Goal: Information Seeking & Learning: Learn about a topic

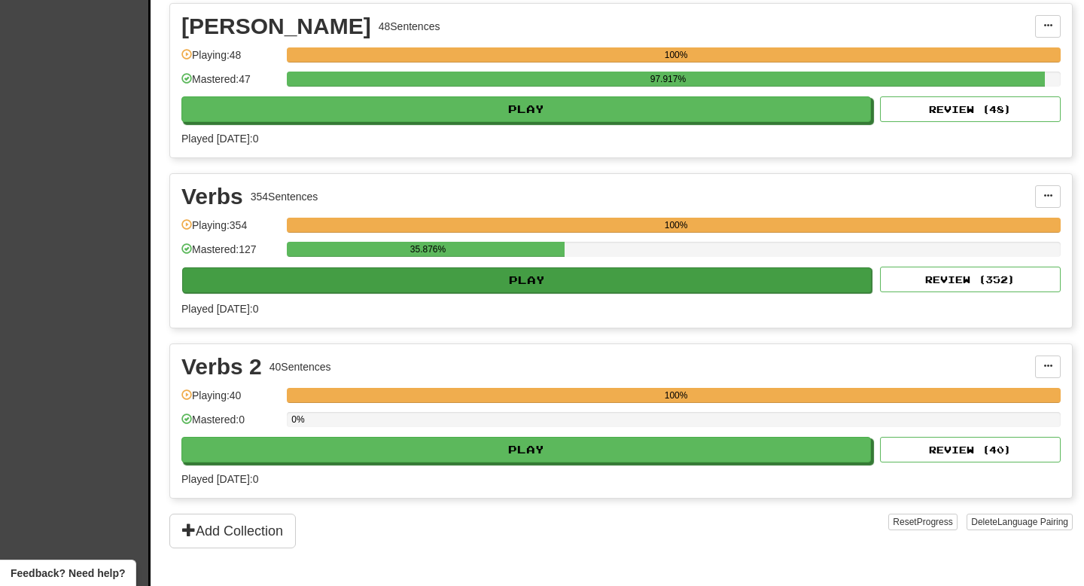
scroll to position [1700, 0]
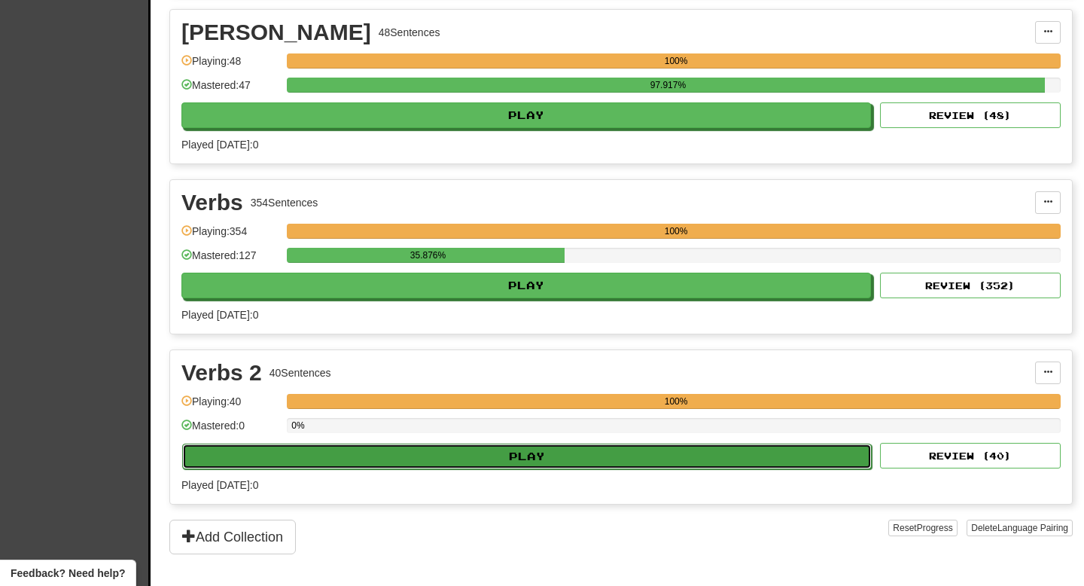
click at [326, 463] on button "Play" at bounding box center [527, 457] width 690 height 26
select select "**"
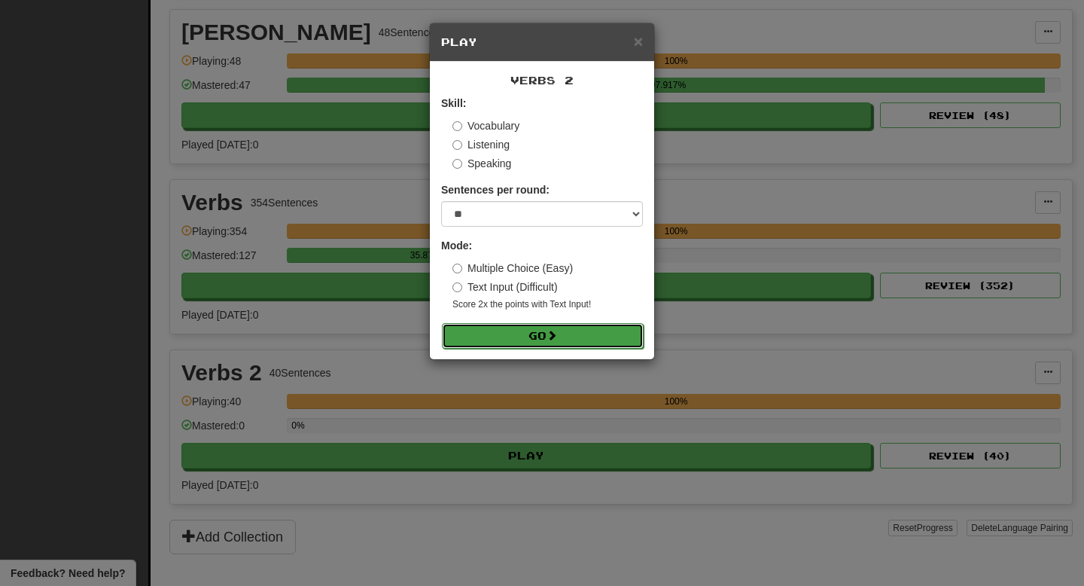
click at [629, 337] on button "Go" at bounding box center [543, 336] width 202 height 26
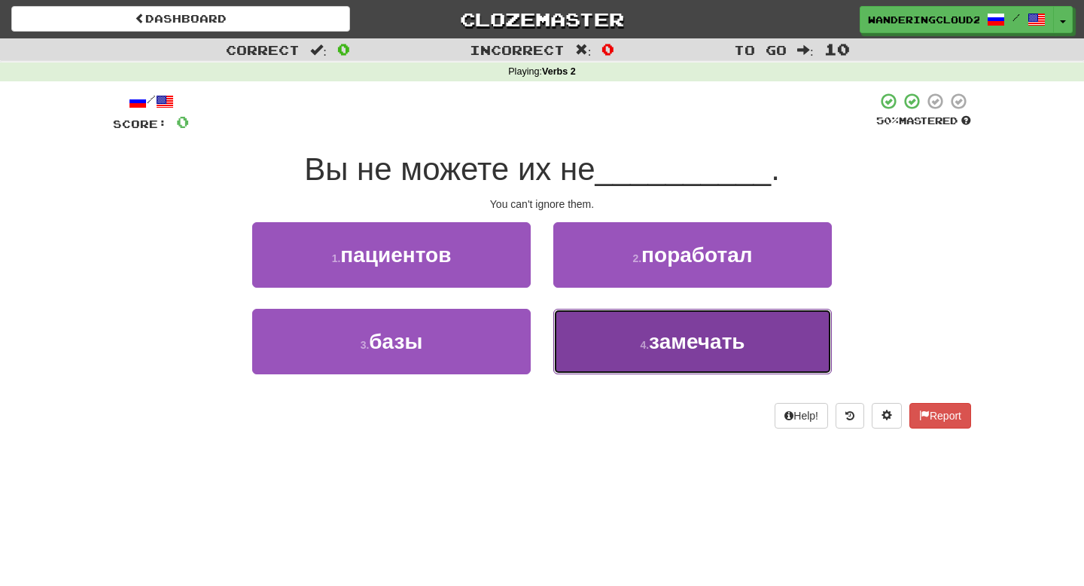
click at [638, 336] on button "4 . замечать" at bounding box center [693, 342] width 279 height 66
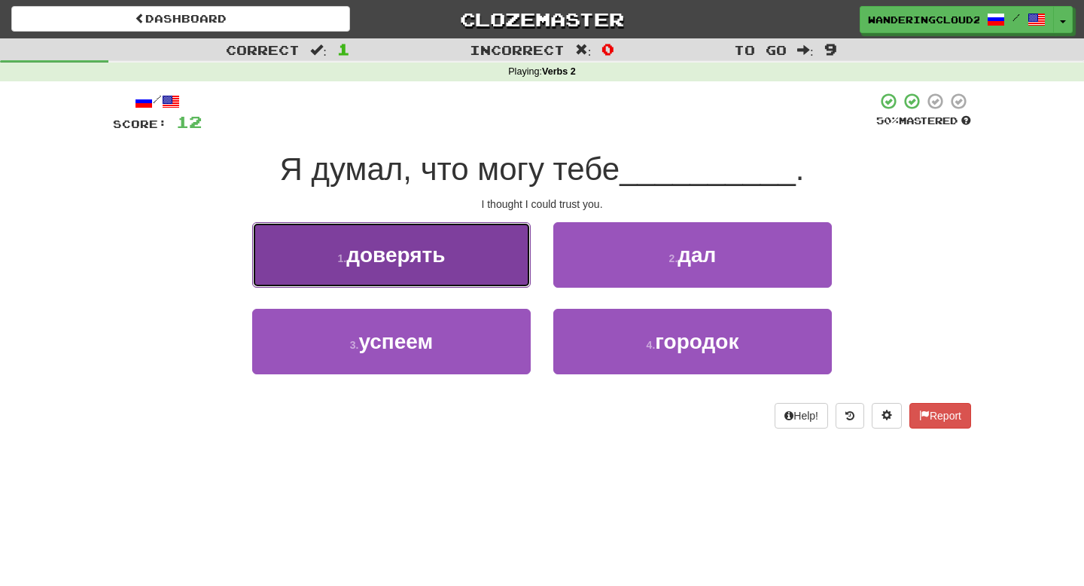
click at [476, 244] on button "1 . доверять" at bounding box center [391, 255] width 279 height 66
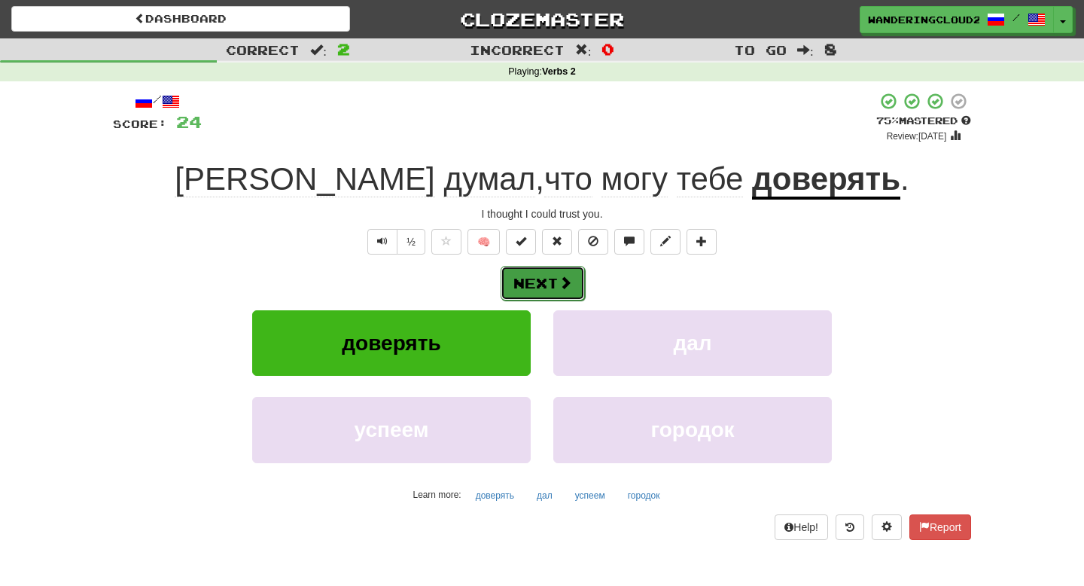
click at [571, 285] on span at bounding box center [566, 283] width 14 height 14
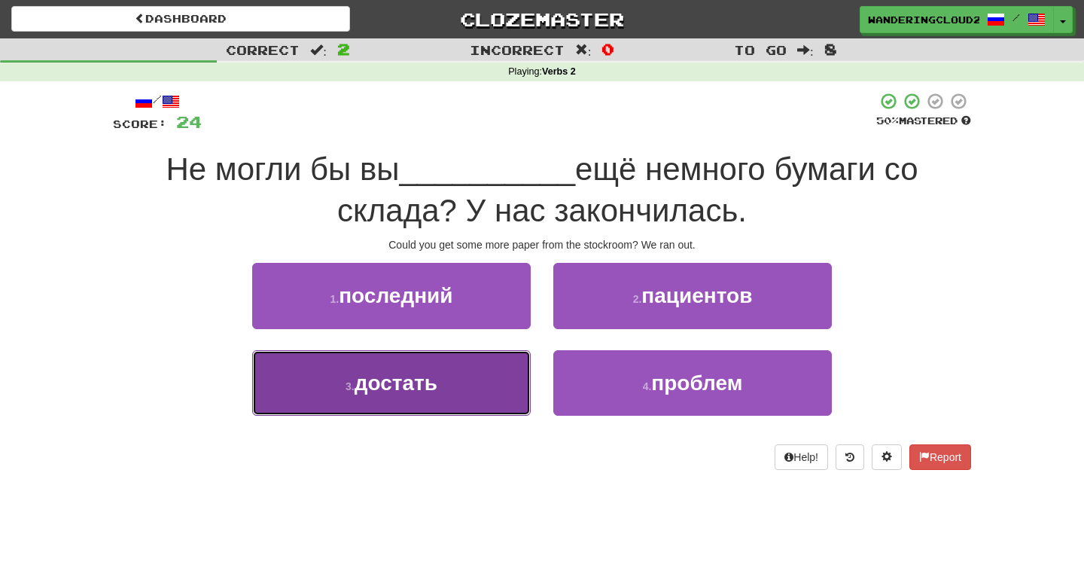
click at [398, 380] on span "достать" at bounding box center [396, 382] width 83 height 23
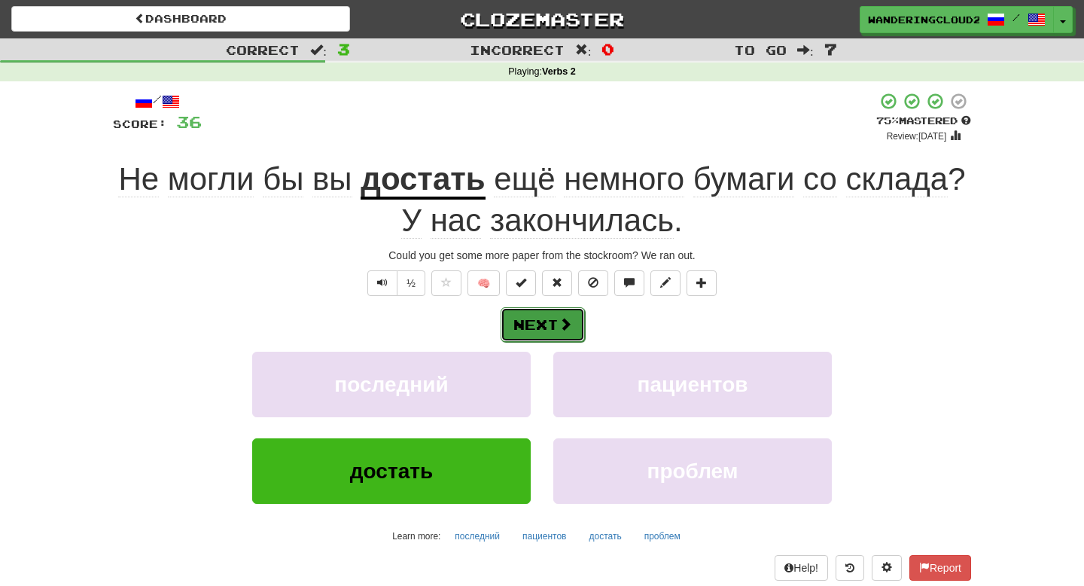
click at [522, 323] on button "Next" at bounding box center [543, 324] width 84 height 35
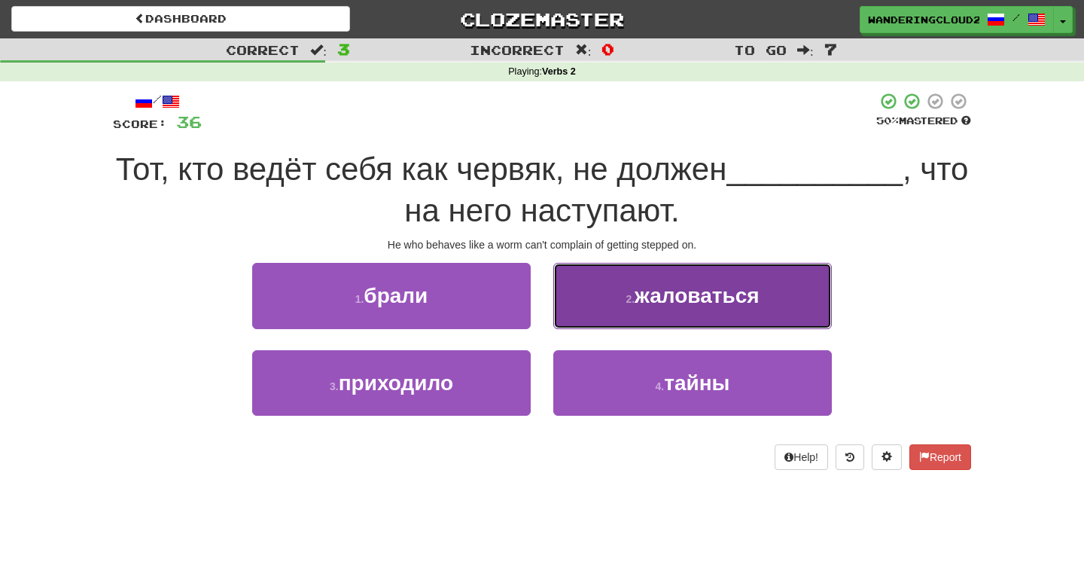
click at [629, 310] on button "2 . жаловаться" at bounding box center [693, 296] width 279 height 66
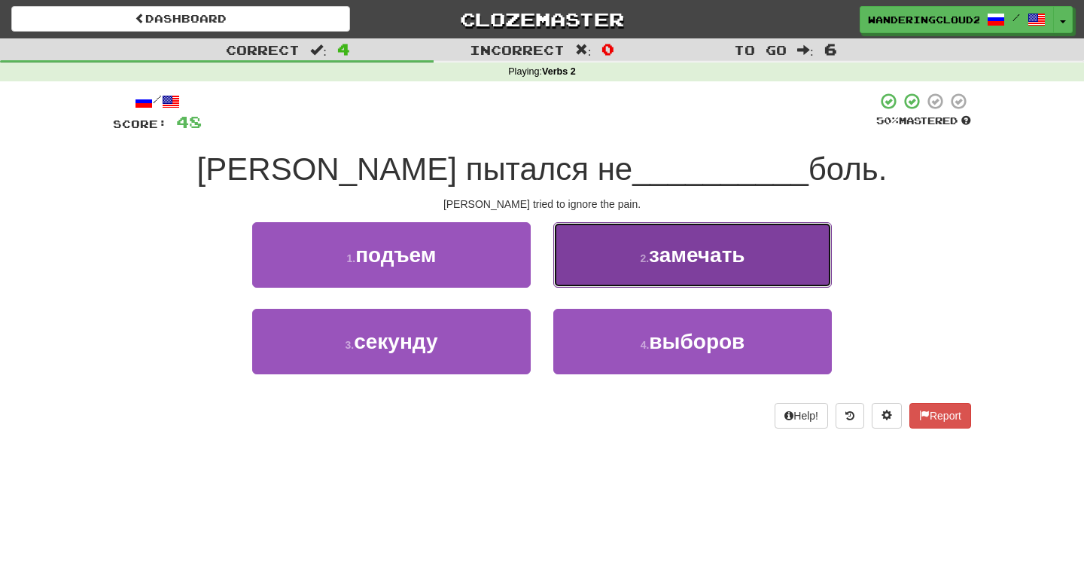
click at [704, 232] on button "2 . замечать" at bounding box center [693, 255] width 279 height 66
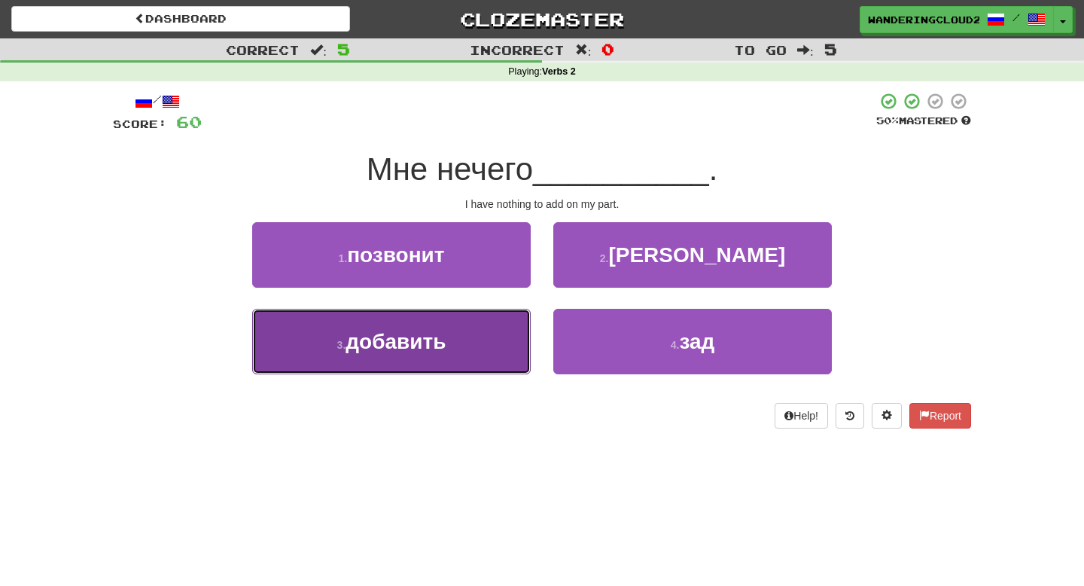
click at [471, 335] on button "3 . добавить" at bounding box center [391, 342] width 279 height 66
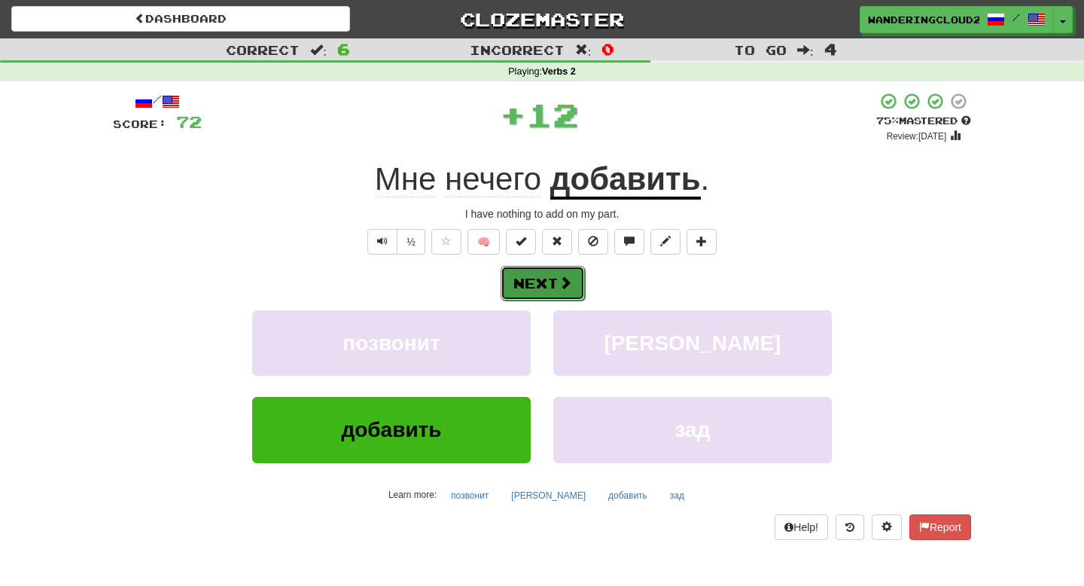
click at [566, 285] on span at bounding box center [566, 283] width 14 height 14
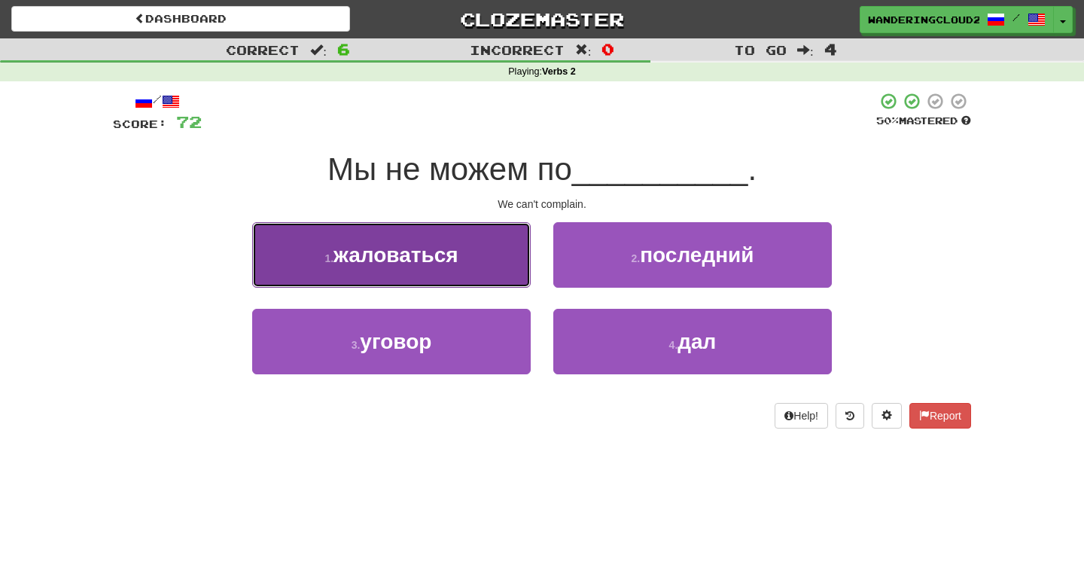
click at [343, 265] on span "жаловаться" at bounding box center [396, 254] width 125 height 23
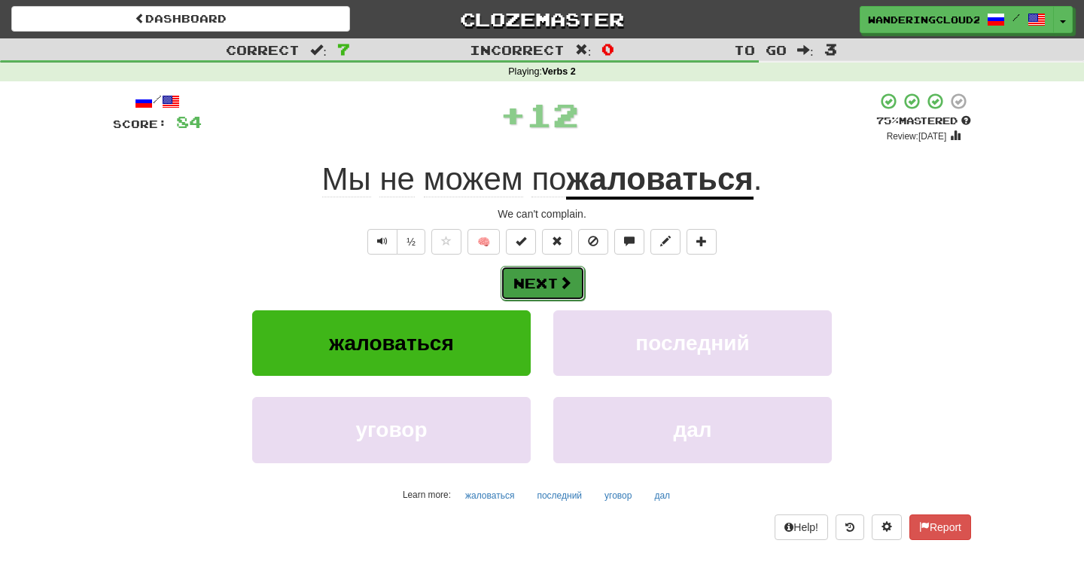
click at [556, 288] on button "Next" at bounding box center [543, 283] width 84 height 35
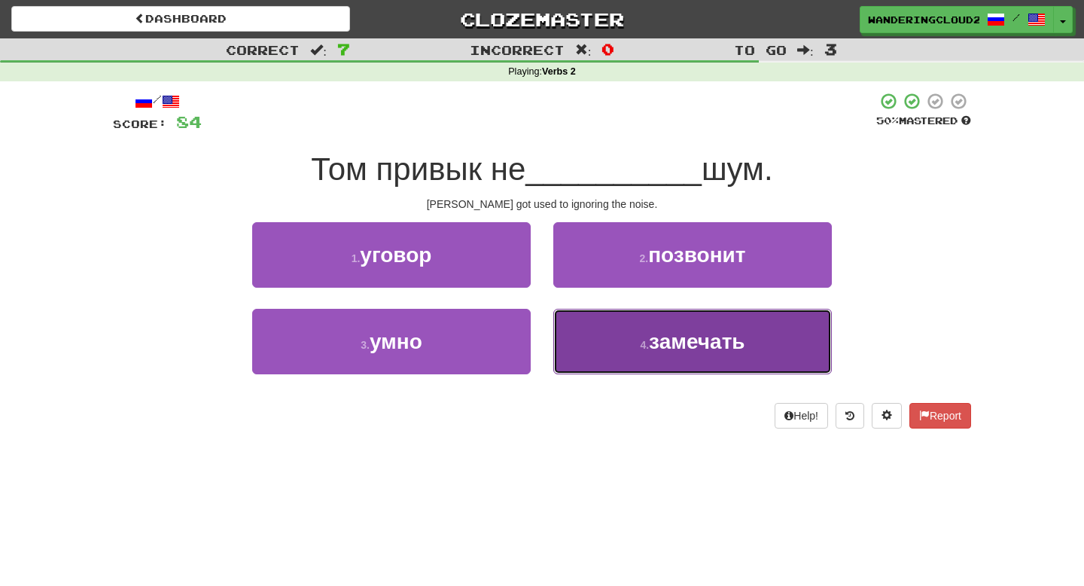
click at [744, 346] on span "замечать" at bounding box center [697, 341] width 96 height 23
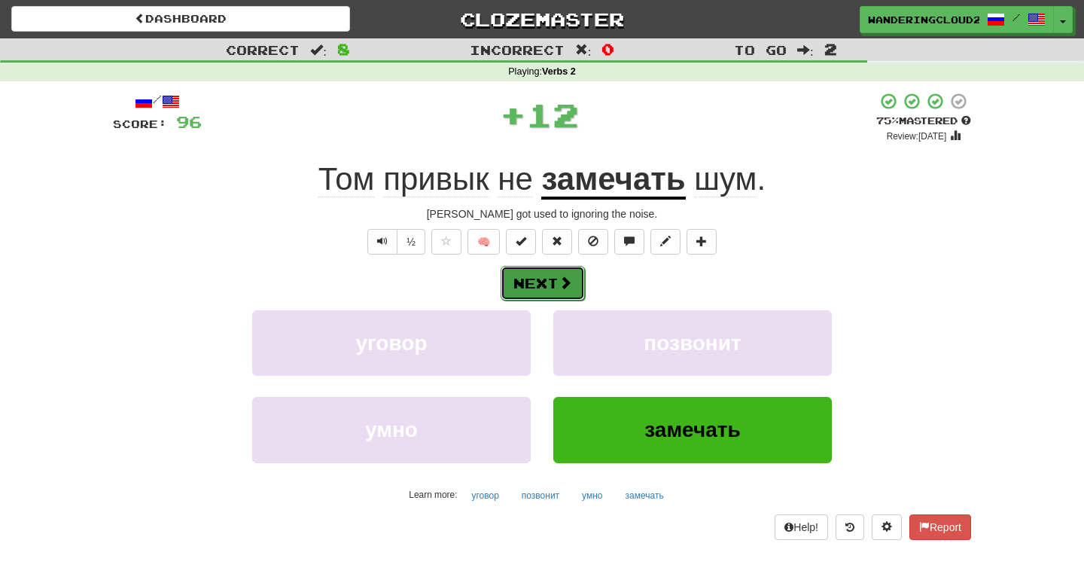
click at [569, 287] on span at bounding box center [566, 283] width 14 height 14
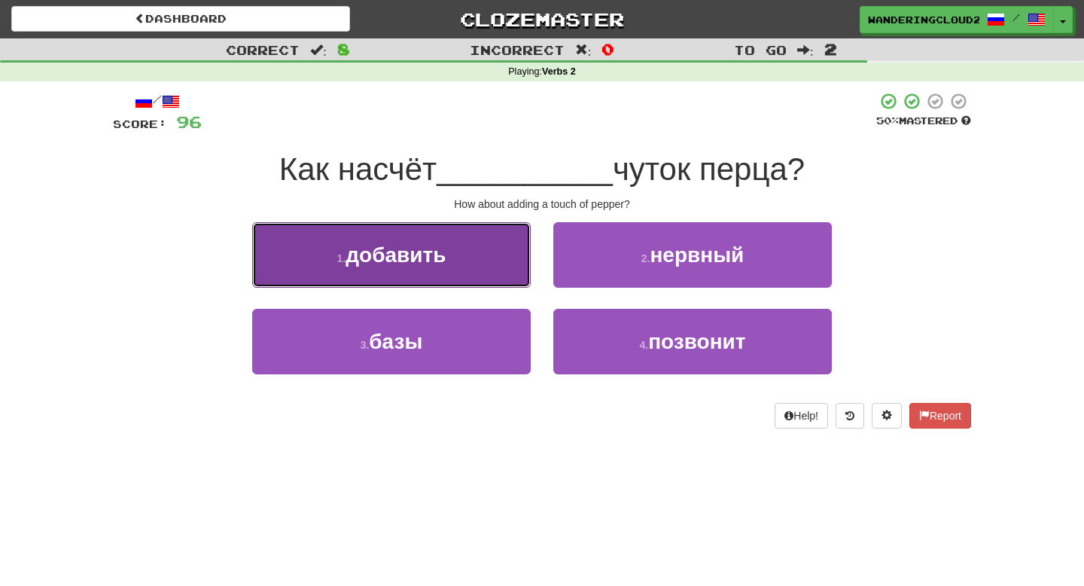
click at [511, 257] on button "1 . добавить" at bounding box center [391, 255] width 279 height 66
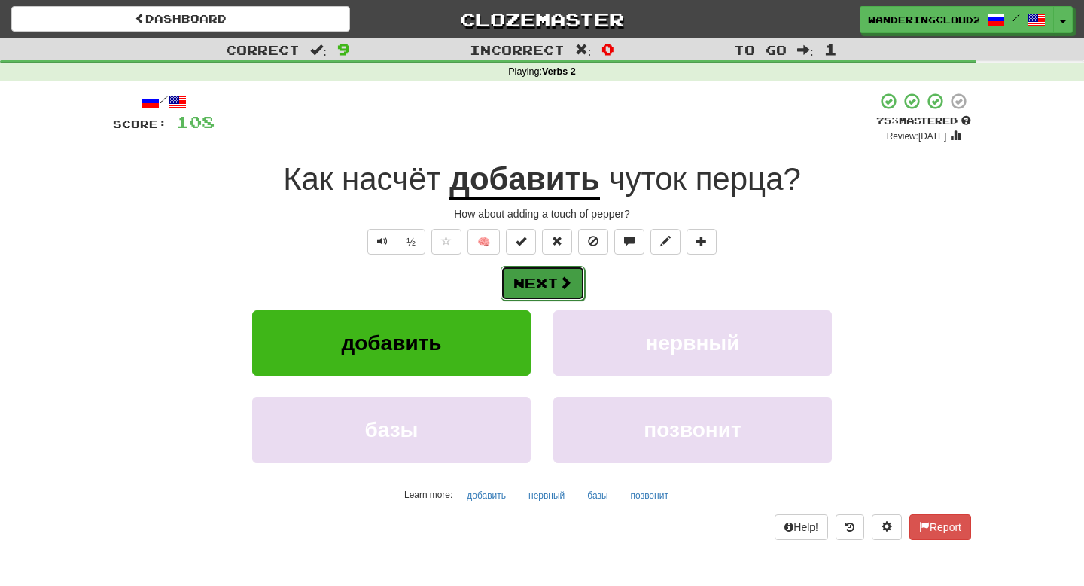
click at [555, 272] on button "Next" at bounding box center [543, 283] width 84 height 35
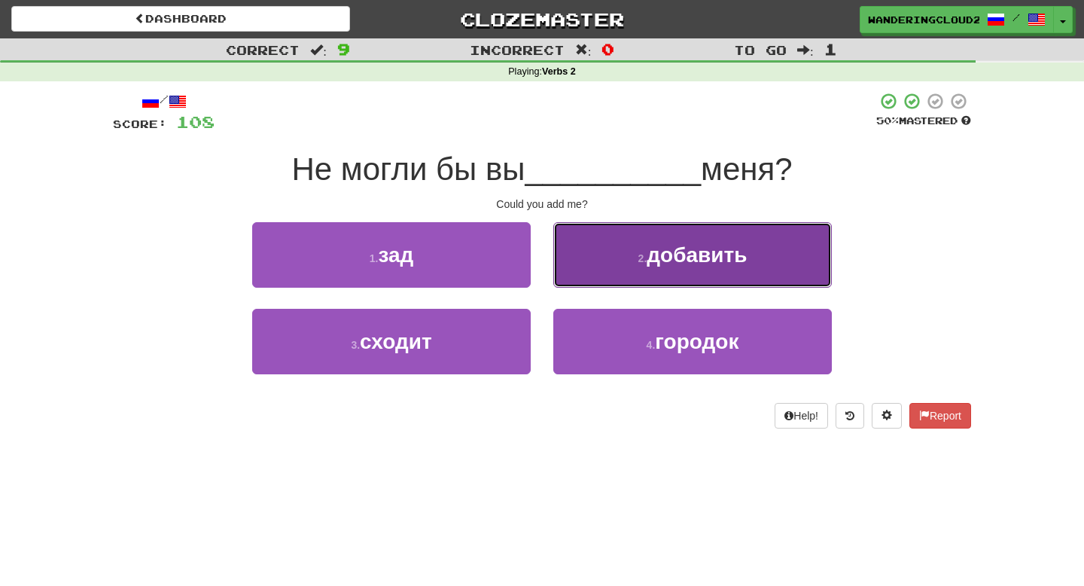
click at [581, 267] on button "2 . добавить" at bounding box center [693, 255] width 279 height 66
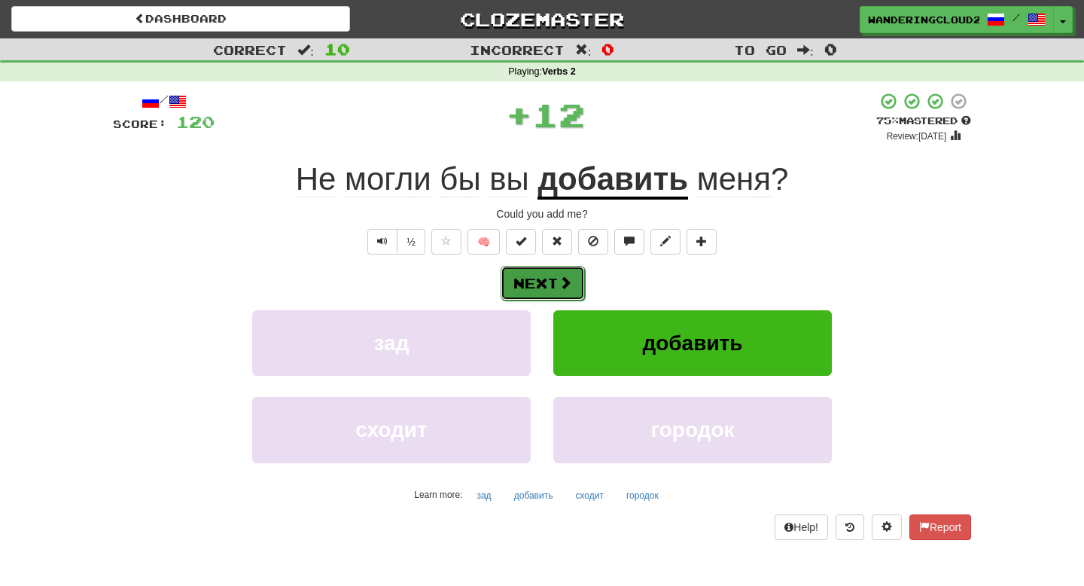
click at [551, 283] on button "Next" at bounding box center [543, 283] width 84 height 35
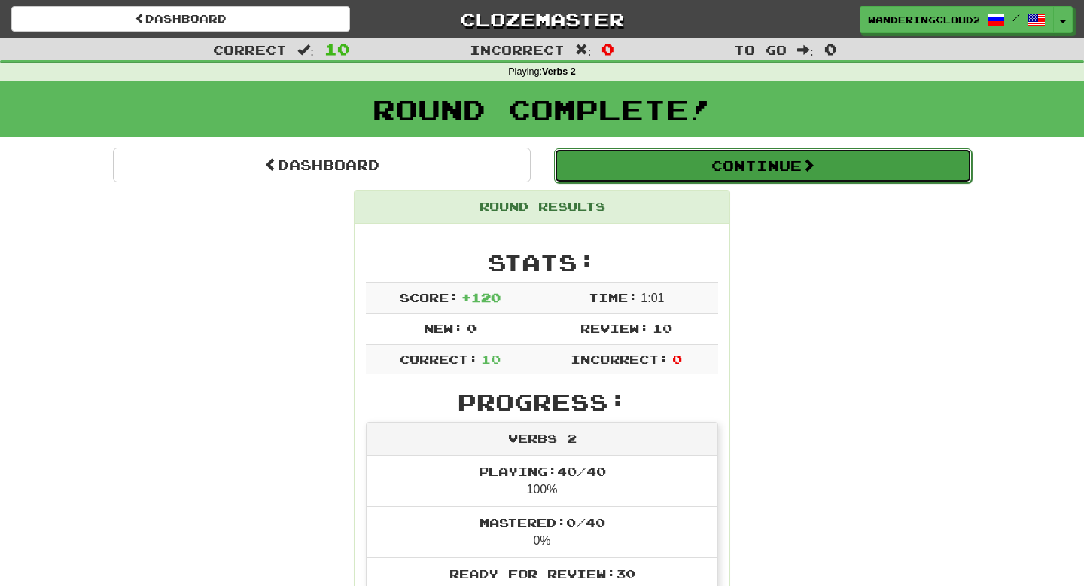
click at [687, 165] on button "Continue" at bounding box center [763, 165] width 418 height 35
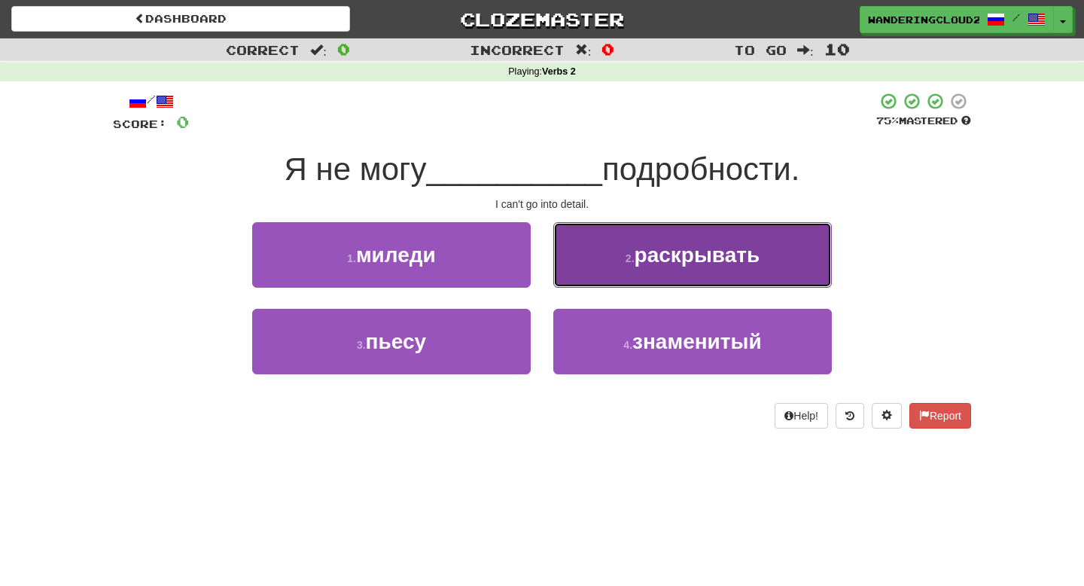
click at [664, 246] on span "раскрывать" at bounding box center [698, 254] width 126 height 23
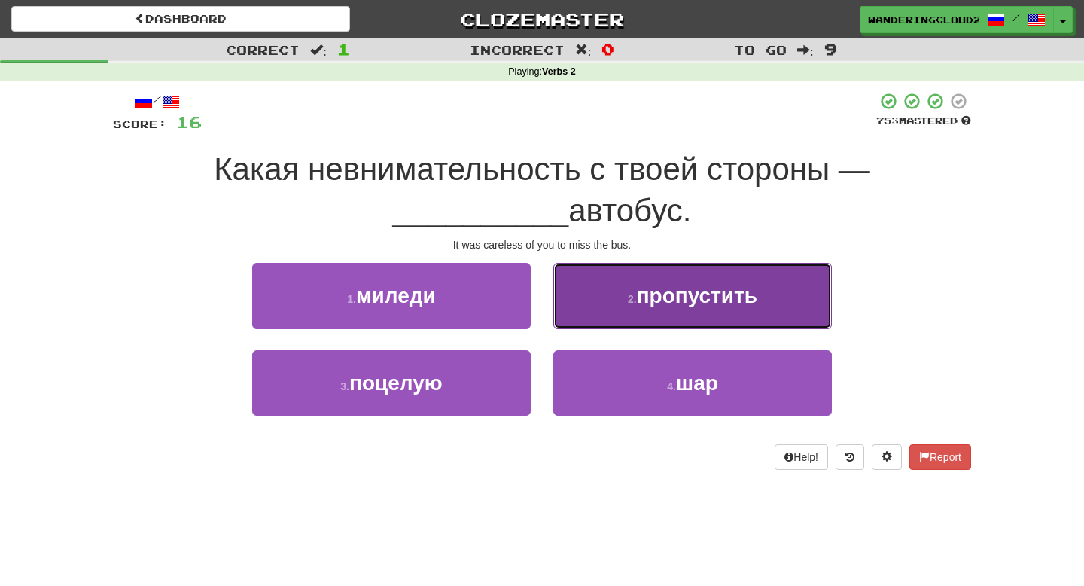
click at [781, 311] on button "2 . пропустить" at bounding box center [693, 296] width 279 height 66
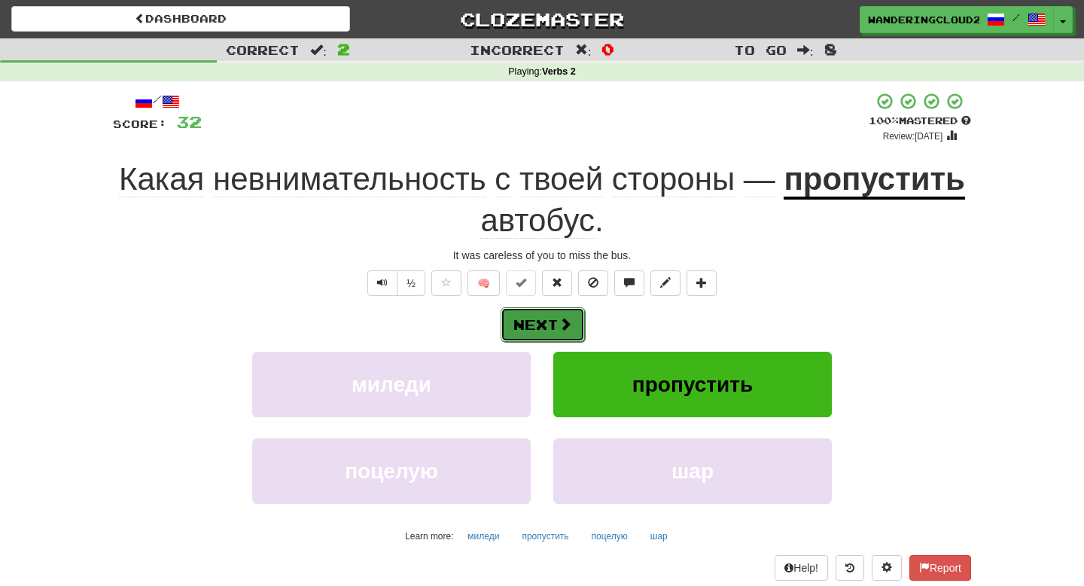
click at [563, 333] on button "Next" at bounding box center [543, 324] width 84 height 35
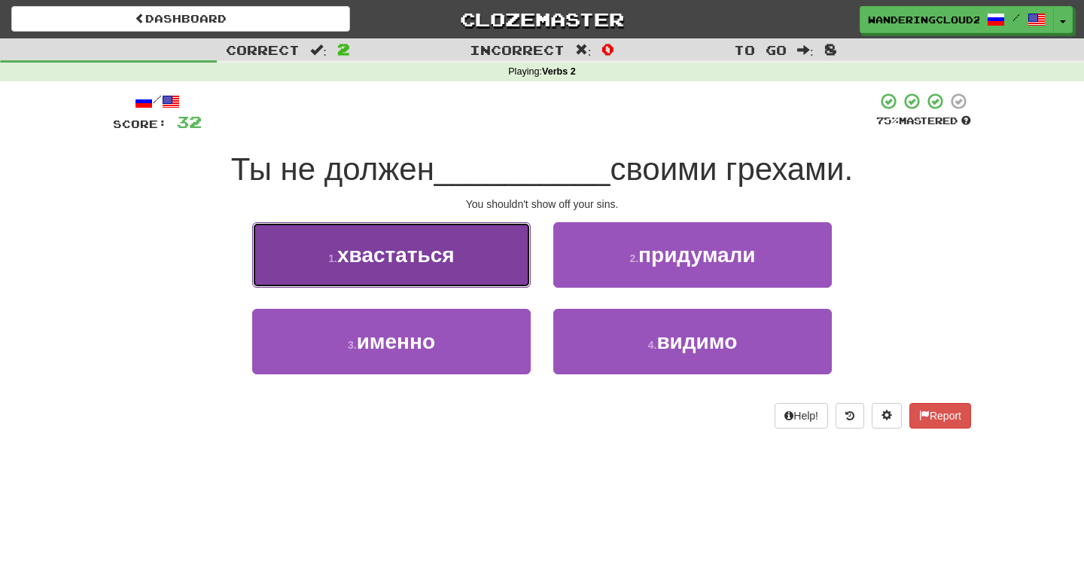
click at [467, 282] on button "1 . хвастаться" at bounding box center [391, 255] width 279 height 66
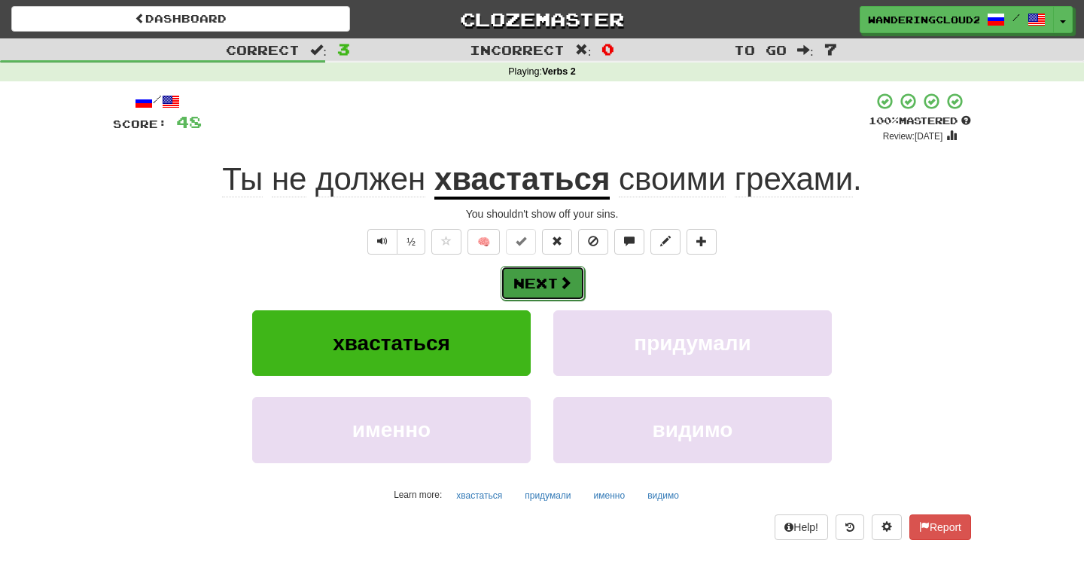
click at [551, 282] on button "Next" at bounding box center [543, 283] width 84 height 35
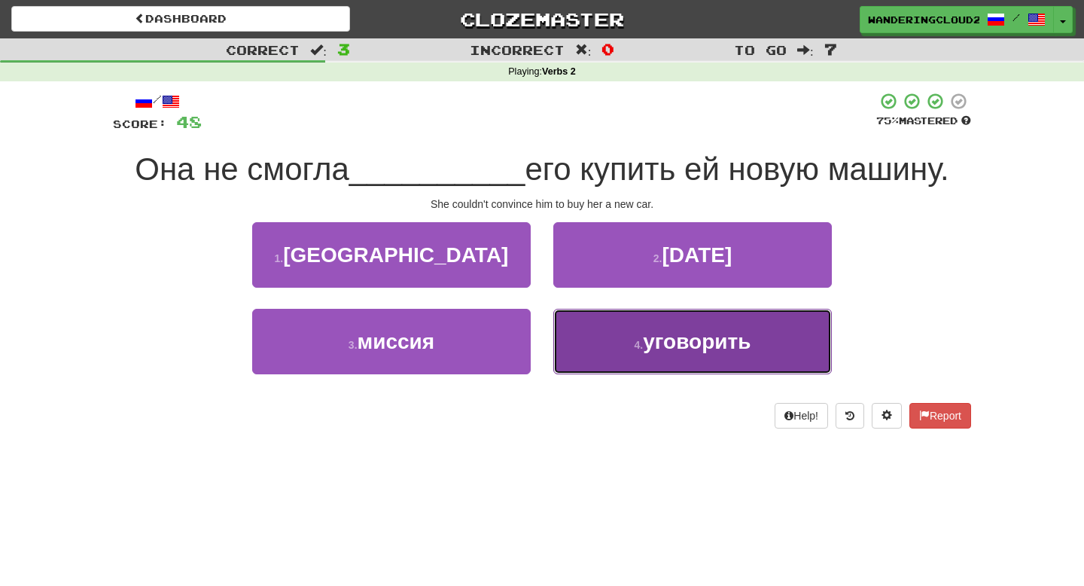
click at [621, 340] on button "4 . уговорить" at bounding box center [693, 342] width 279 height 66
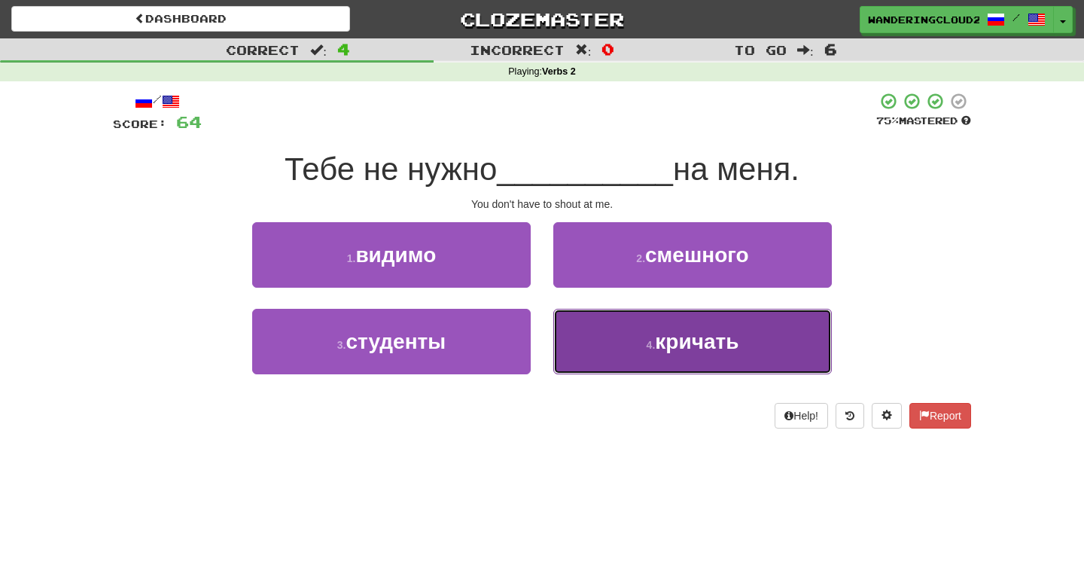
click at [639, 322] on button "4 . кричать" at bounding box center [693, 342] width 279 height 66
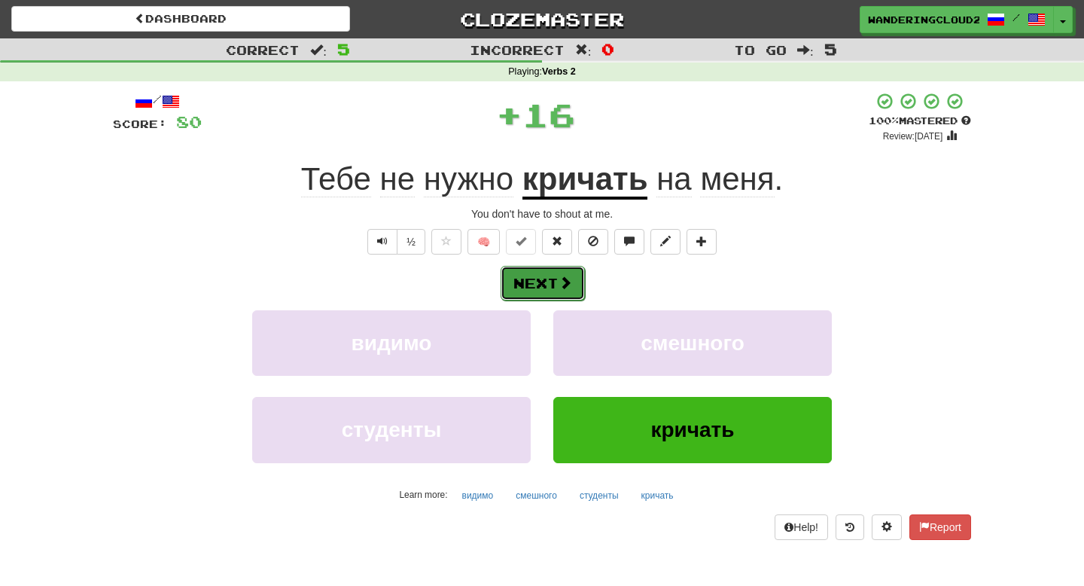
click at [566, 289] on span at bounding box center [566, 283] width 14 height 14
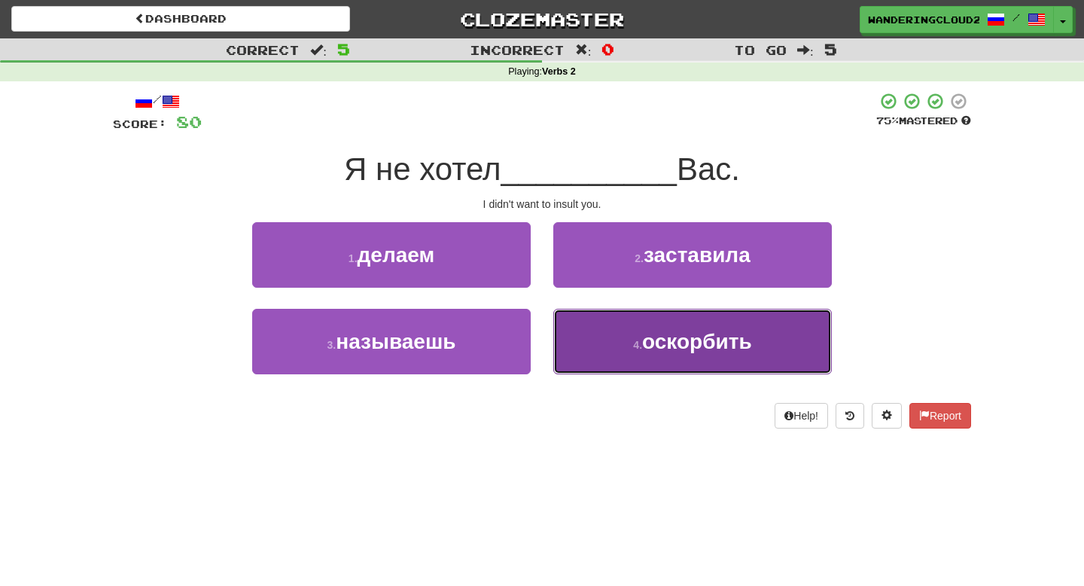
click at [593, 323] on button "4 . оскорбить" at bounding box center [693, 342] width 279 height 66
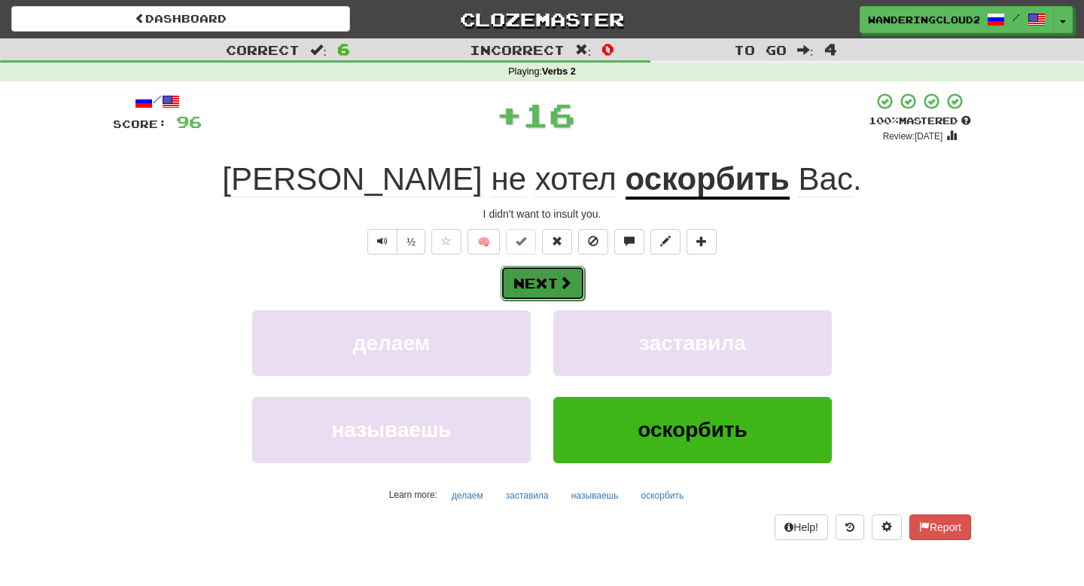
click at [564, 287] on span at bounding box center [566, 283] width 14 height 14
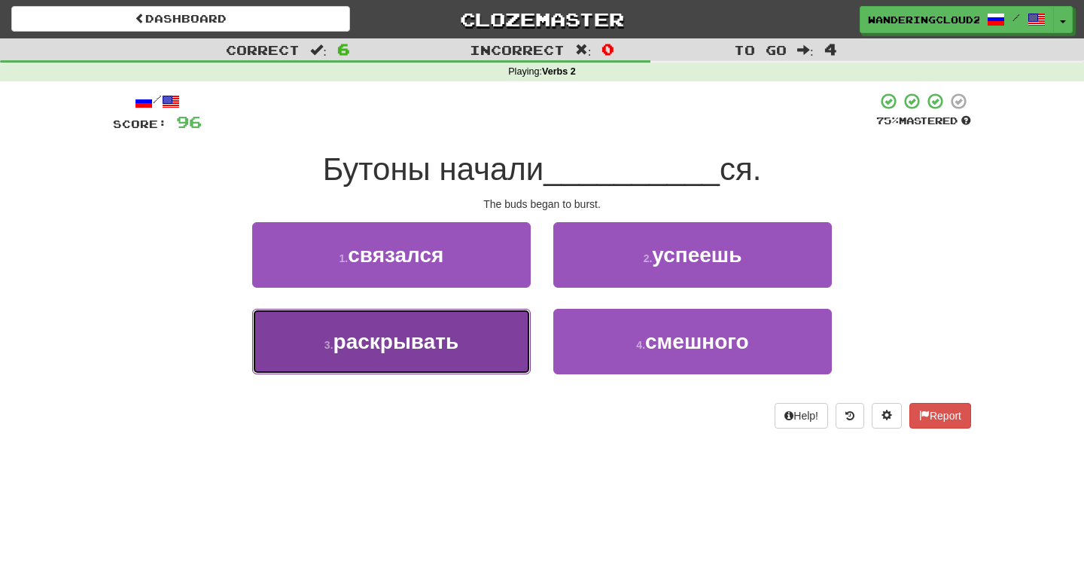
click at [452, 339] on span "раскрывать" at bounding box center [397, 341] width 126 height 23
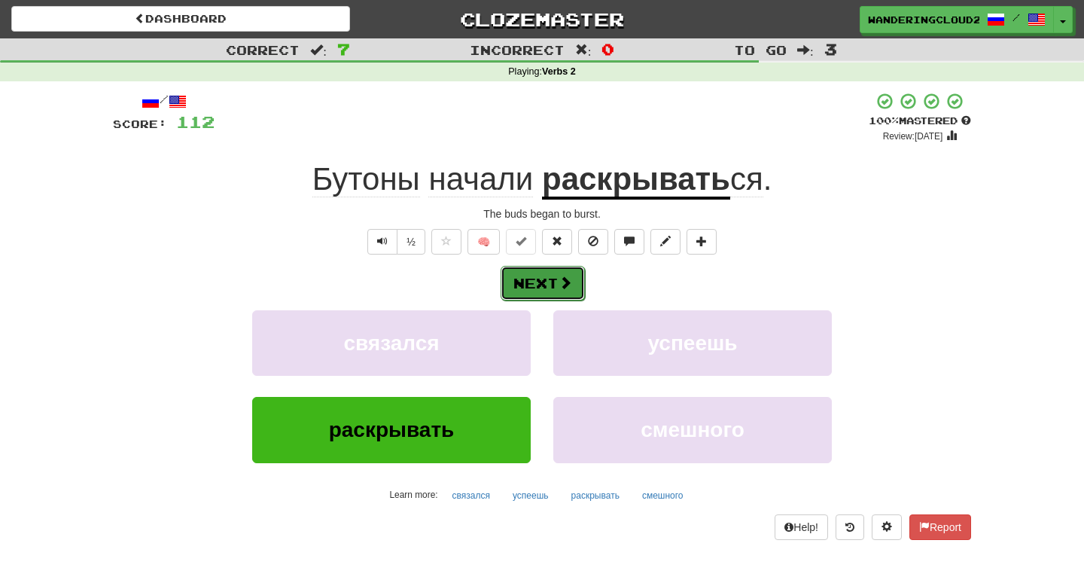
click at [554, 285] on button "Next" at bounding box center [543, 283] width 84 height 35
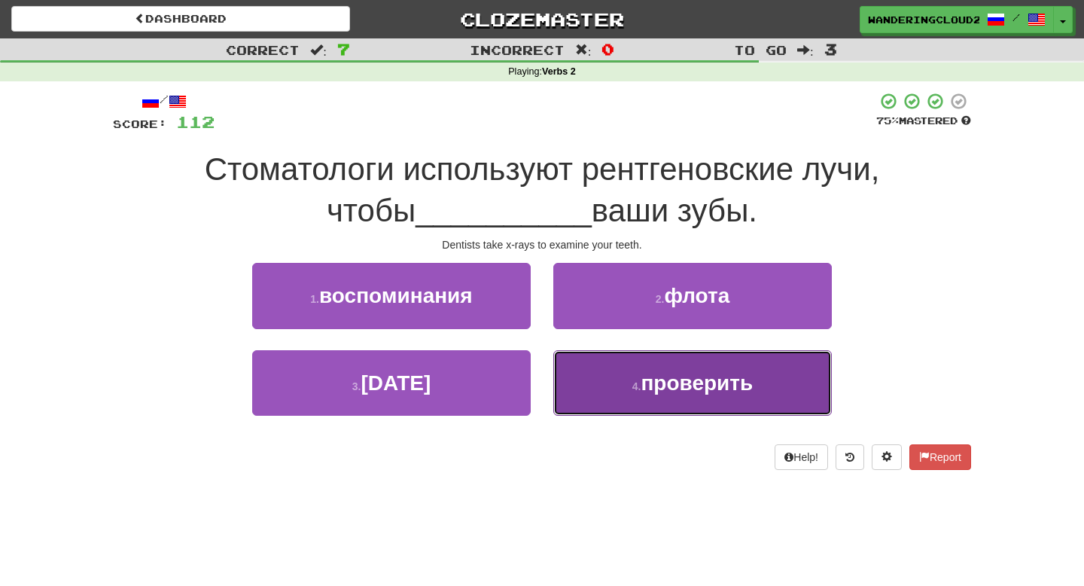
click at [649, 367] on button "4 . проверить" at bounding box center [693, 383] width 279 height 66
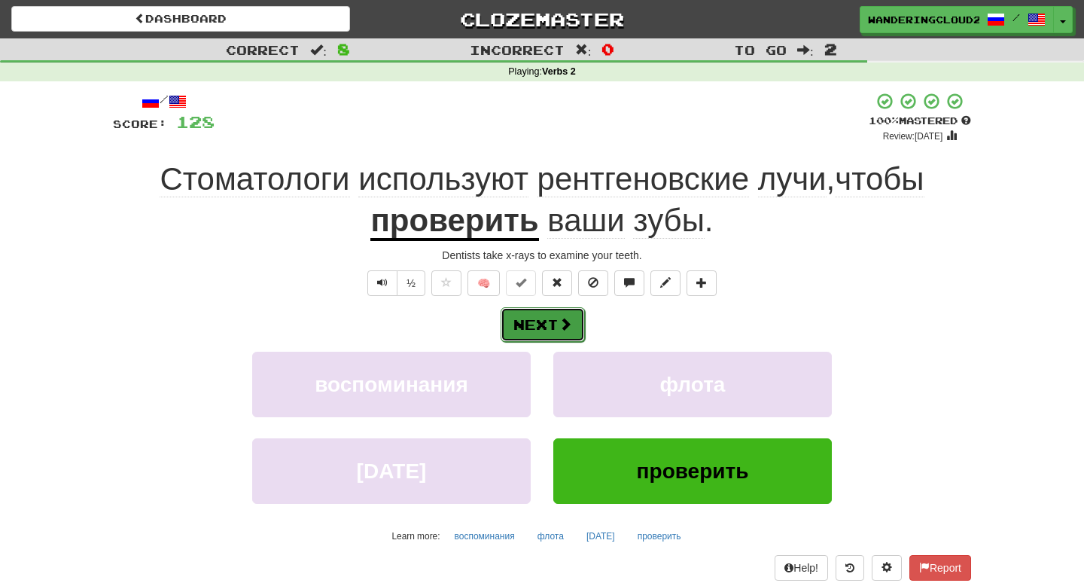
click at [571, 319] on span at bounding box center [566, 324] width 14 height 14
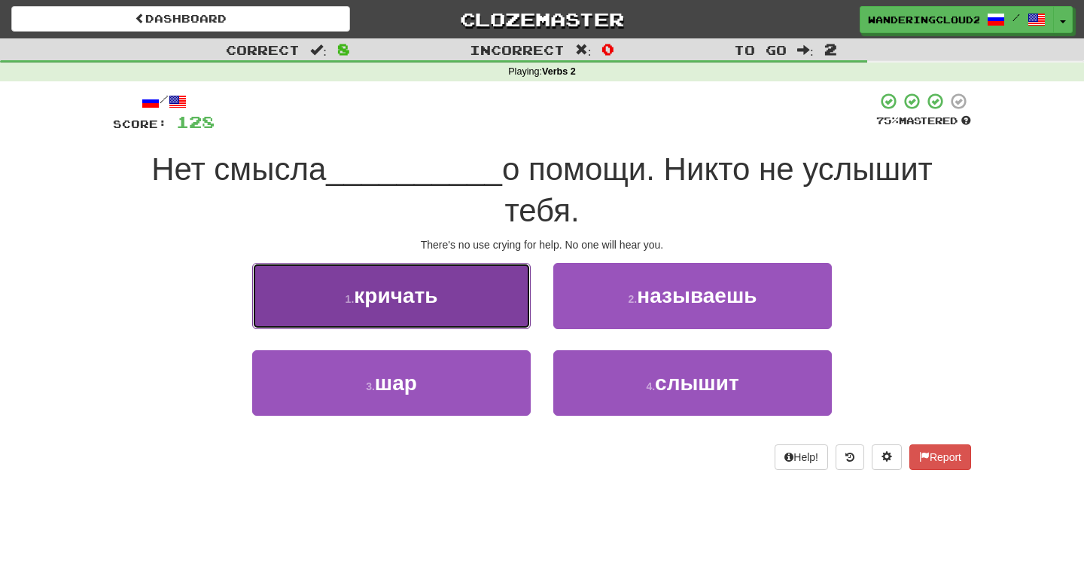
click at [514, 310] on button "1 . кричать" at bounding box center [391, 296] width 279 height 66
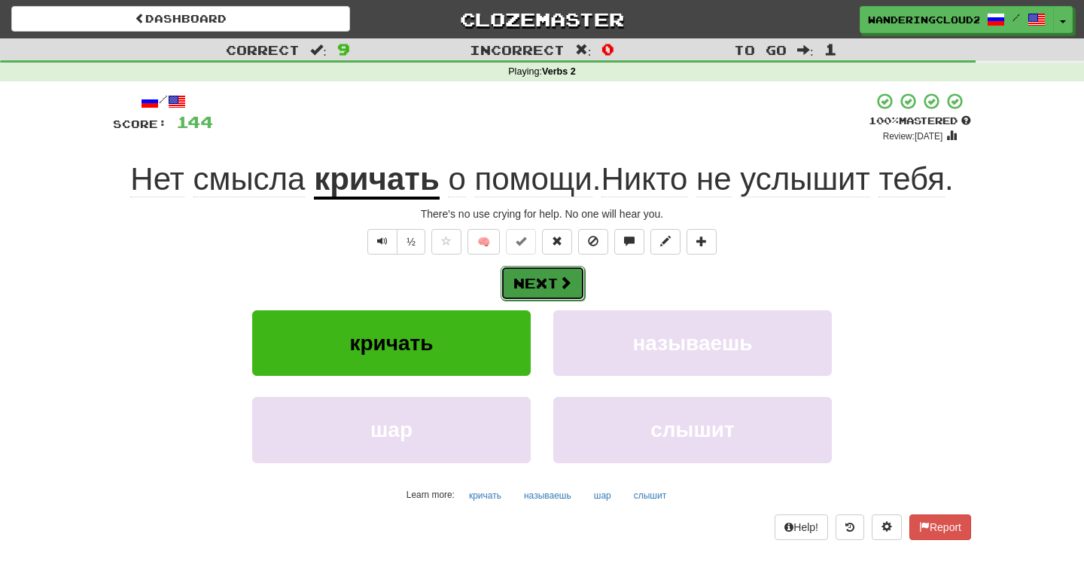
click at [562, 288] on span at bounding box center [566, 283] width 14 height 14
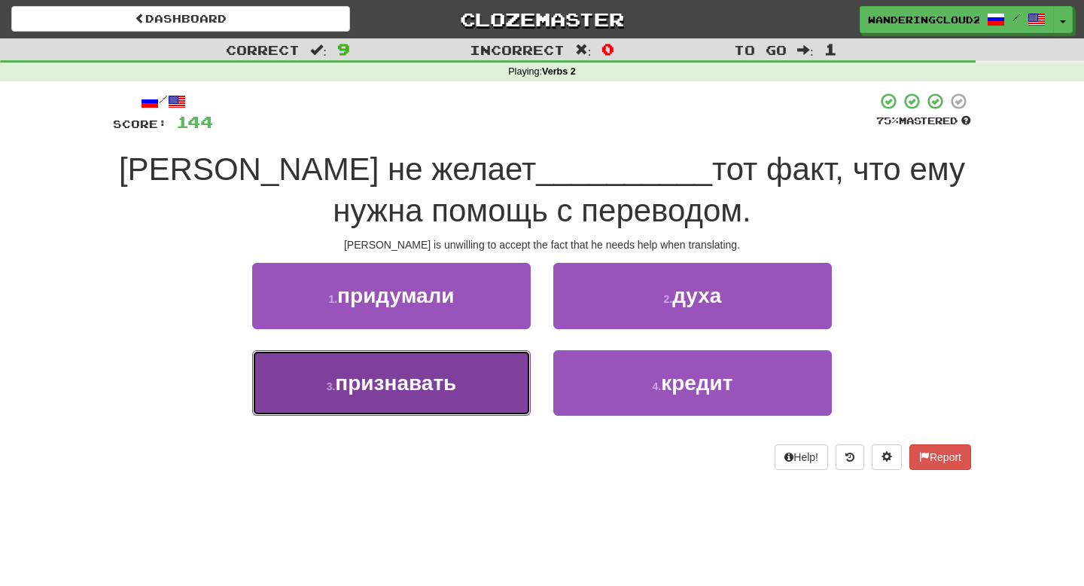
click at [454, 393] on span "признавать" at bounding box center [395, 382] width 121 height 23
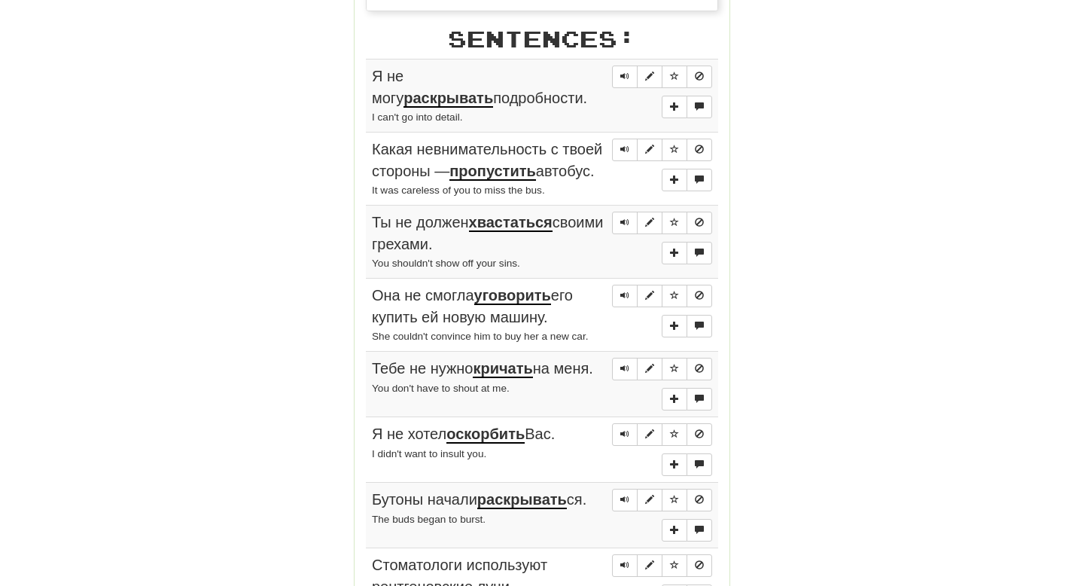
scroll to position [700, 0]
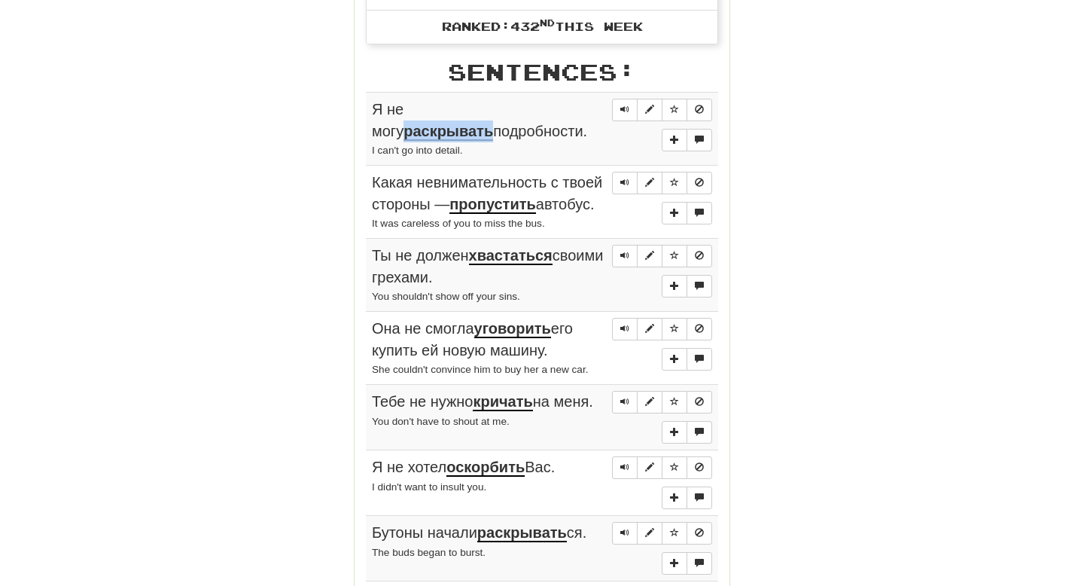
drag, startPoint x: 445, startPoint y: 107, endPoint x: 554, endPoint y: 107, distance: 109.2
click at [554, 107] on div "Я не могу раскрывать подробности." at bounding box center [542, 120] width 340 height 43
copy u "раскрывать"
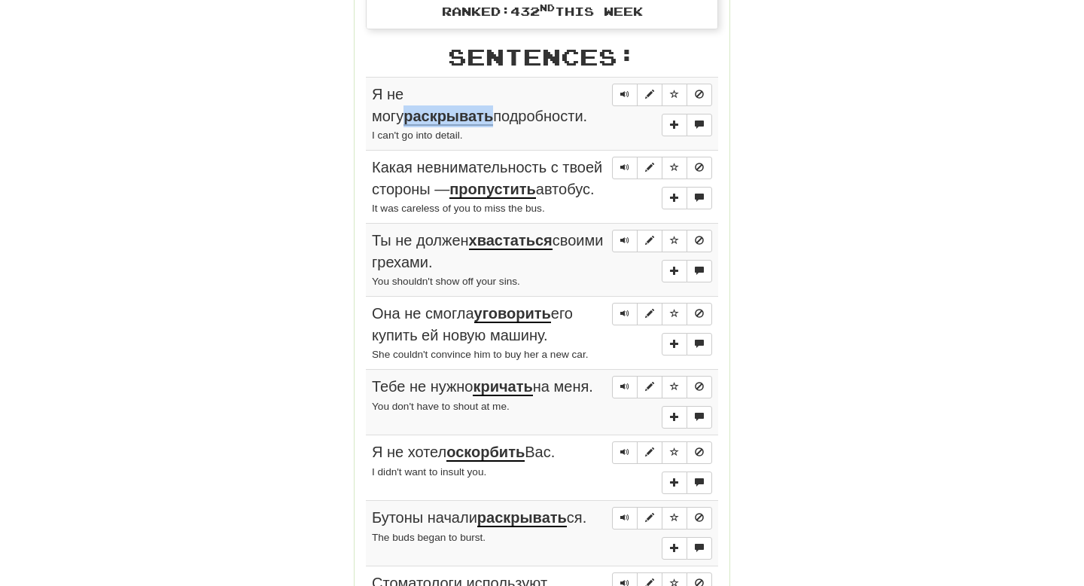
scroll to position [721, 0]
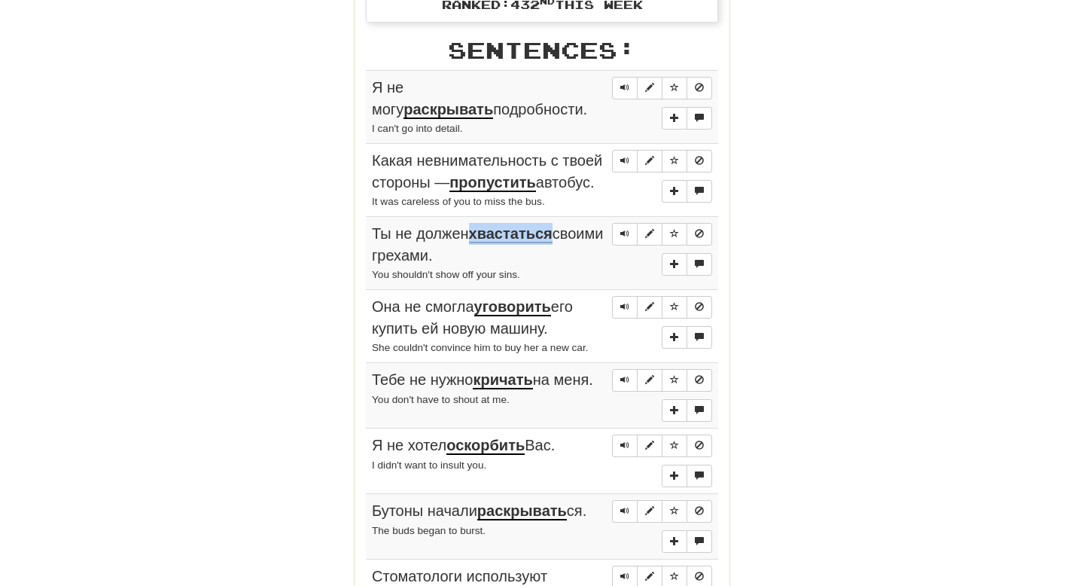
drag, startPoint x: 477, startPoint y: 251, endPoint x: 557, endPoint y: 251, distance: 80.6
click at [553, 243] on u "хвастаться" at bounding box center [511, 234] width 84 height 18
copy u "хвастаться"
drag, startPoint x: 501, startPoint y: 179, endPoint x: 610, endPoint y: 179, distance: 109.2
click at [610, 179] on div "Какая невнимательность с твоей стороны — пропустить автобус." at bounding box center [542, 171] width 340 height 43
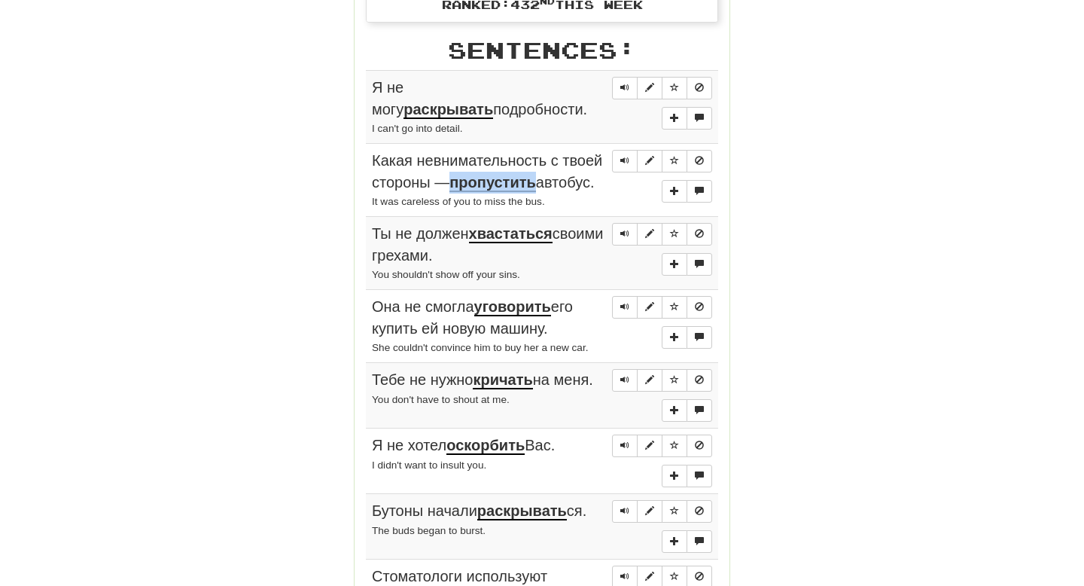
copy u "пропустить"
drag, startPoint x: 481, startPoint y: 323, endPoint x: 553, endPoint y: 324, distance: 71.6
click at [551, 316] on u "уговорить" at bounding box center [512, 307] width 77 height 18
copy u "уговорить"
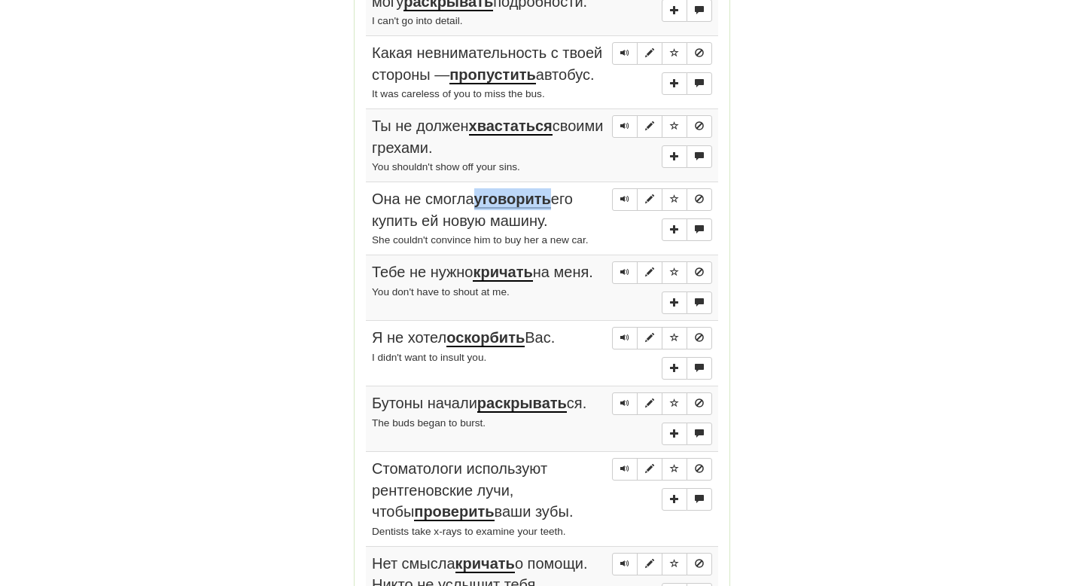
scroll to position [830, 0]
click at [810, 325] on div "Round Results Stats: Score: + 160 Time: 0 : 50 New: 0 Review: 10 Correct: 10 In…" at bounding box center [542, 65] width 859 height 1411
drag, startPoint x: 481, startPoint y: 291, endPoint x: 538, endPoint y: 291, distance: 56.5
click at [532, 281] on u "кричать" at bounding box center [502, 272] width 59 height 18
copy u "кричать"
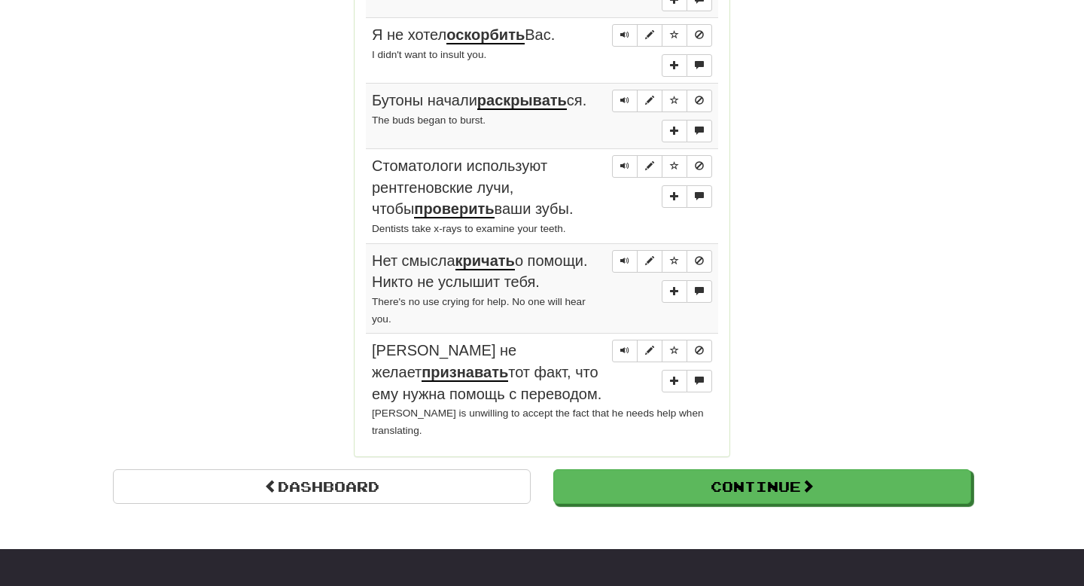
scroll to position [1134, 0]
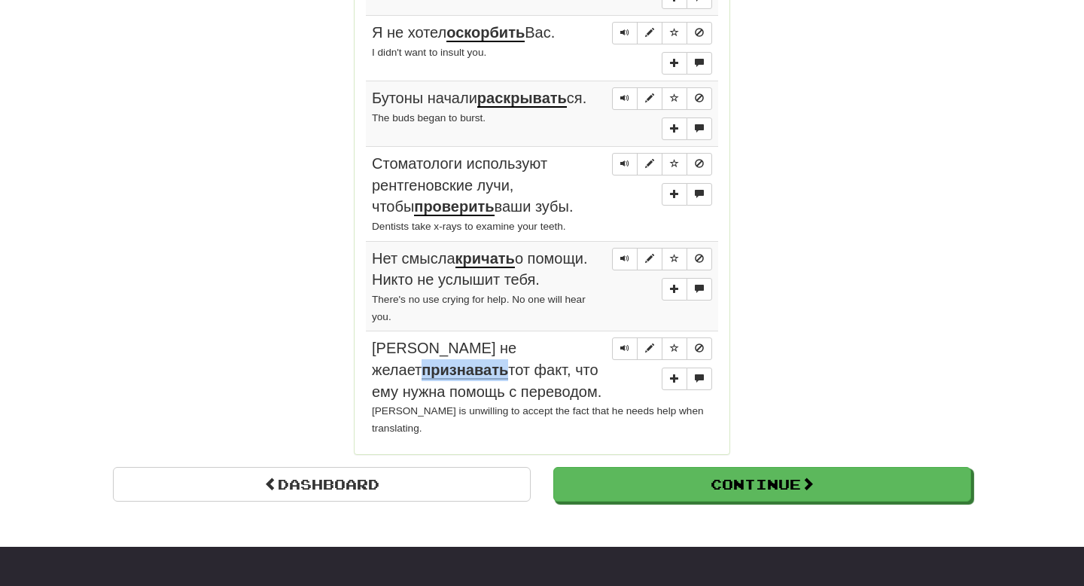
drag, startPoint x: 480, startPoint y: 364, endPoint x: 564, endPoint y: 367, distance: 84.4
click at [564, 367] on span "Том не желает признавать тот факт, что ему нужна помощь с переводом." at bounding box center [487, 369] width 230 height 59
copy u "признавать"
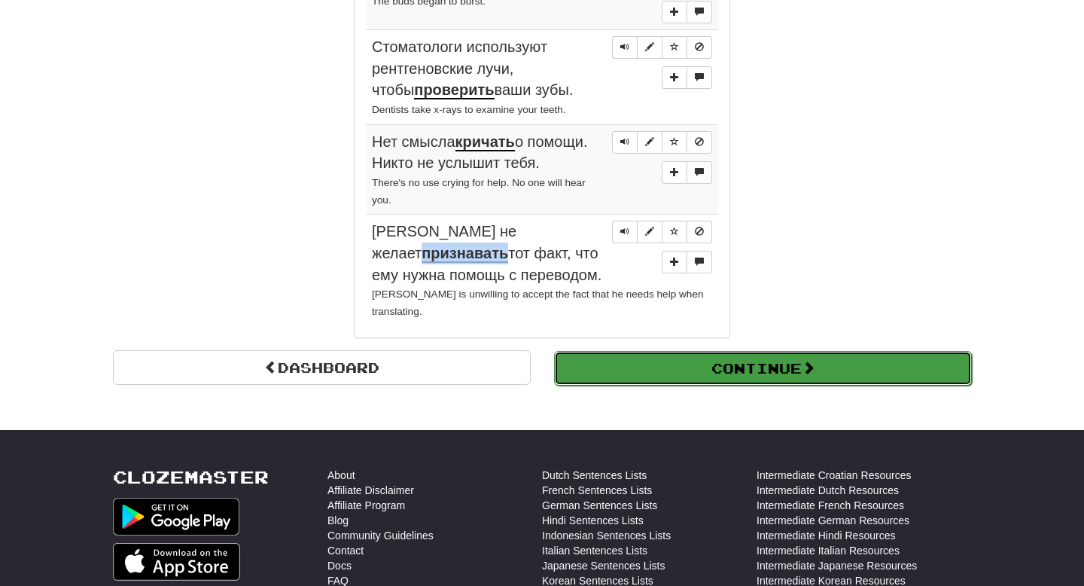
click at [718, 359] on button "Continue" at bounding box center [763, 368] width 418 height 35
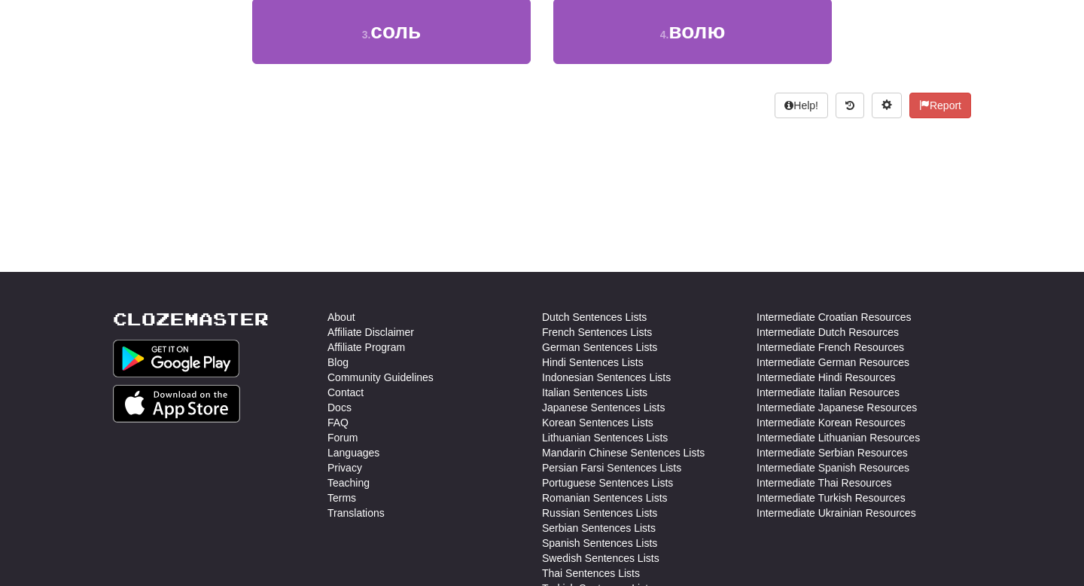
scroll to position [0, 0]
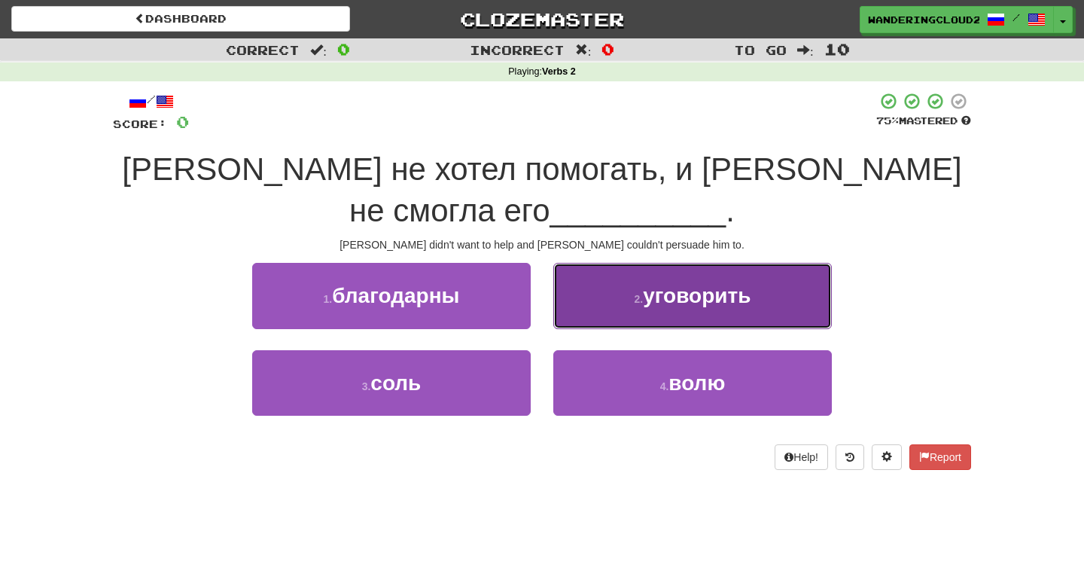
click at [697, 284] on span "уговорить" at bounding box center [697, 295] width 108 height 23
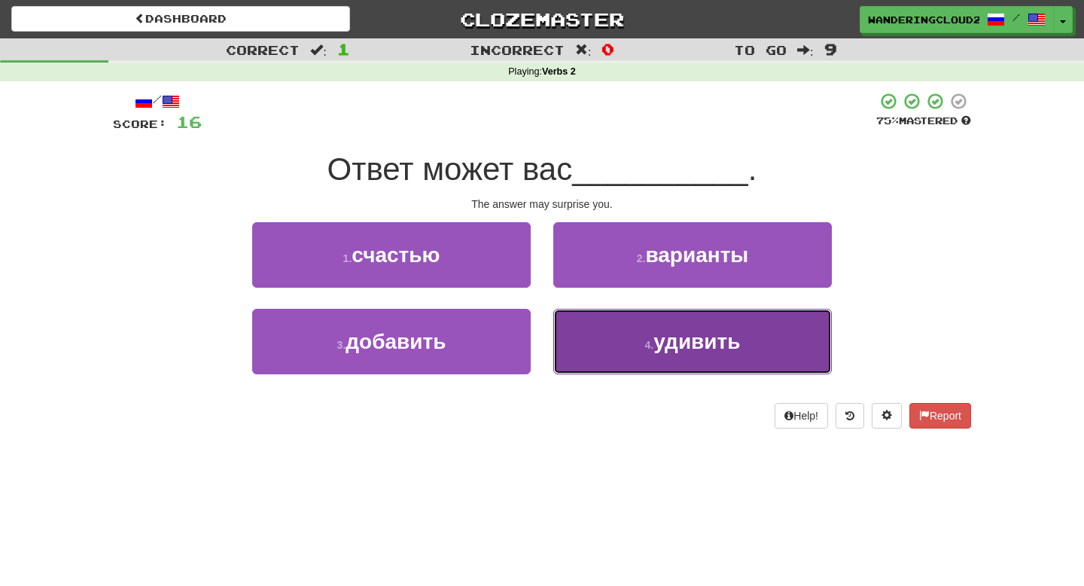
click at [688, 342] on span "удивить" at bounding box center [697, 341] width 87 height 23
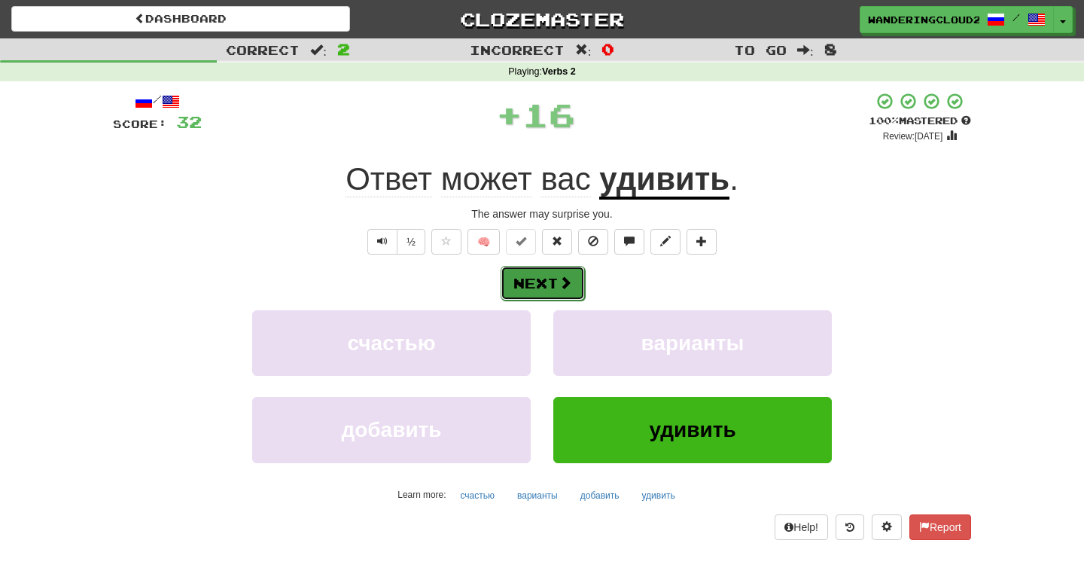
click at [558, 286] on button "Next" at bounding box center [543, 283] width 84 height 35
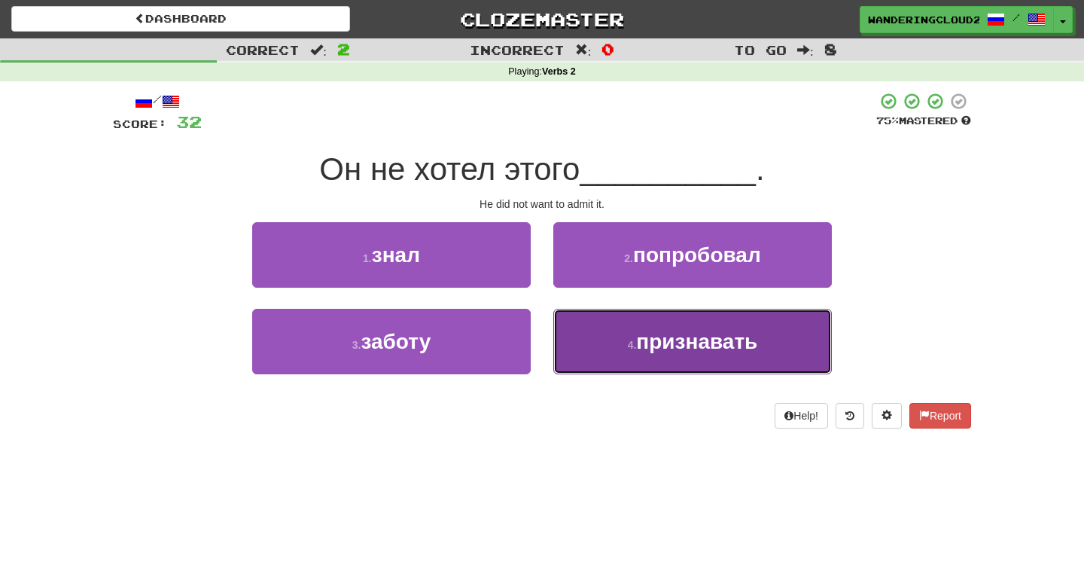
click at [612, 332] on button "4 . признавать" at bounding box center [693, 342] width 279 height 66
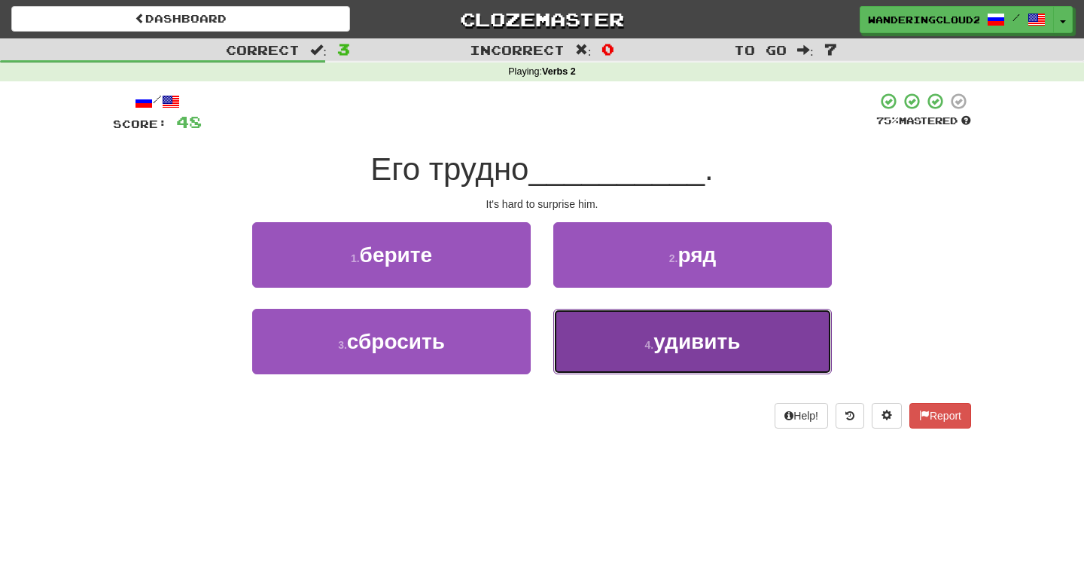
click at [613, 346] on button "4 . удивить" at bounding box center [693, 342] width 279 height 66
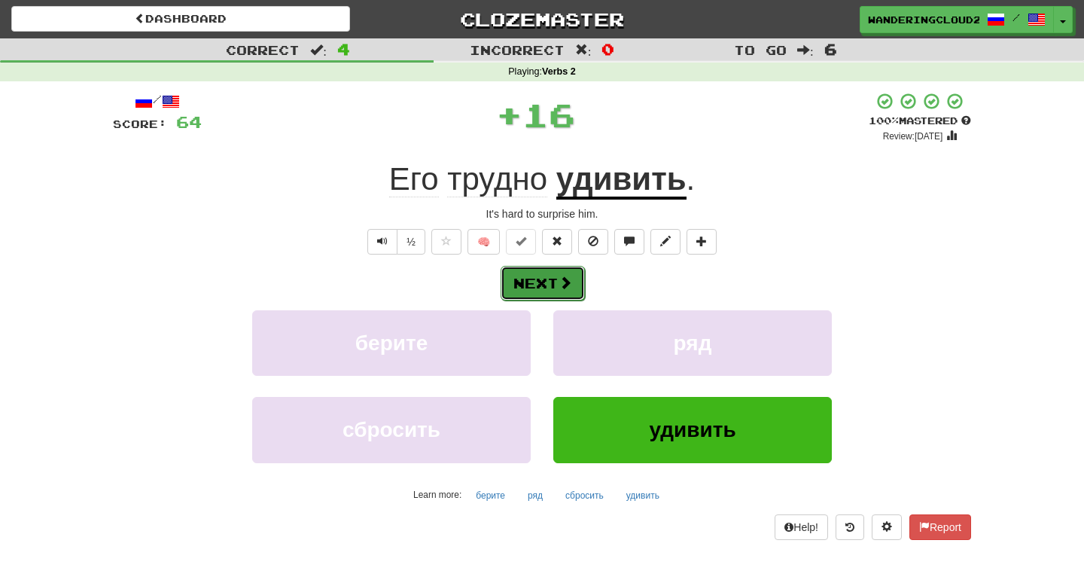
click at [554, 281] on button "Next" at bounding box center [543, 283] width 84 height 35
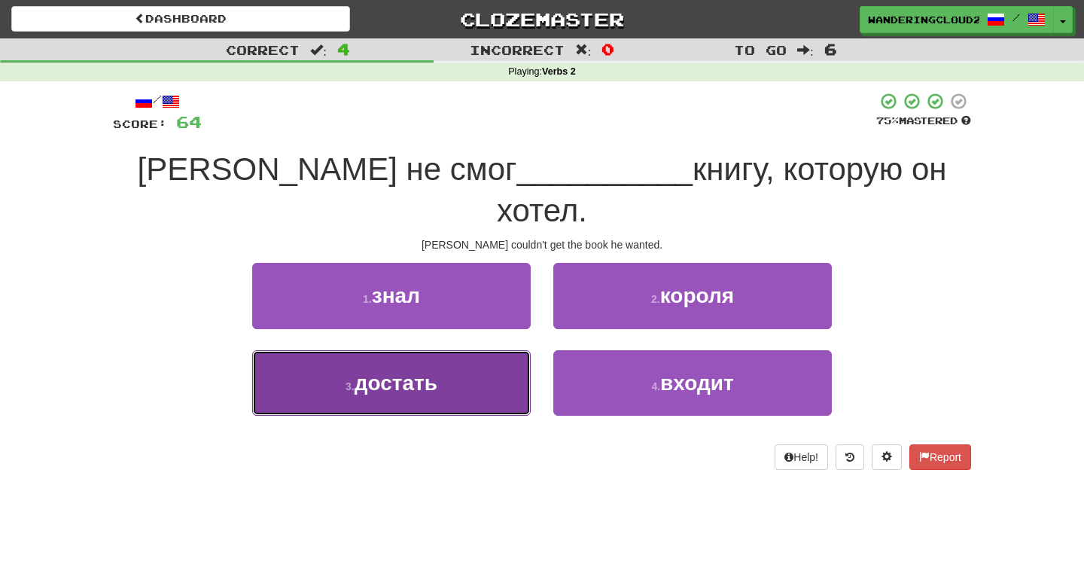
click at [472, 351] on button "3 . достать" at bounding box center [391, 383] width 279 height 66
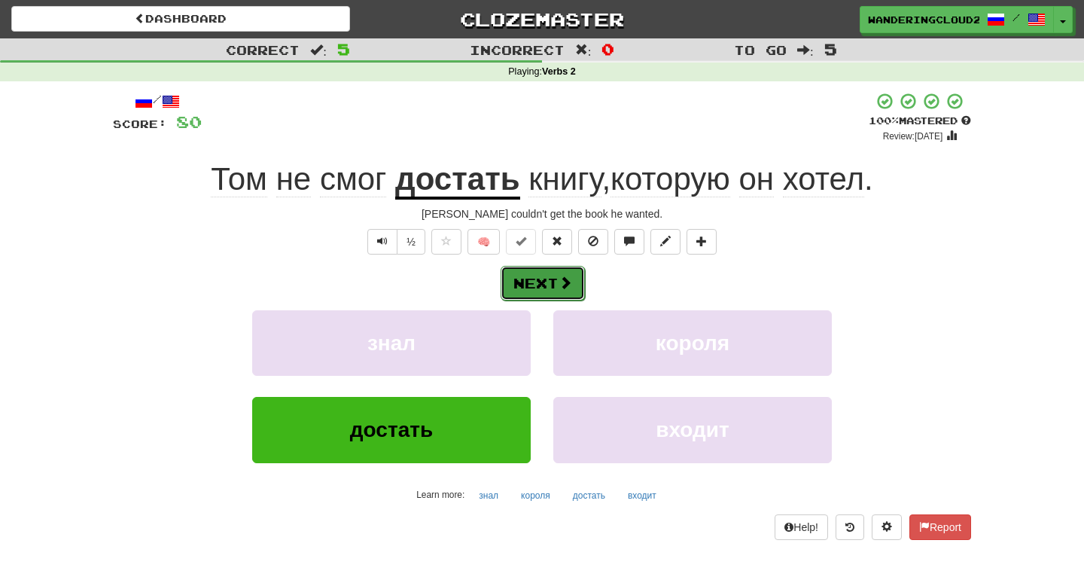
click at [536, 284] on button "Next" at bounding box center [543, 283] width 84 height 35
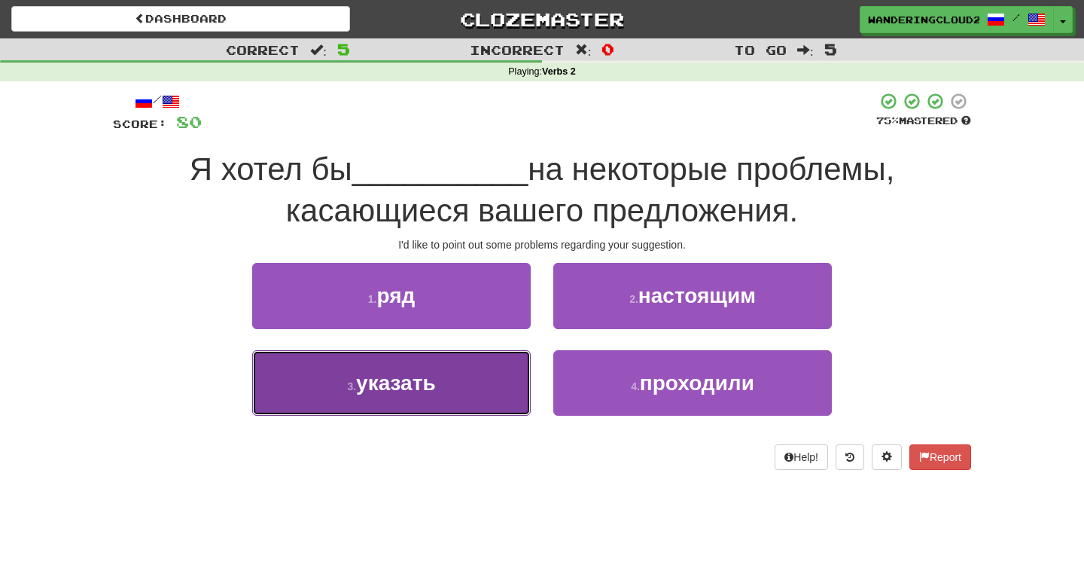
click at [467, 394] on button "3 . указать" at bounding box center [391, 383] width 279 height 66
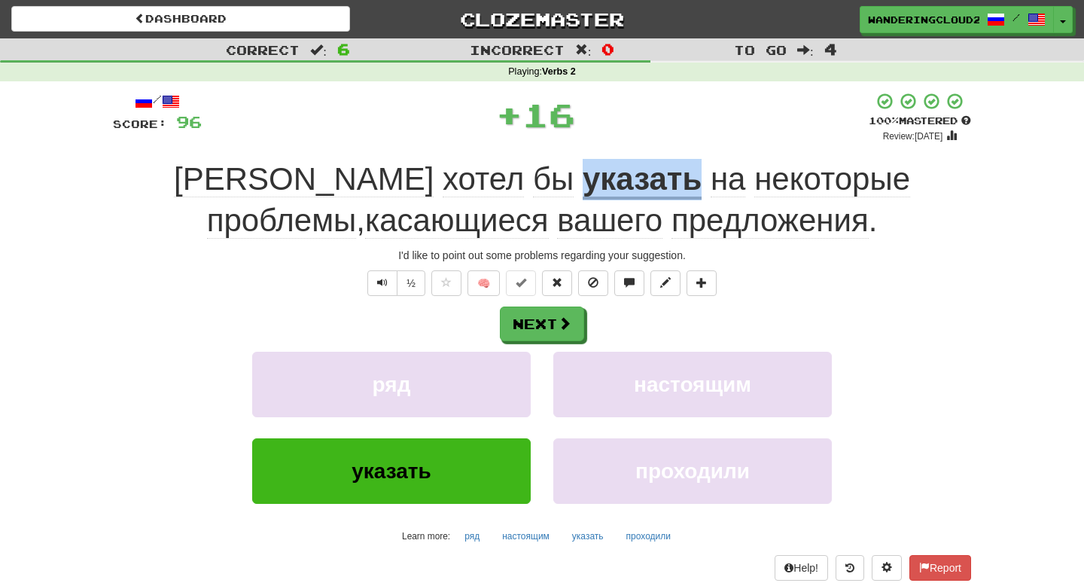
drag, startPoint x: 381, startPoint y: 186, endPoint x: 496, endPoint y: 188, distance: 114.5
click at [583, 188] on u "указать" at bounding box center [642, 180] width 119 height 38
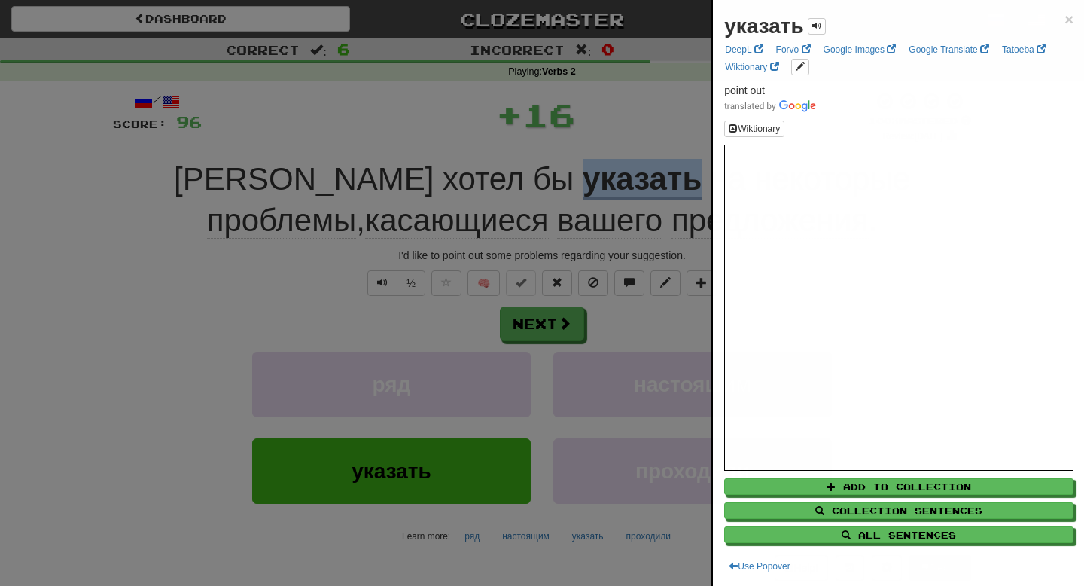
copy u "указать"
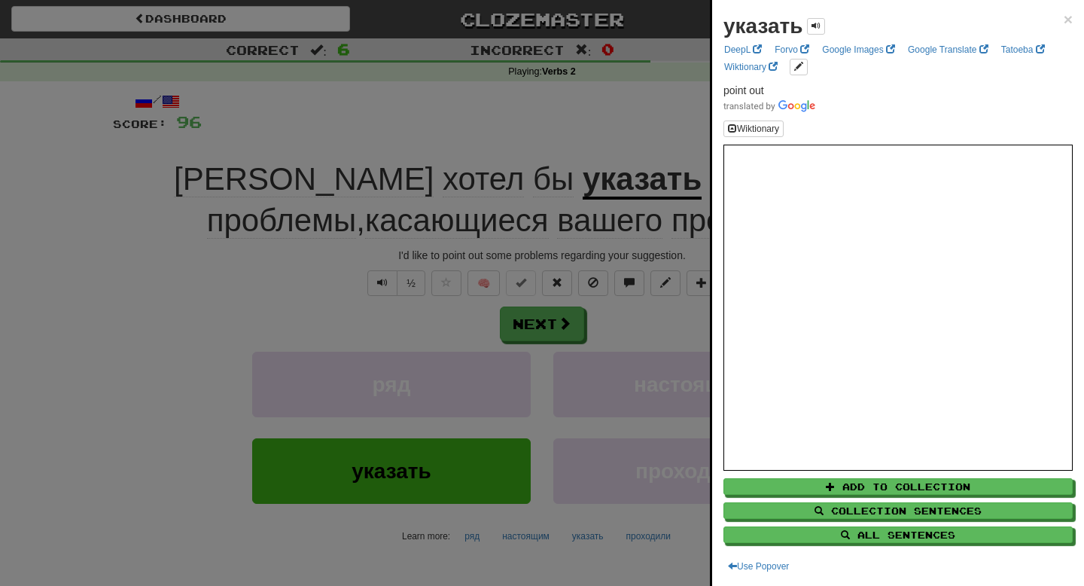
click at [597, 328] on div at bounding box center [542, 293] width 1084 height 586
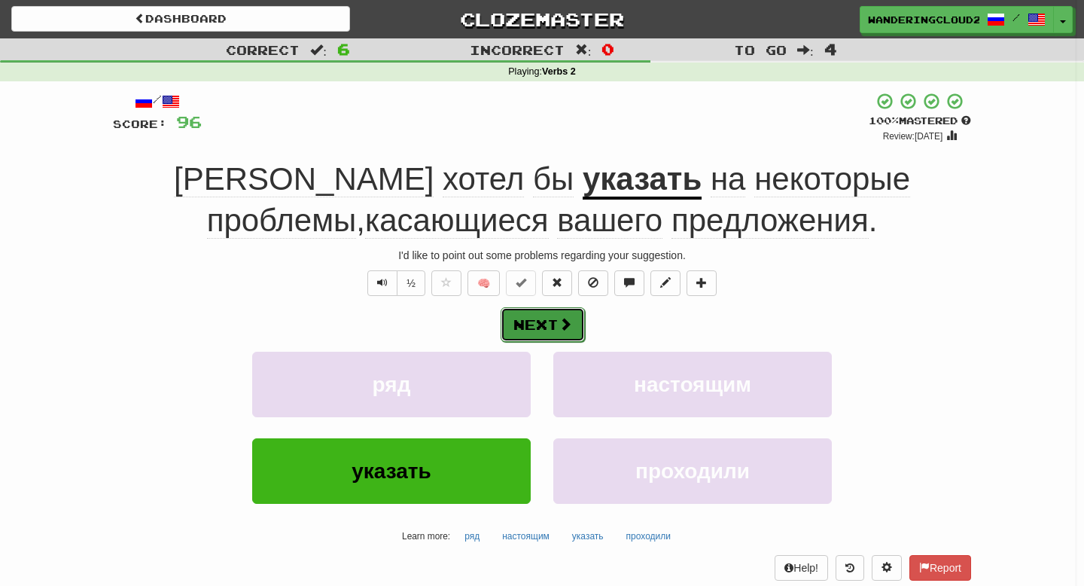
click at [548, 322] on button "Next" at bounding box center [543, 324] width 84 height 35
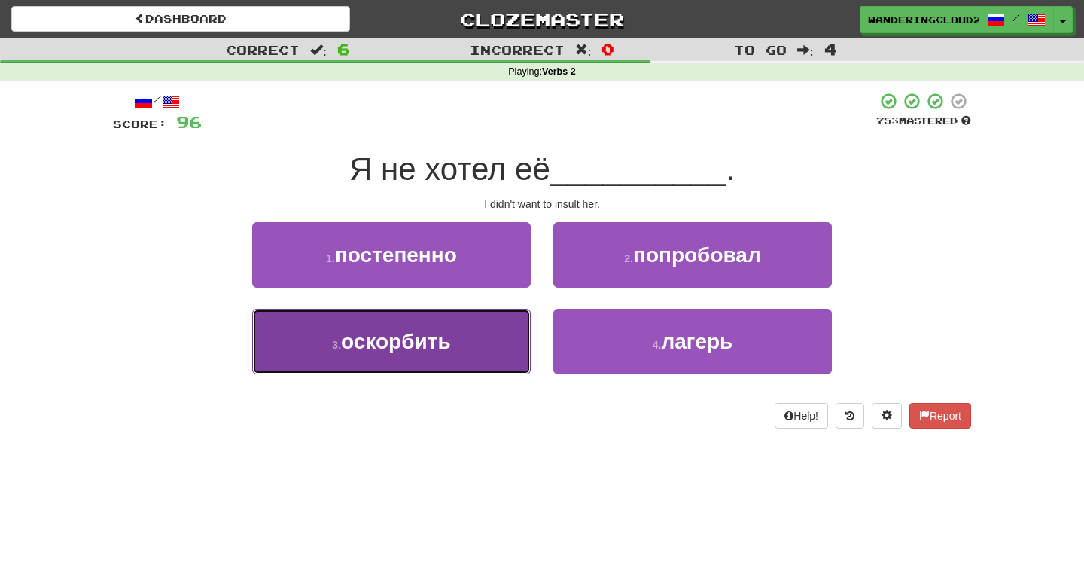
click at [477, 352] on button "3 . оскорбить" at bounding box center [391, 342] width 279 height 66
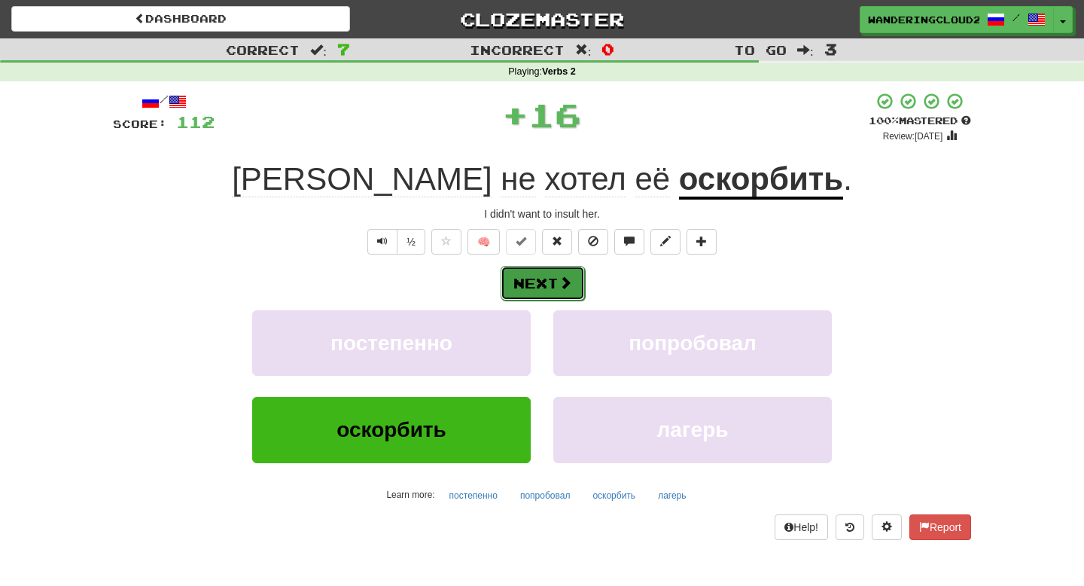
click at [548, 285] on button "Next" at bounding box center [543, 283] width 84 height 35
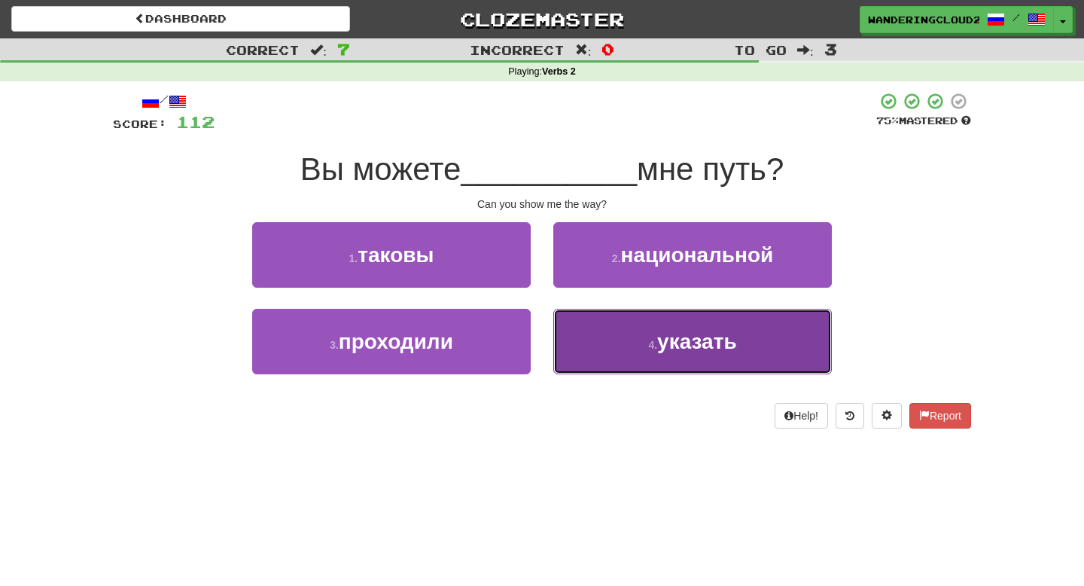
click at [635, 365] on button "4 . указать" at bounding box center [693, 342] width 279 height 66
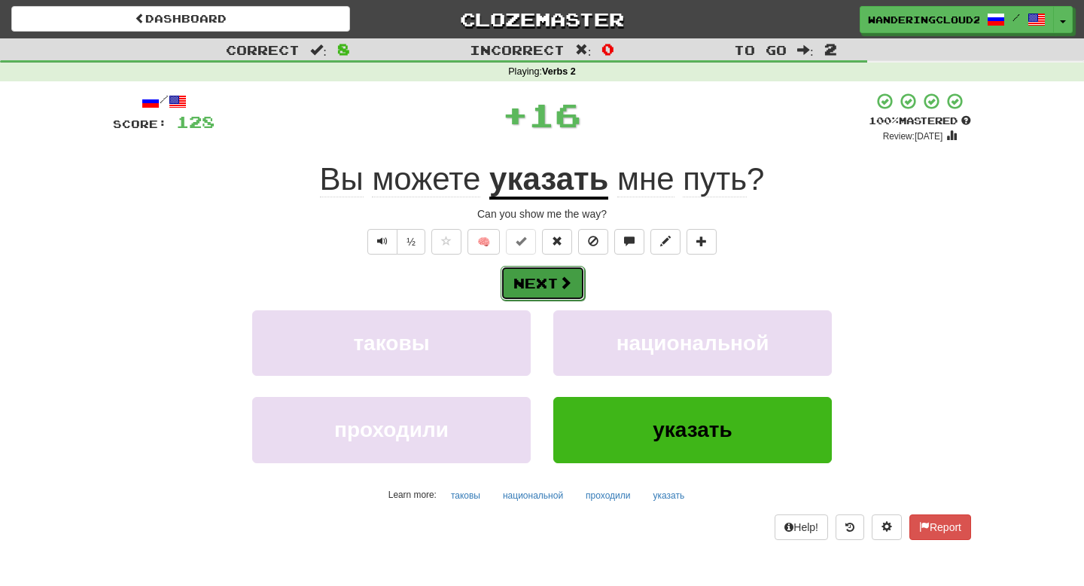
click at [547, 287] on button "Next" at bounding box center [543, 283] width 84 height 35
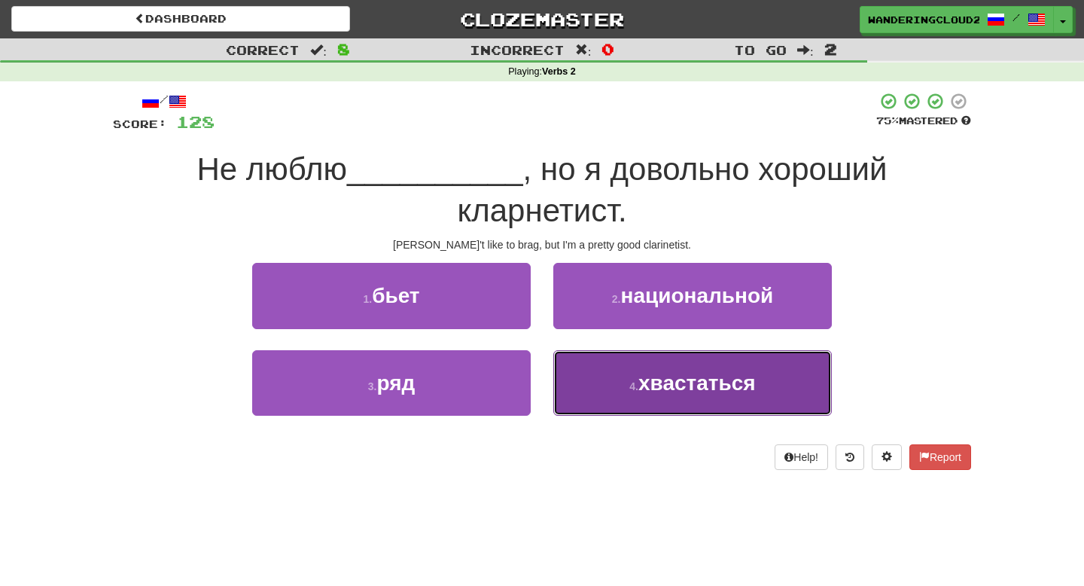
click at [752, 385] on span "хвастаться" at bounding box center [697, 382] width 117 height 23
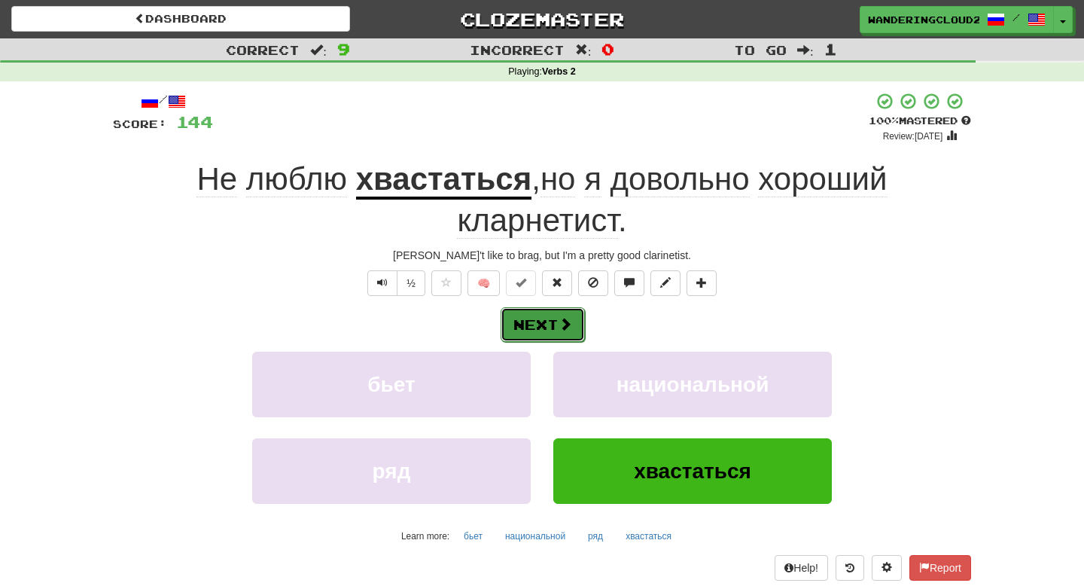
click at [555, 333] on button "Next" at bounding box center [543, 324] width 84 height 35
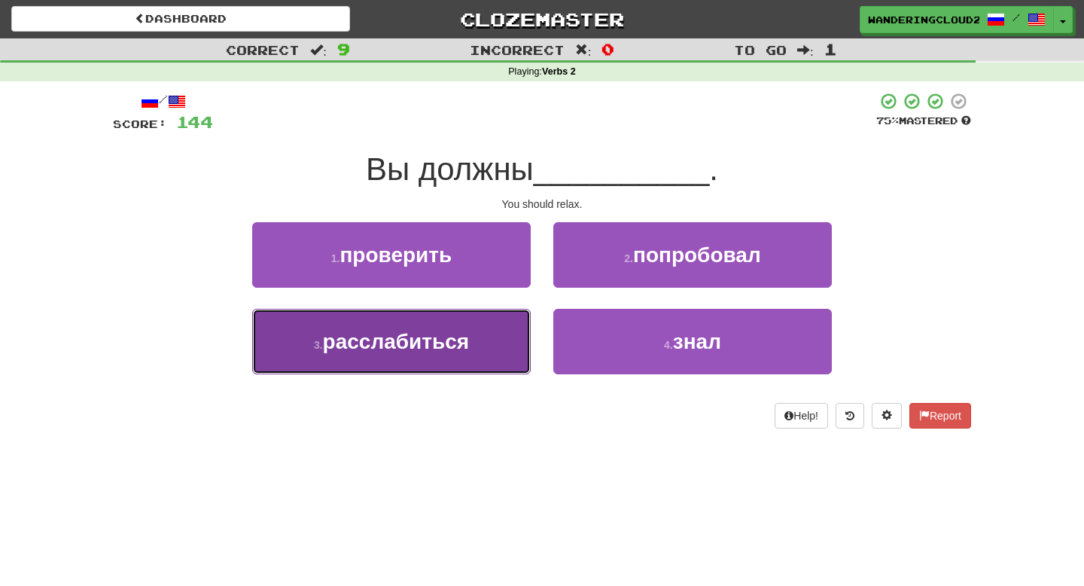
click at [471, 343] on button "3 . расслабиться" at bounding box center [391, 342] width 279 height 66
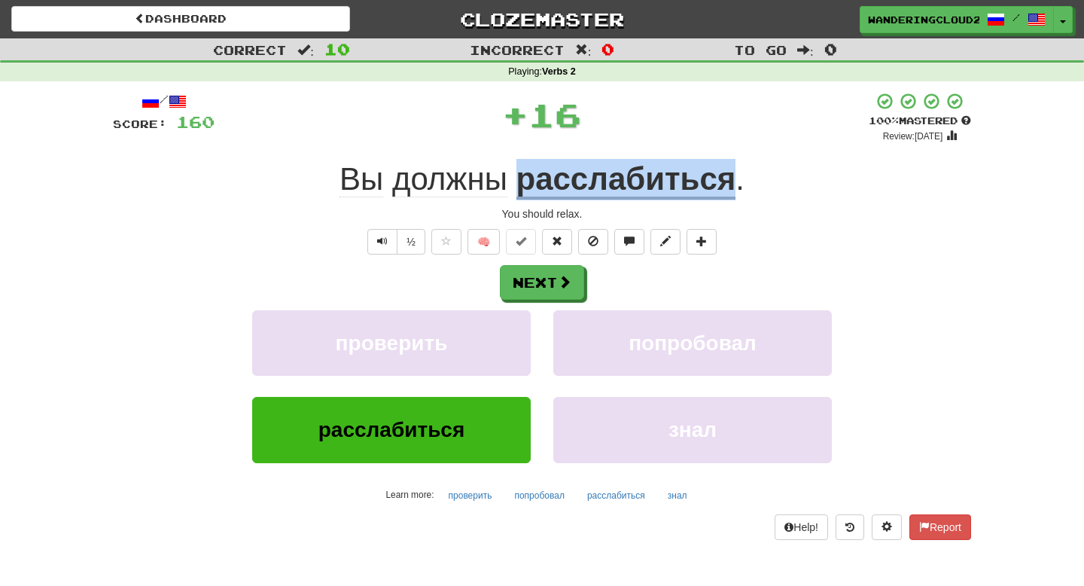
drag, startPoint x: 522, startPoint y: 187, endPoint x: 740, endPoint y: 191, distance: 217.7
click at [740, 191] on div "Вы должны расслабиться ." at bounding box center [542, 179] width 859 height 41
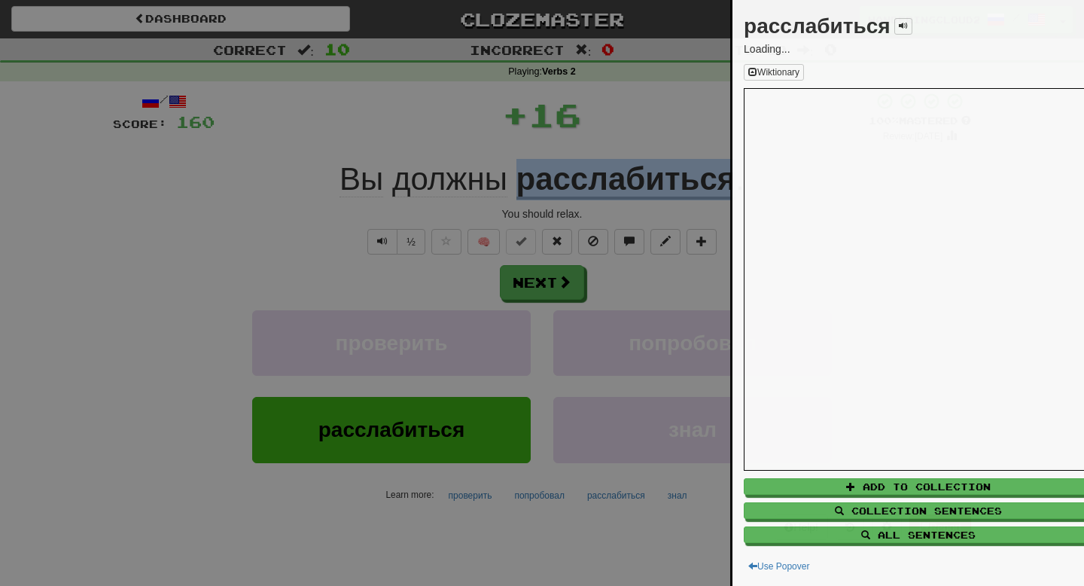
copy u "расслабиться"
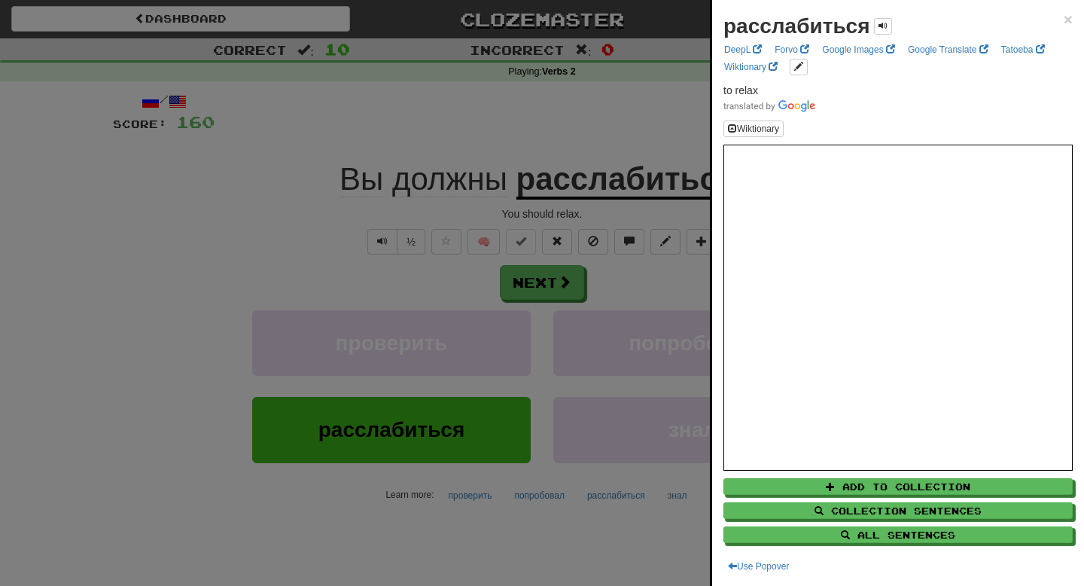
click at [608, 359] on div at bounding box center [542, 293] width 1084 height 586
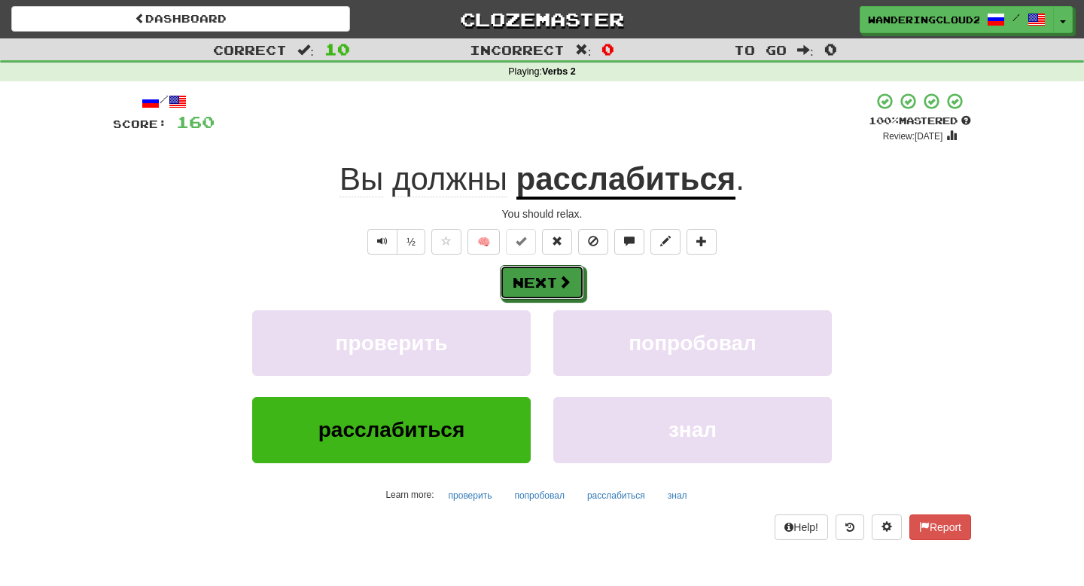
click at [543, 285] on button "Next" at bounding box center [542, 282] width 84 height 35
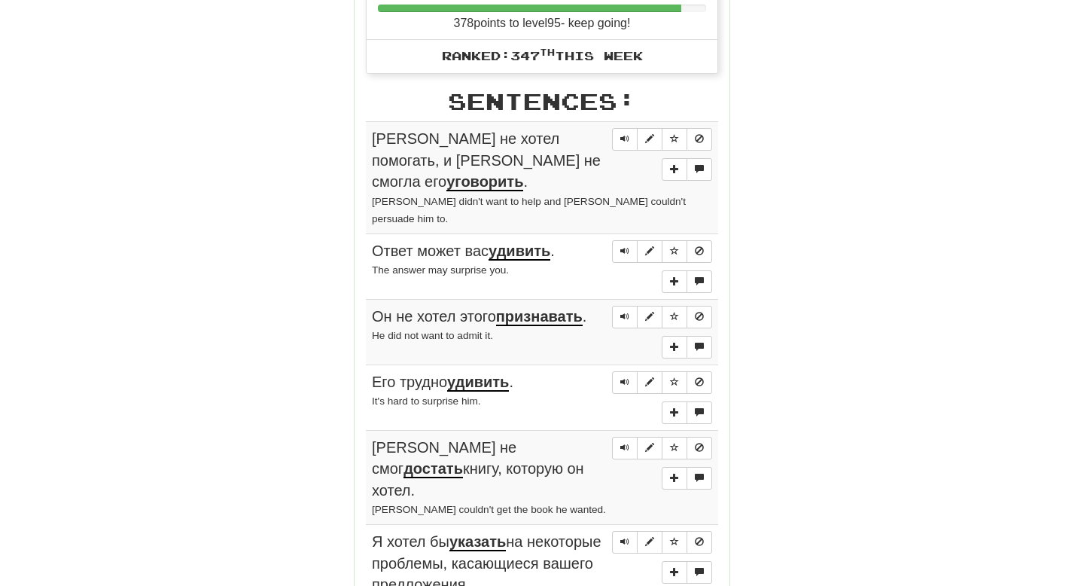
scroll to position [679, 0]
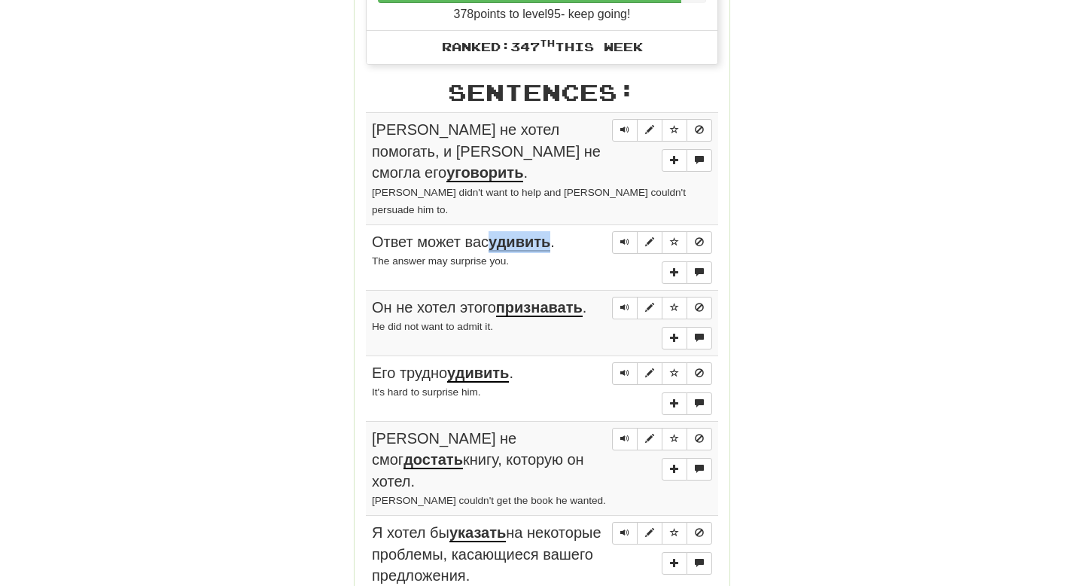
drag, startPoint x: 498, startPoint y: 219, endPoint x: 555, endPoint y: 222, distance: 57.3
click at [551, 233] on u "удивить" at bounding box center [520, 242] width 62 height 18
copy u "удивить"
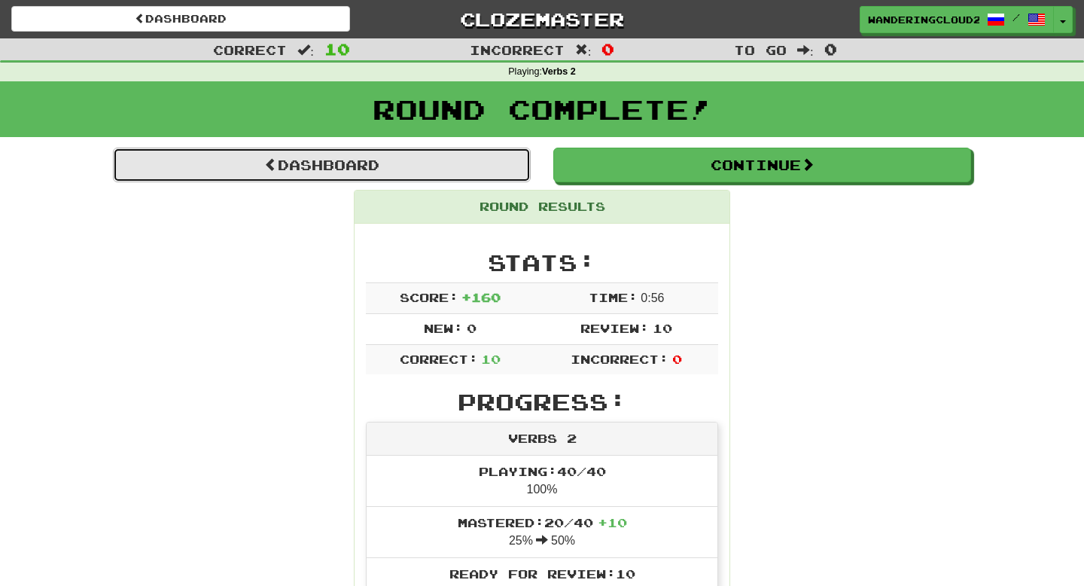
click at [278, 171] on link "Dashboard" at bounding box center [322, 165] width 418 height 35
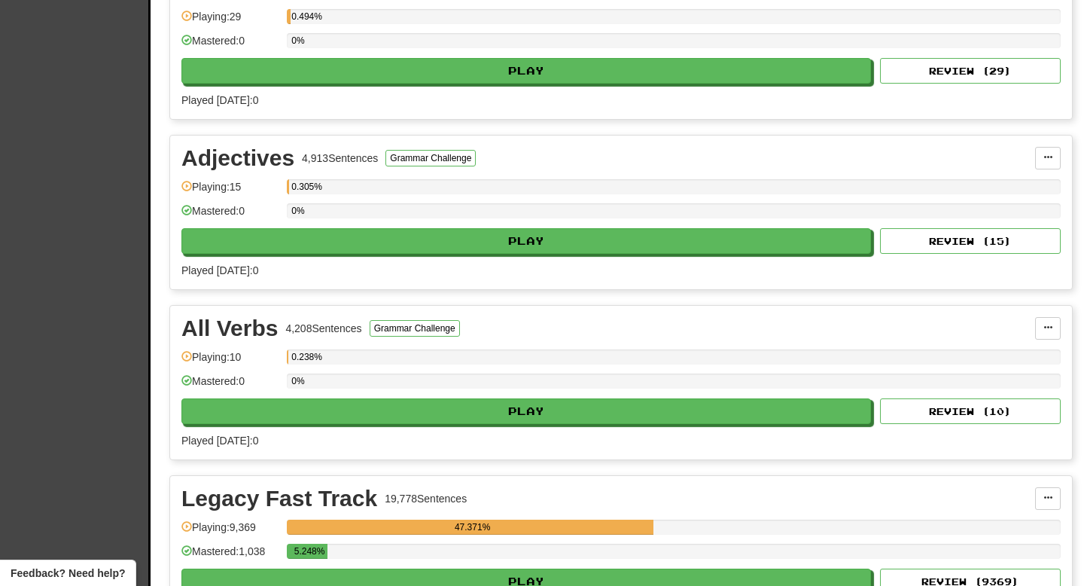
scroll to position [822, 0]
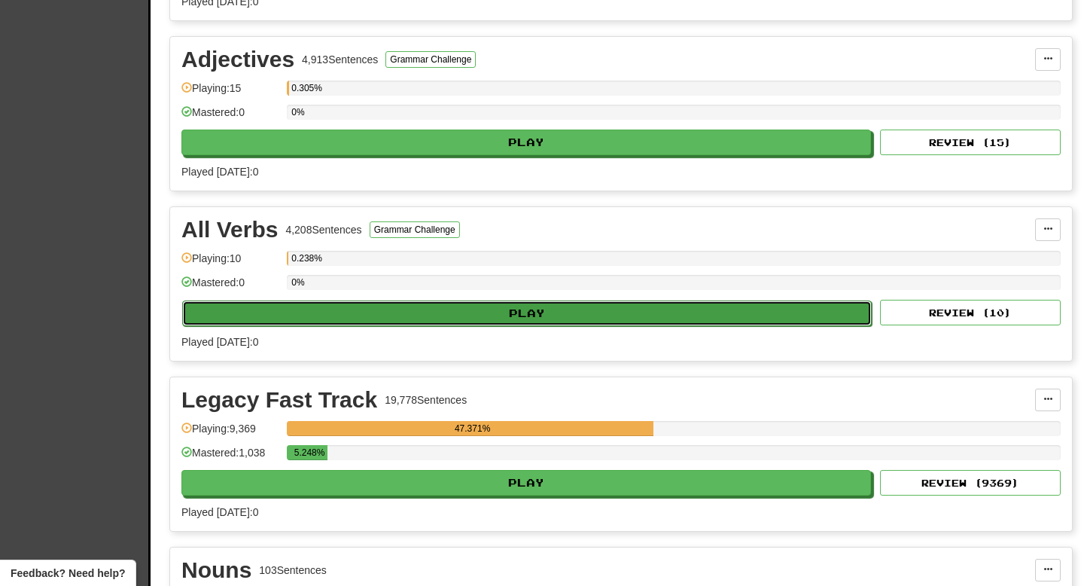
click at [375, 319] on button "Play" at bounding box center [527, 313] width 690 height 26
select select "**"
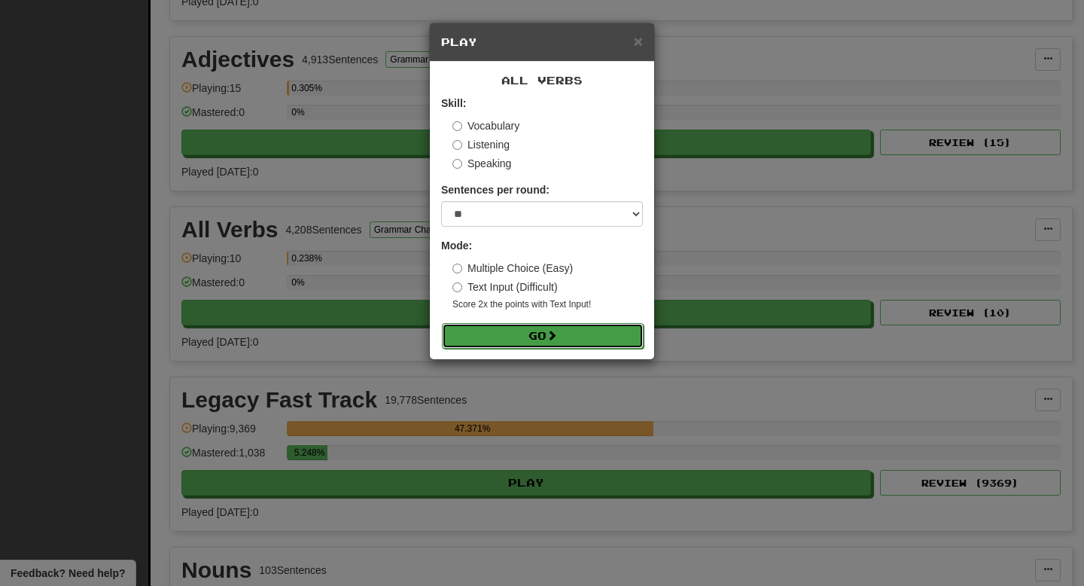
click at [548, 344] on button "Go" at bounding box center [543, 336] width 202 height 26
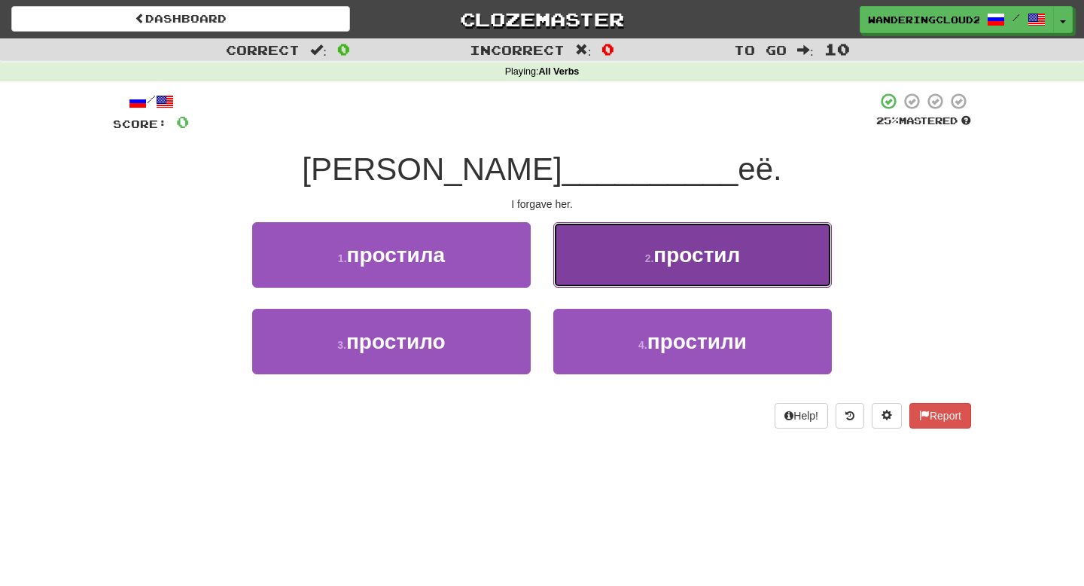
click at [759, 236] on button "2 . простил" at bounding box center [693, 255] width 279 height 66
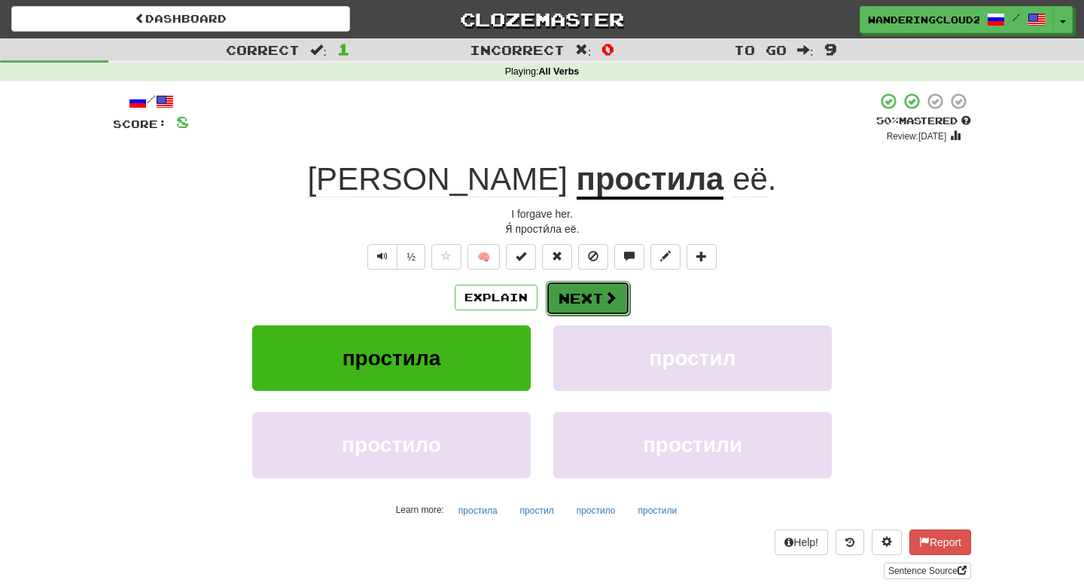
click at [612, 294] on span at bounding box center [611, 298] width 14 height 14
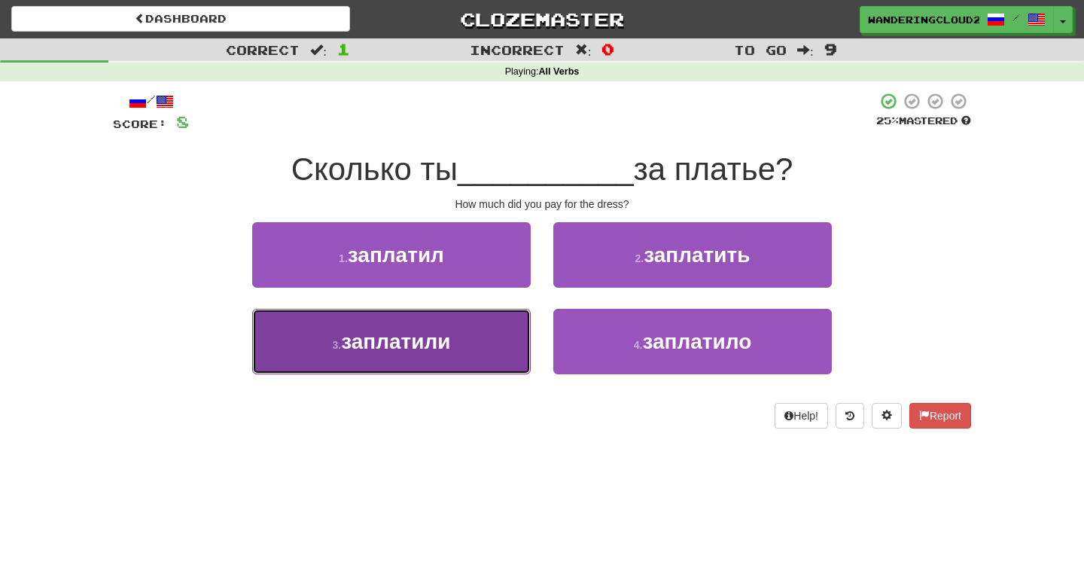
click at [516, 345] on button "3 . заплатили" at bounding box center [391, 342] width 279 height 66
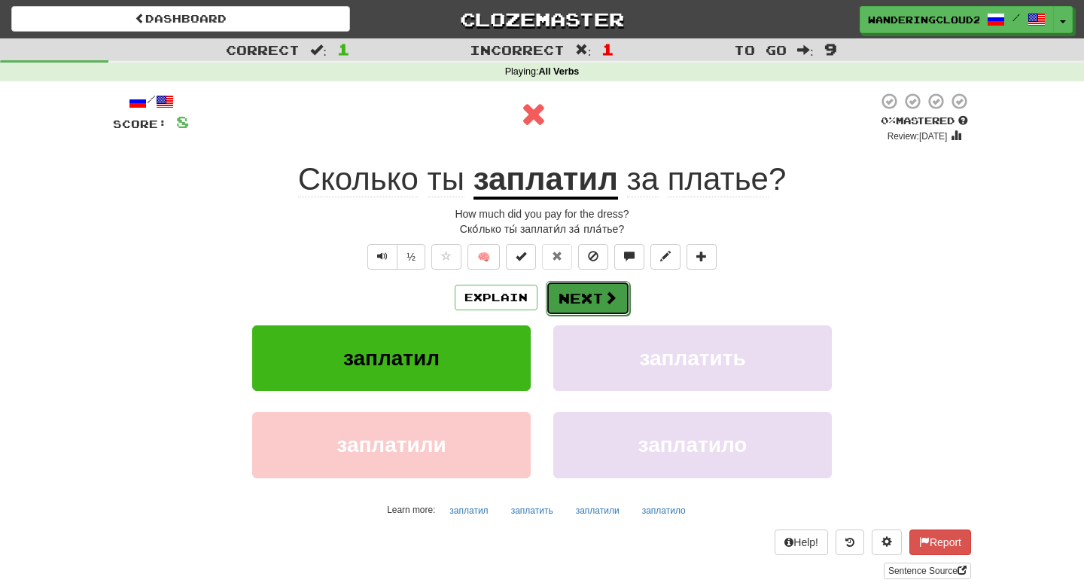
click at [608, 291] on span at bounding box center [611, 298] width 14 height 14
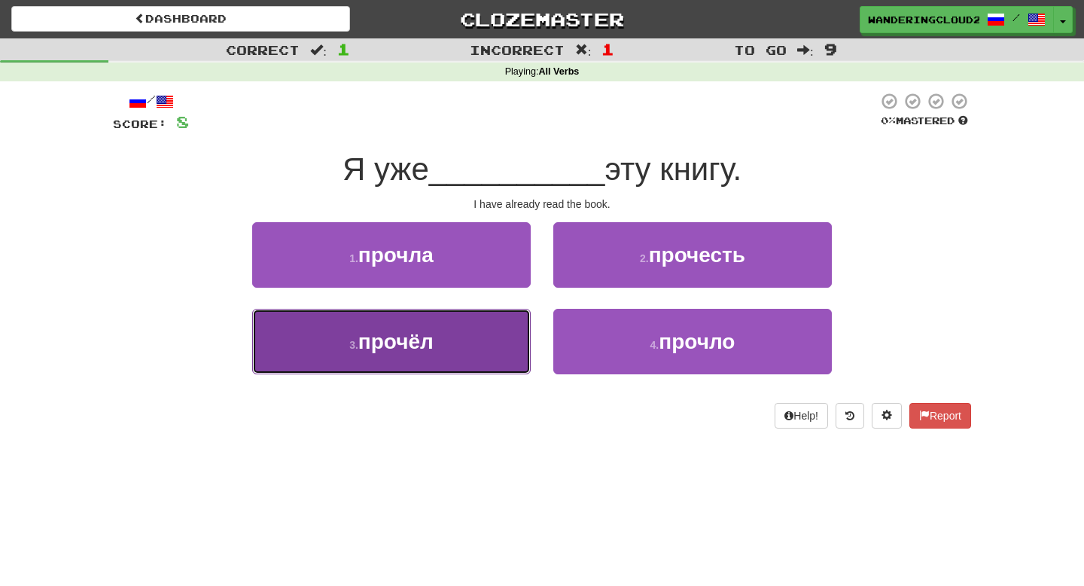
click at [502, 334] on button "3 . прочёл" at bounding box center [391, 342] width 279 height 66
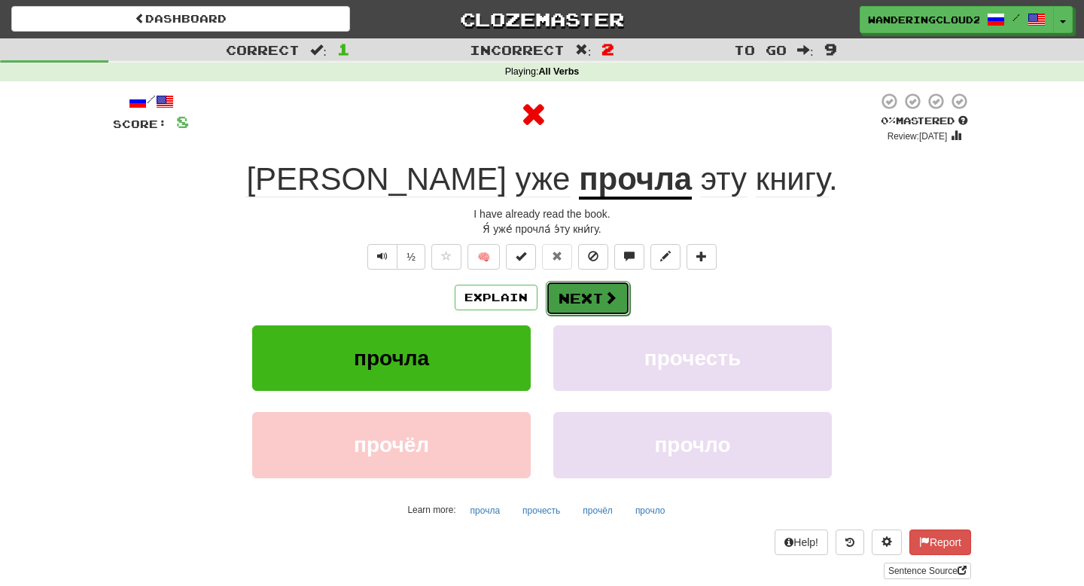
click at [596, 291] on button "Next" at bounding box center [588, 298] width 84 height 35
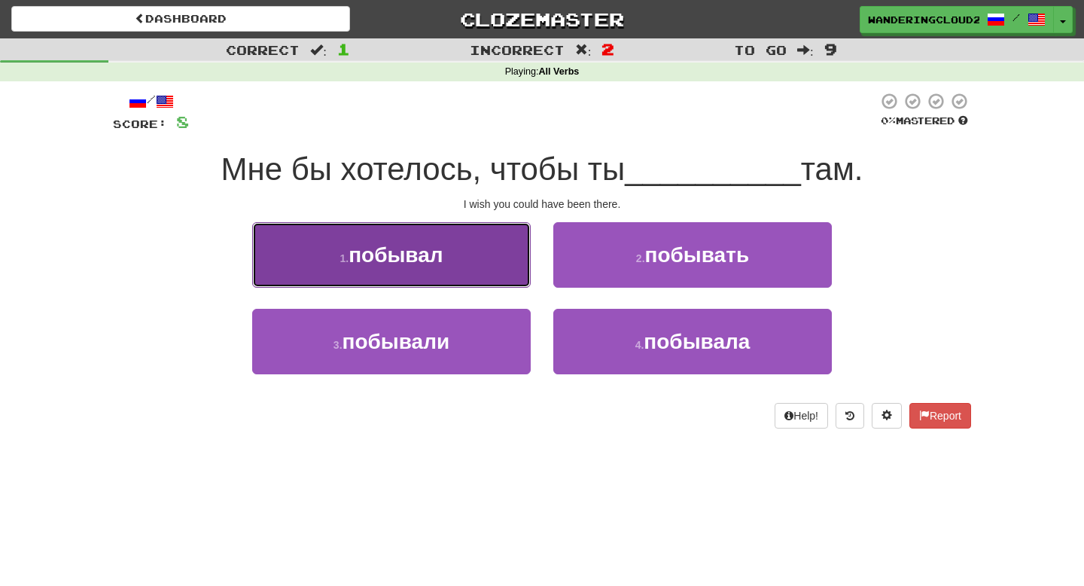
click at [489, 263] on button "1 . побывал" at bounding box center [391, 255] width 279 height 66
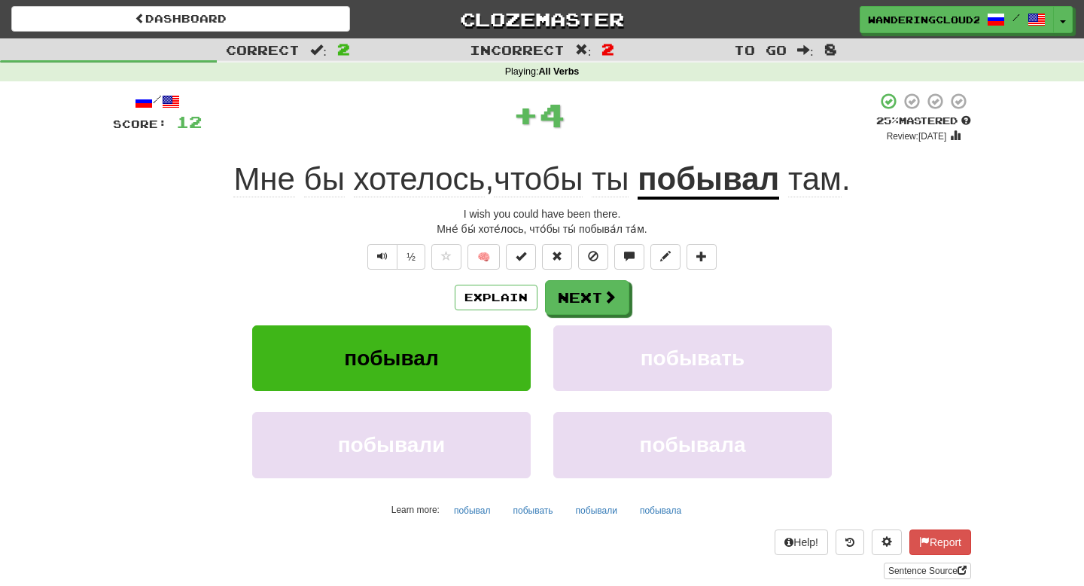
click at [728, 169] on u "побывал" at bounding box center [709, 180] width 142 height 38
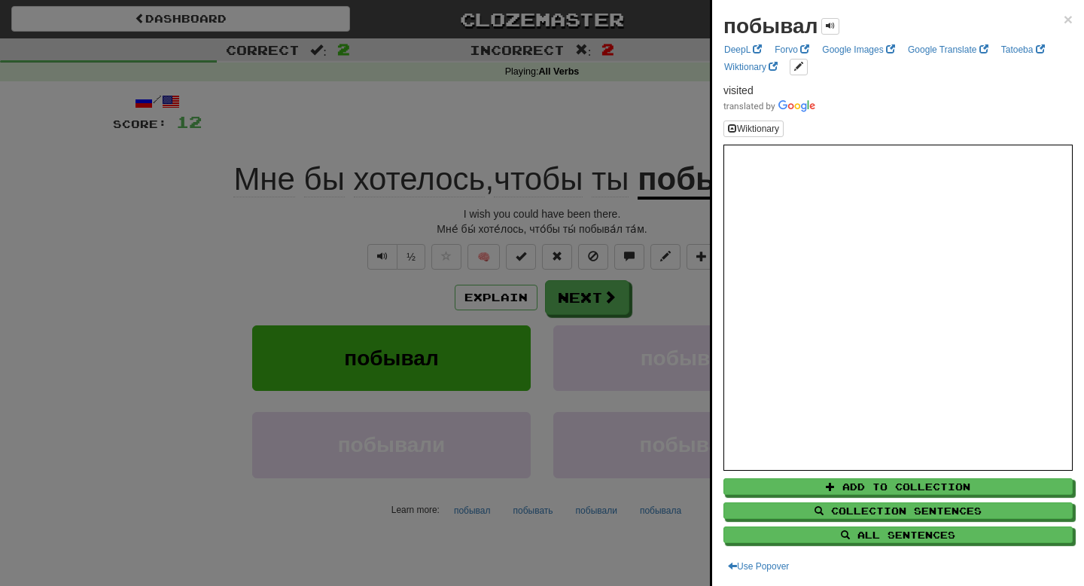
click at [507, 288] on div at bounding box center [542, 293] width 1084 height 586
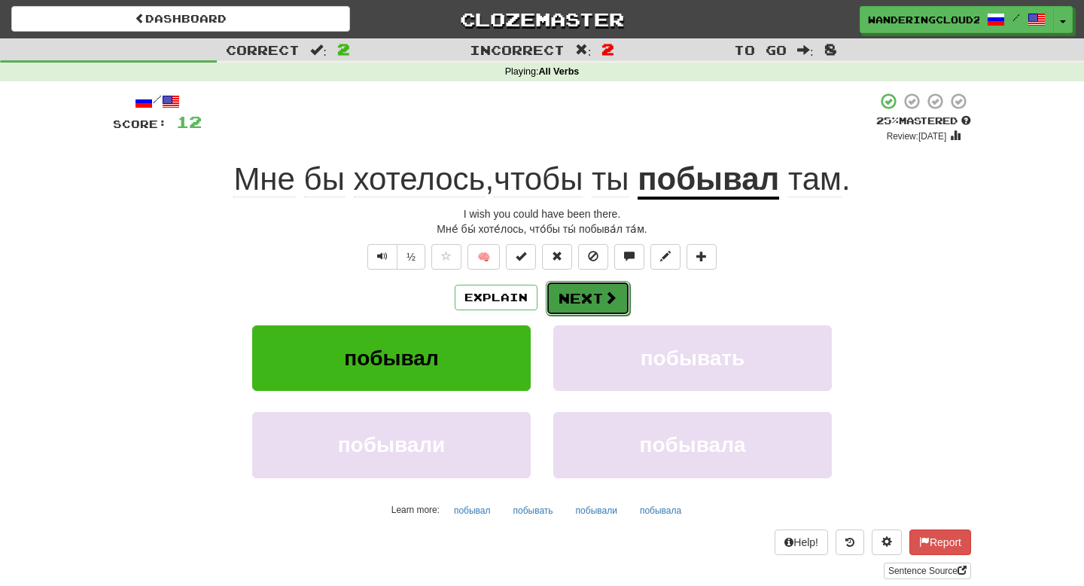
click at [573, 299] on button "Next" at bounding box center [588, 298] width 84 height 35
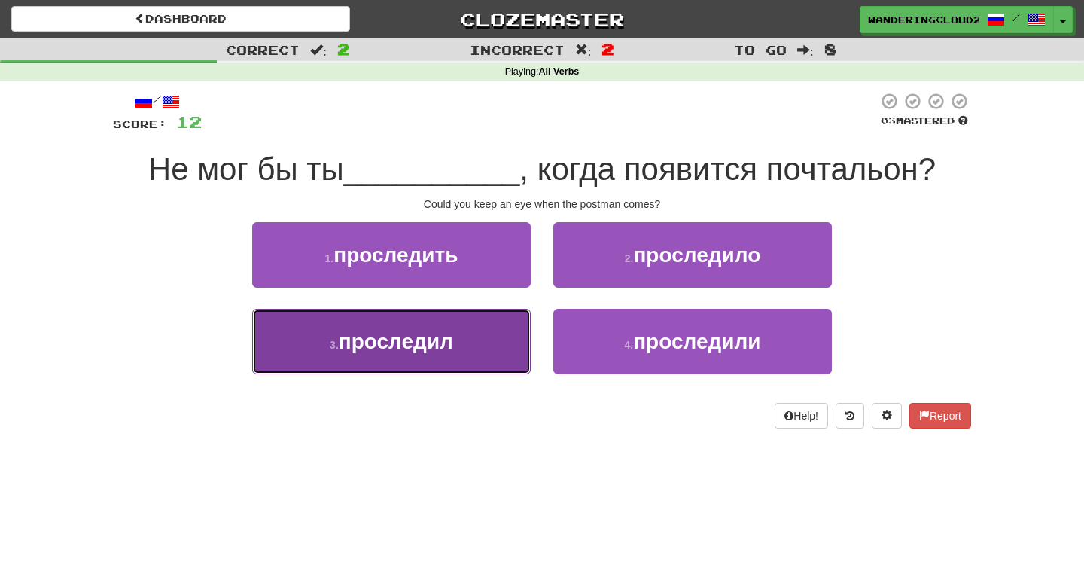
click at [507, 344] on button "3 . проследил" at bounding box center [391, 342] width 279 height 66
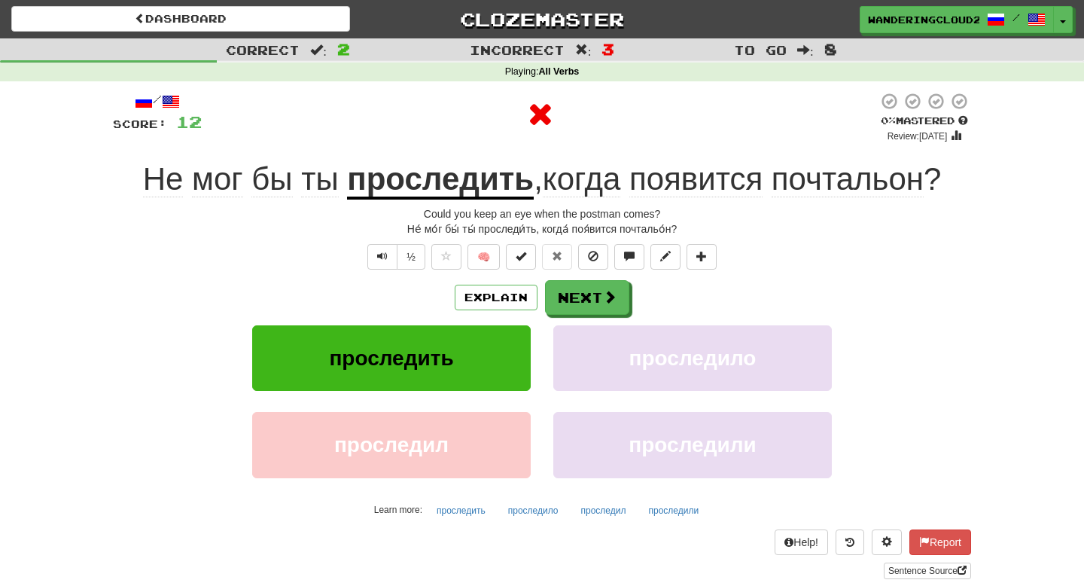
click at [441, 182] on u "проследить" at bounding box center [440, 180] width 187 height 38
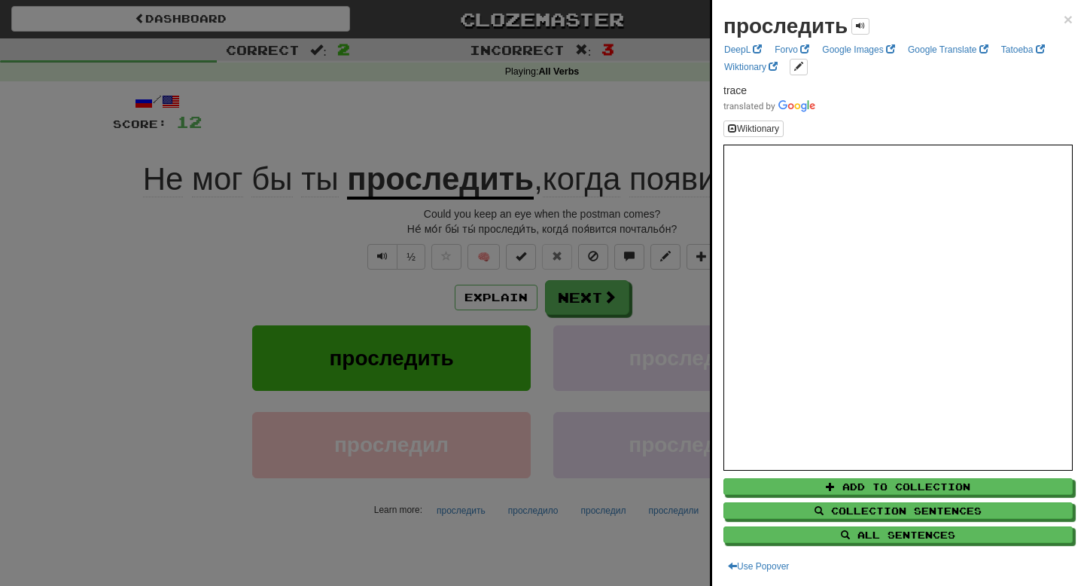
click at [594, 302] on div at bounding box center [542, 293] width 1084 height 586
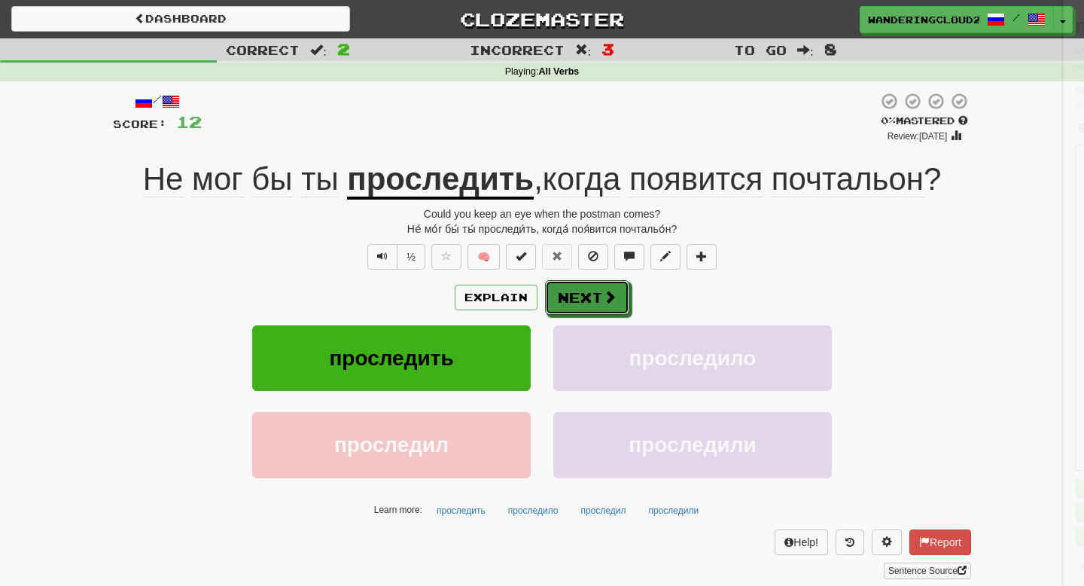
click at [611, 300] on span at bounding box center [610, 297] width 14 height 14
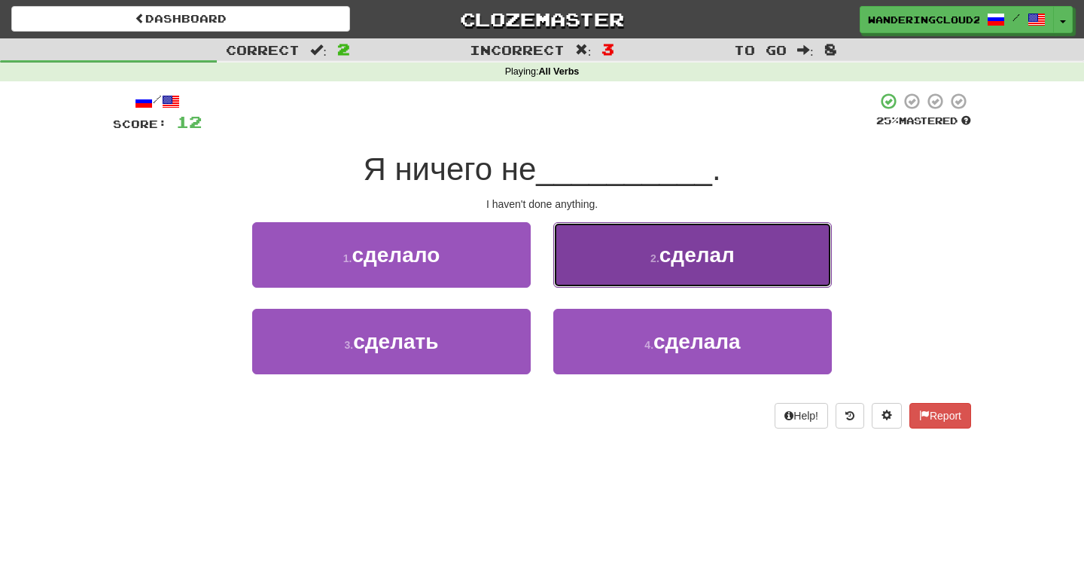
click at [599, 261] on button "2 . сделал" at bounding box center [693, 255] width 279 height 66
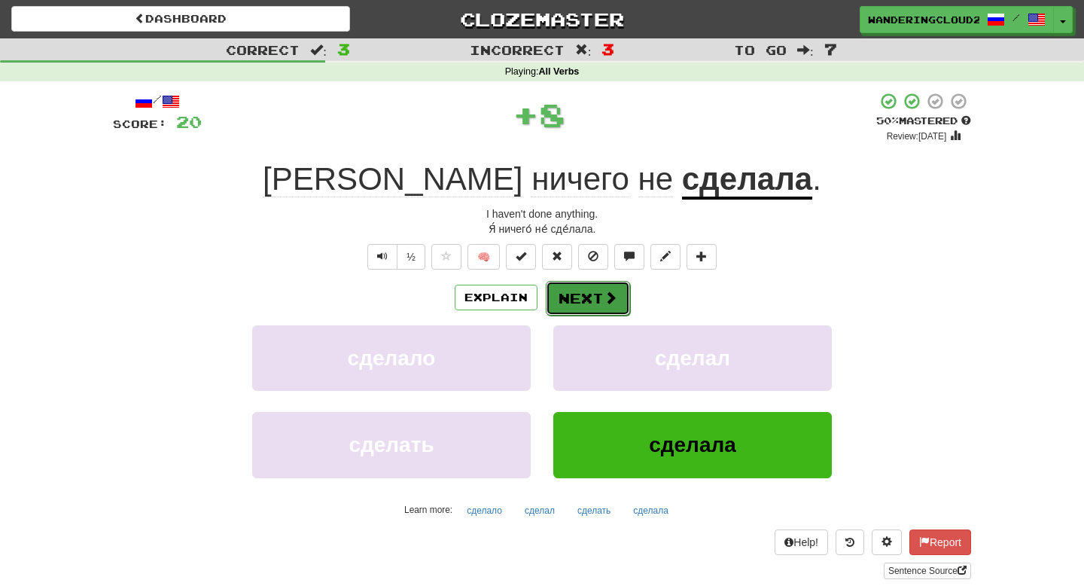
click at [575, 304] on button "Next" at bounding box center [588, 298] width 84 height 35
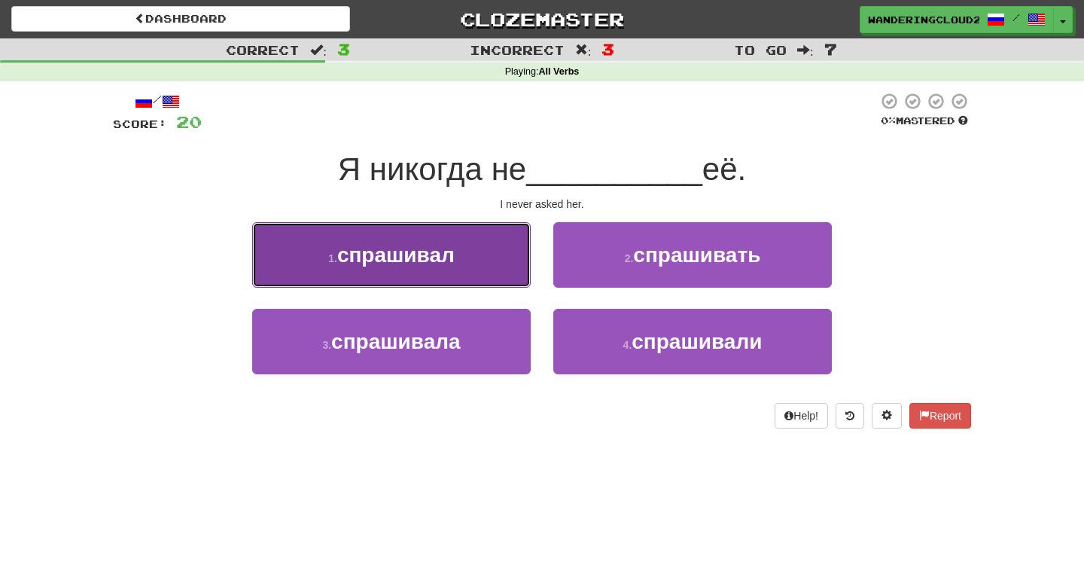
click at [487, 266] on button "1 . спрашивал" at bounding box center [391, 255] width 279 height 66
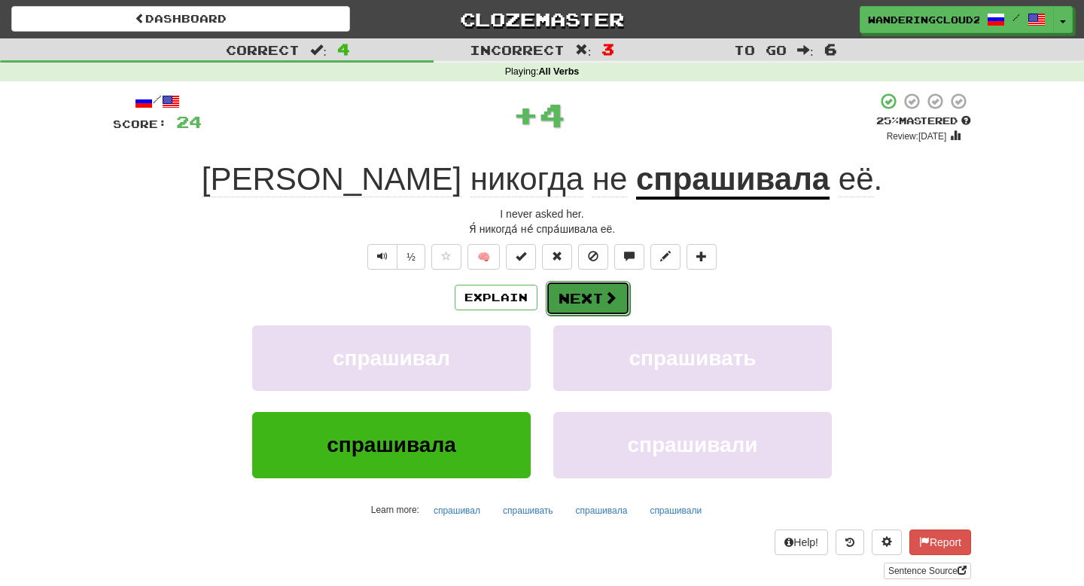
click at [605, 307] on button "Next" at bounding box center [588, 298] width 84 height 35
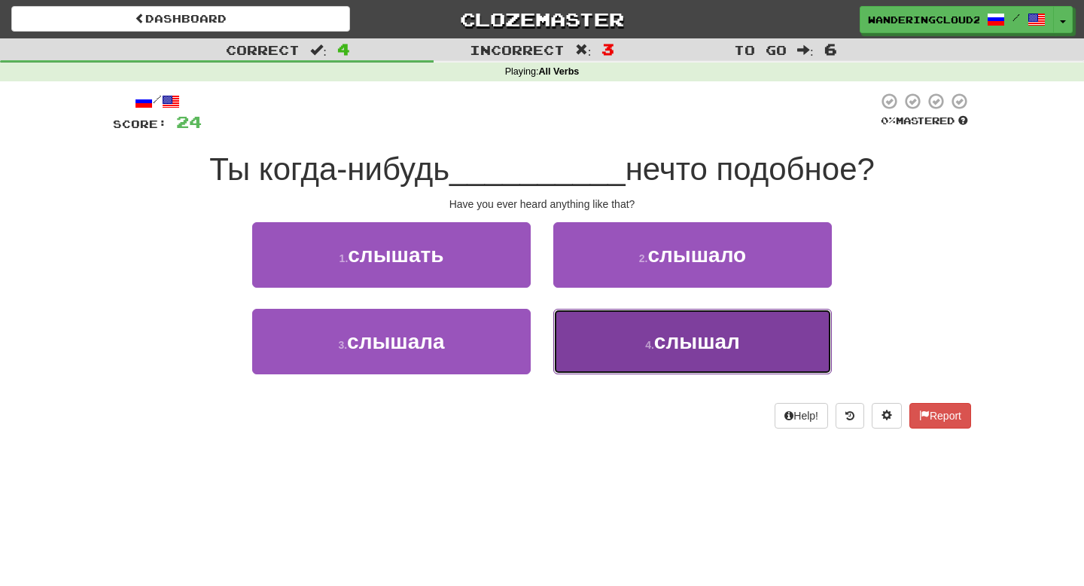
click at [648, 343] on small "4 ." at bounding box center [649, 345] width 9 height 12
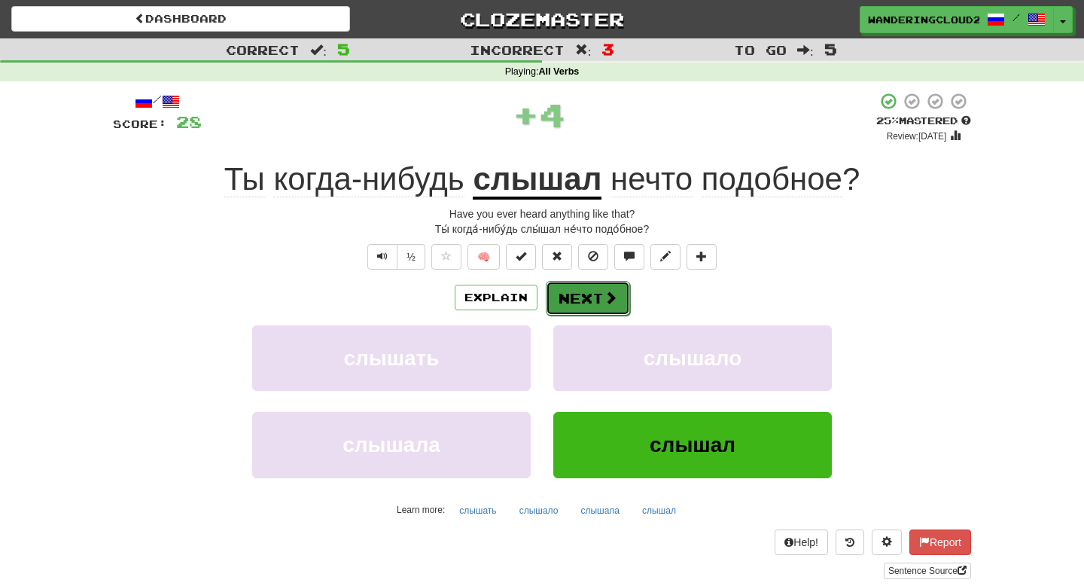
click at [590, 304] on button "Next" at bounding box center [588, 298] width 84 height 35
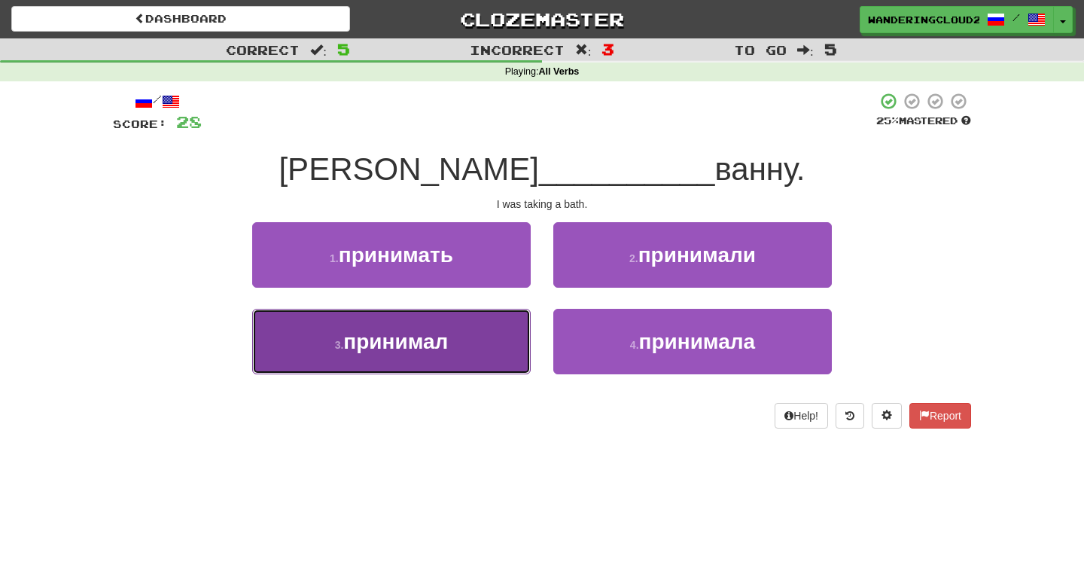
click at [460, 325] on button "3 . принимал" at bounding box center [391, 342] width 279 height 66
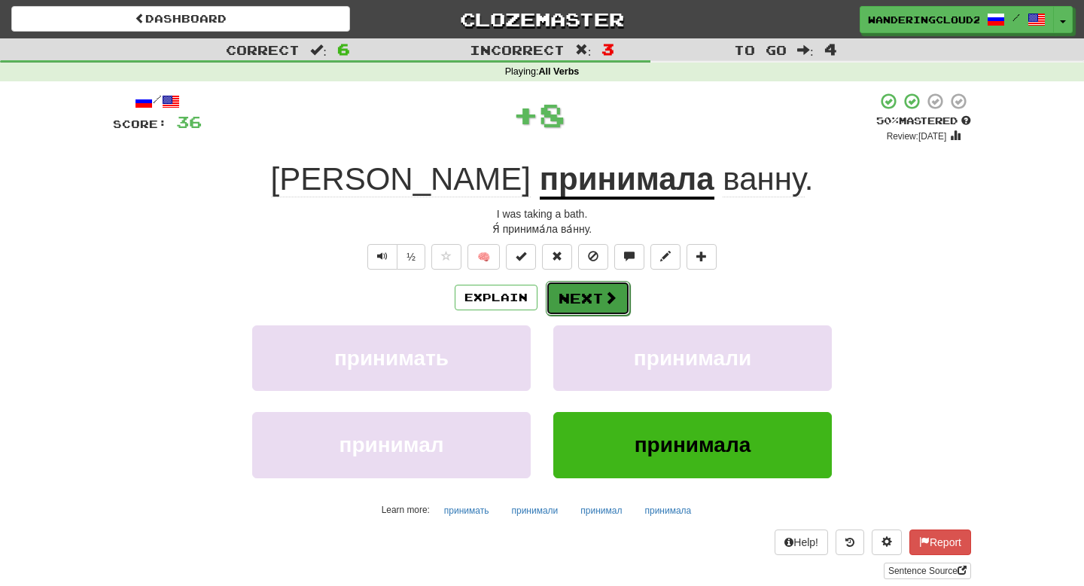
click at [592, 299] on button "Next" at bounding box center [588, 298] width 84 height 35
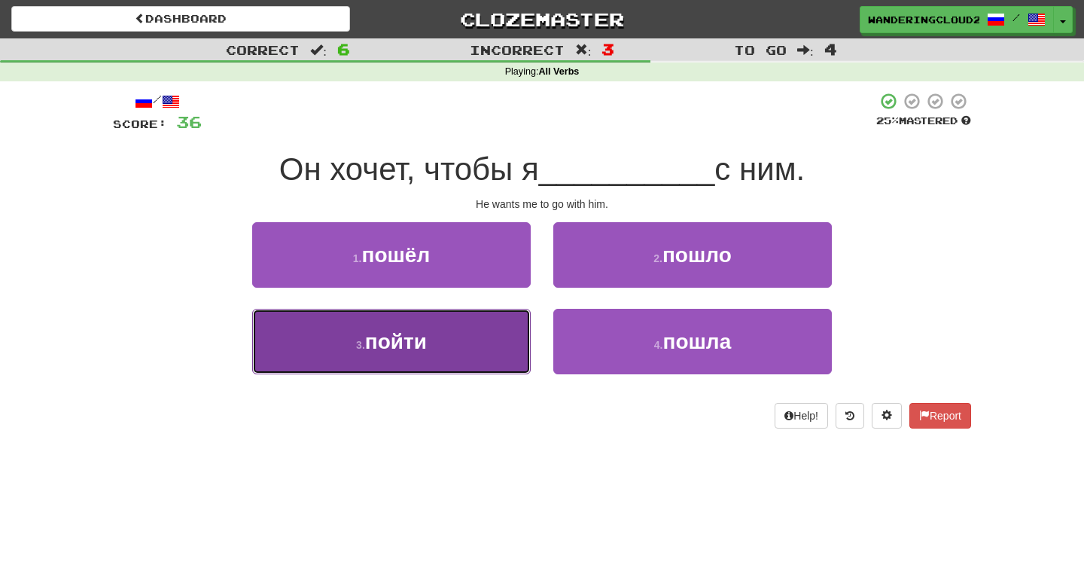
click at [495, 322] on button "3 . пойти" at bounding box center [391, 342] width 279 height 66
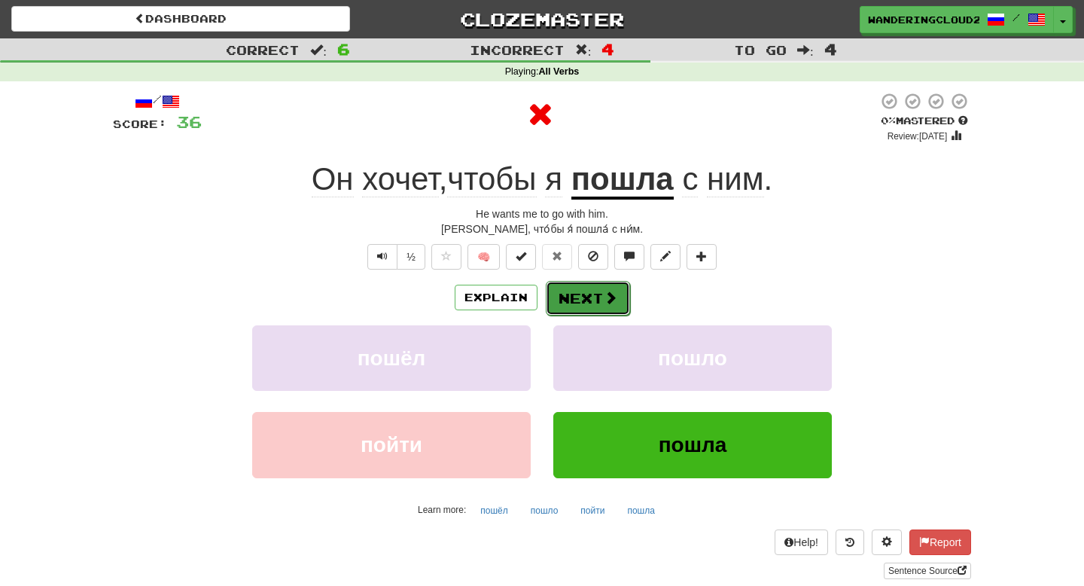
click at [593, 305] on button "Next" at bounding box center [588, 298] width 84 height 35
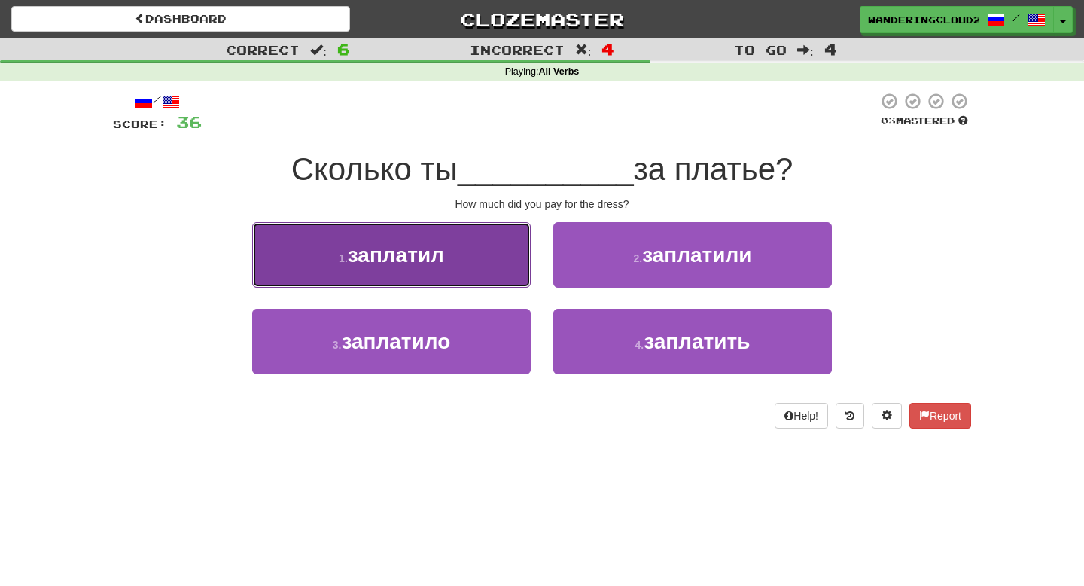
click at [484, 272] on button "1 . заплатил" at bounding box center [391, 255] width 279 height 66
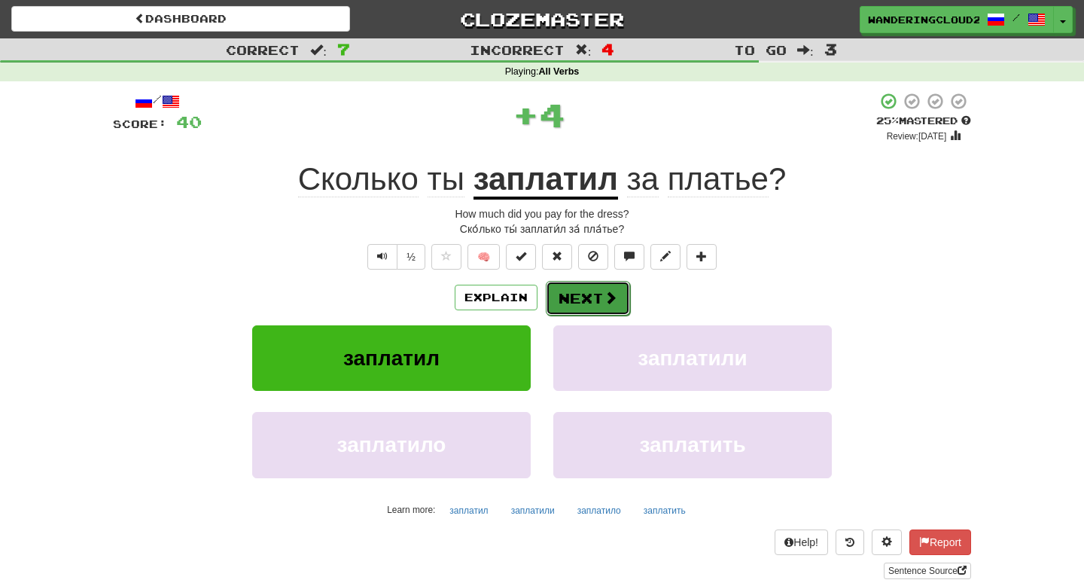
click at [572, 304] on button "Next" at bounding box center [588, 298] width 84 height 35
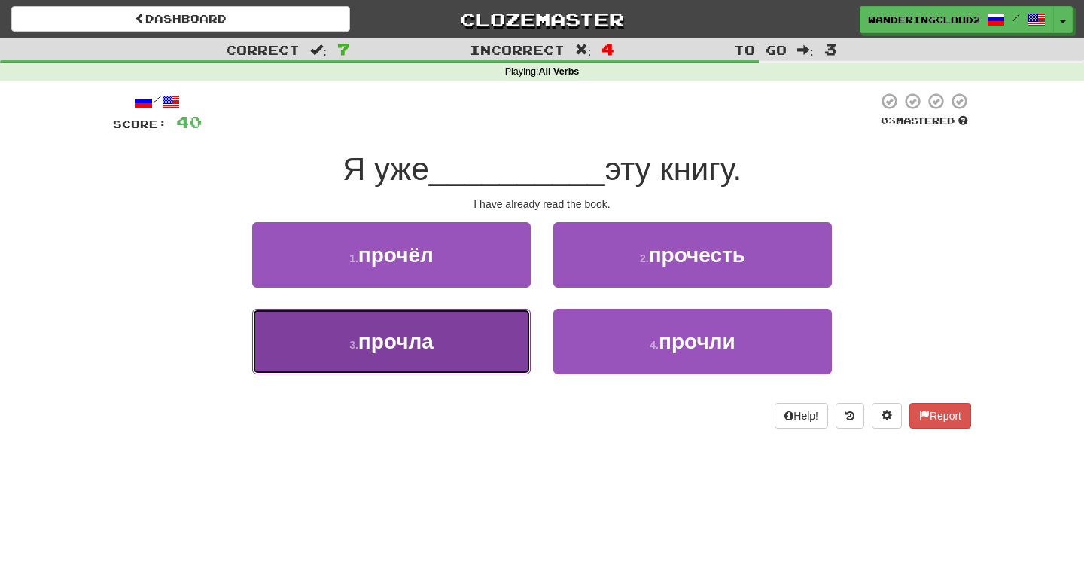
click at [493, 322] on button "3 . прочла" at bounding box center [391, 342] width 279 height 66
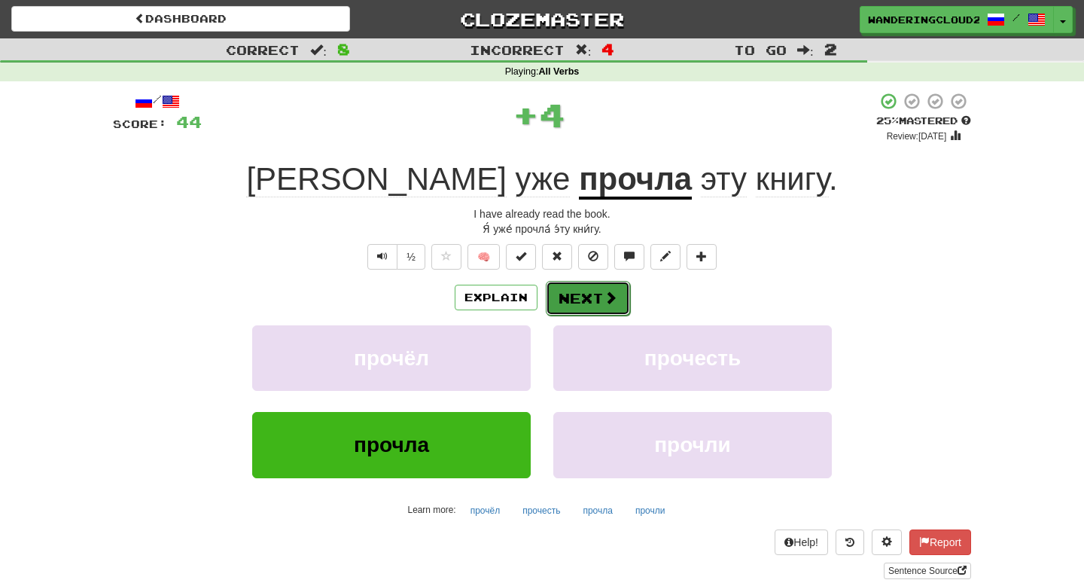
click at [581, 297] on button "Next" at bounding box center [588, 298] width 84 height 35
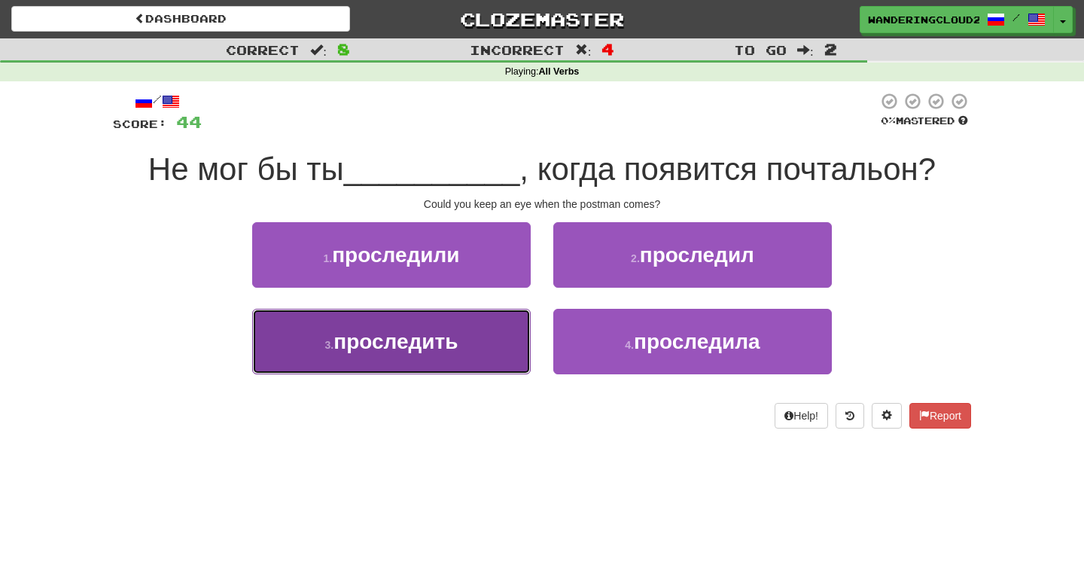
click at [453, 350] on span "проследить" at bounding box center [396, 341] width 124 height 23
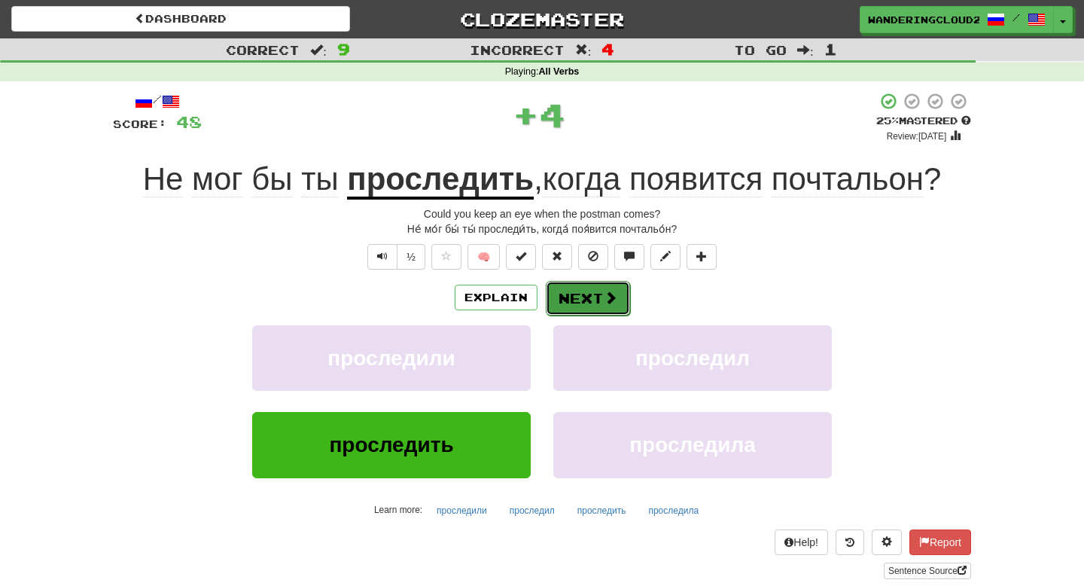
click at [605, 296] on span at bounding box center [611, 298] width 14 height 14
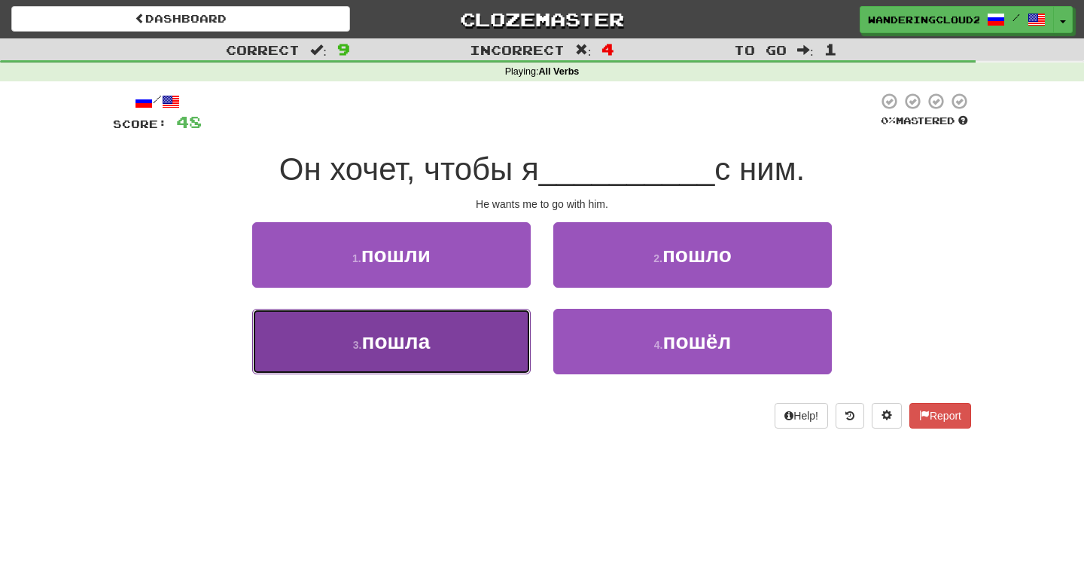
click at [480, 346] on button "3 . пошла" at bounding box center [391, 342] width 279 height 66
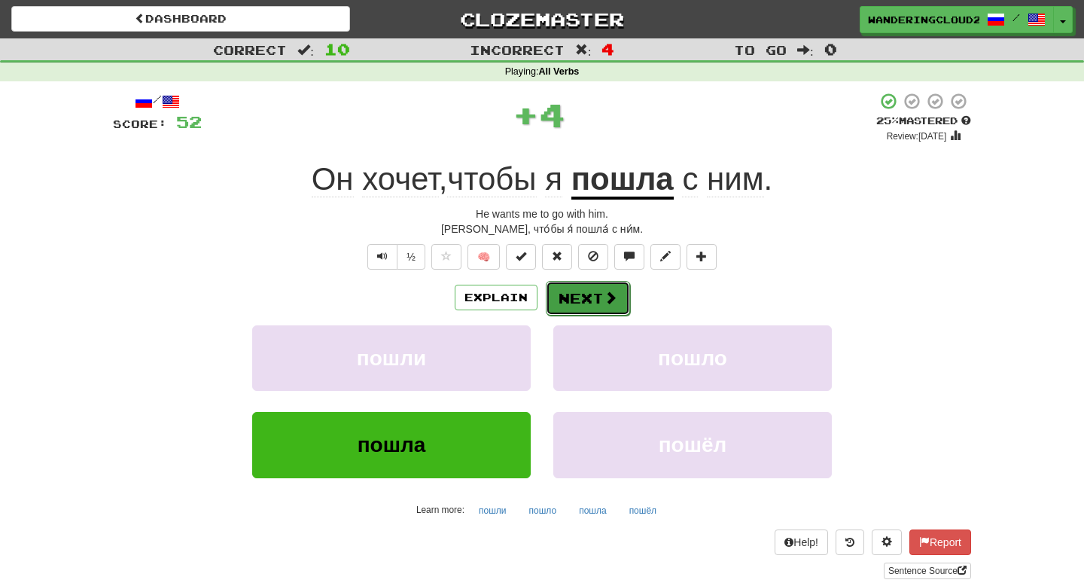
click at [594, 303] on button "Next" at bounding box center [588, 298] width 84 height 35
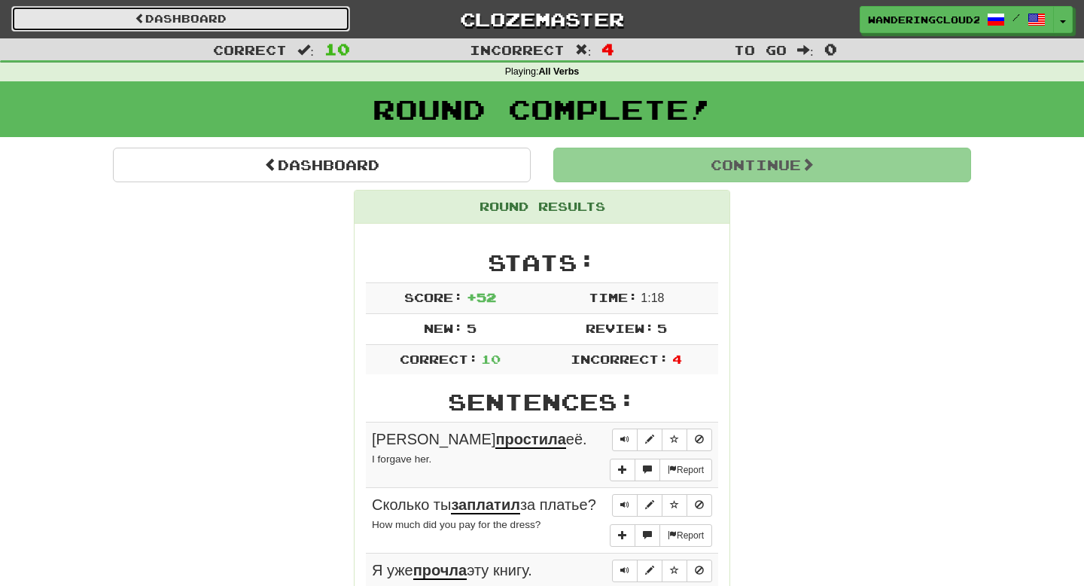
click at [242, 19] on link "Dashboard" at bounding box center [180, 19] width 339 height 26
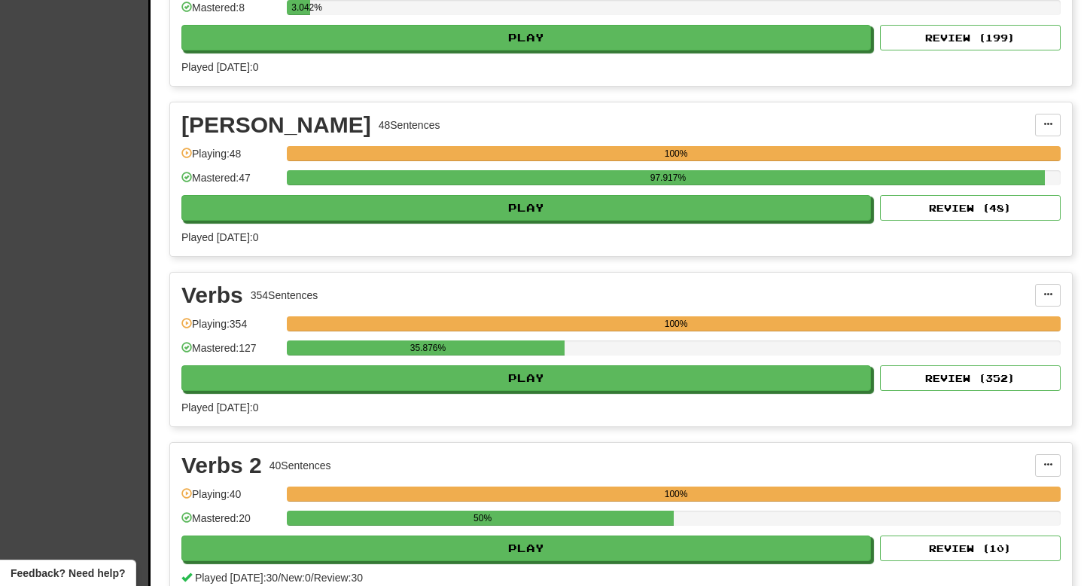
scroll to position [1655, 0]
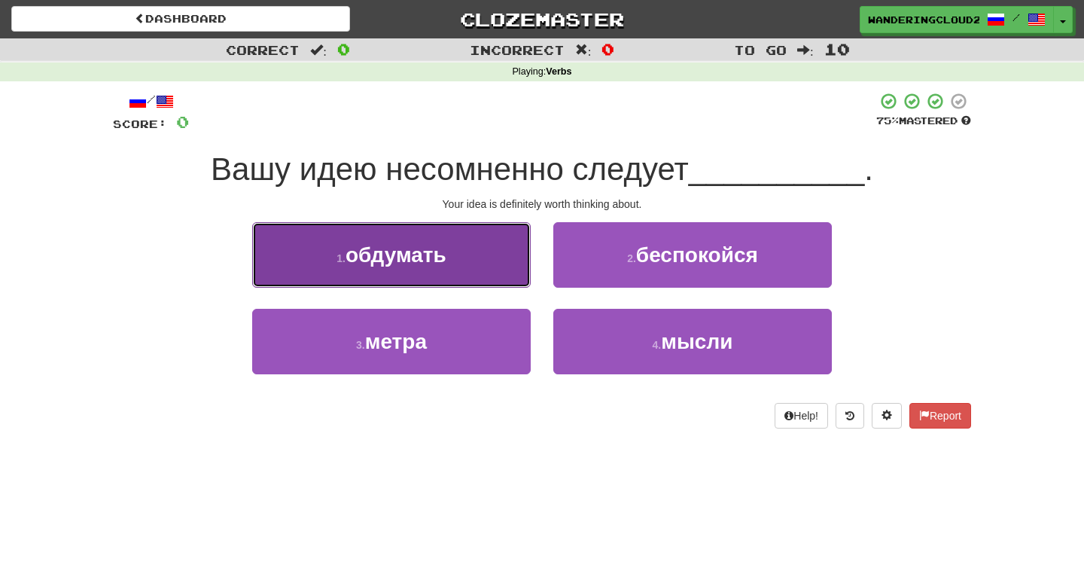
click at [489, 267] on button "1 . обдумать" at bounding box center [391, 255] width 279 height 66
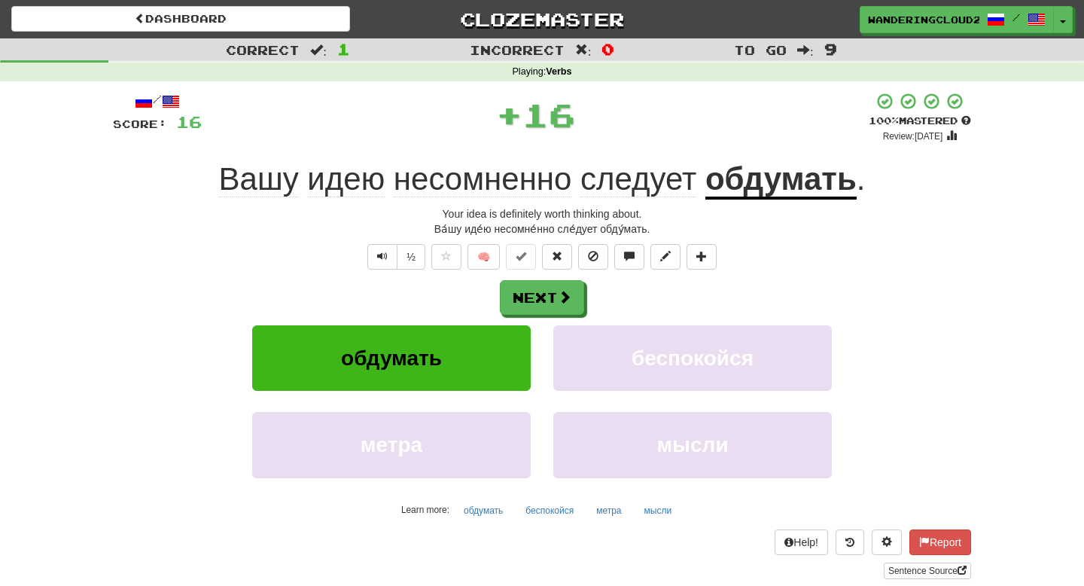
click at [735, 186] on u "обдумать" at bounding box center [781, 180] width 151 height 38
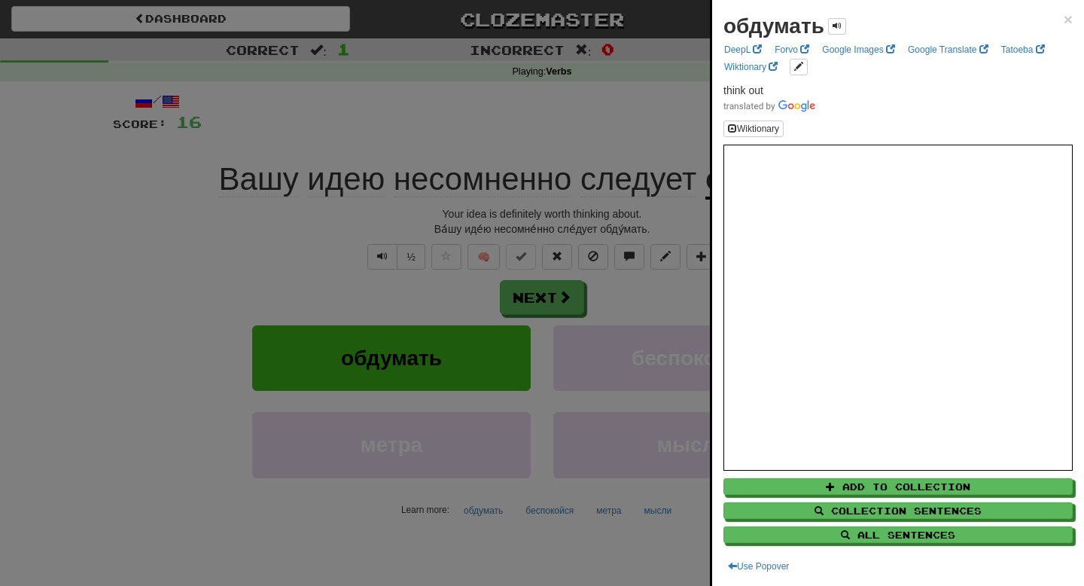
click at [633, 247] on div at bounding box center [542, 293] width 1084 height 586
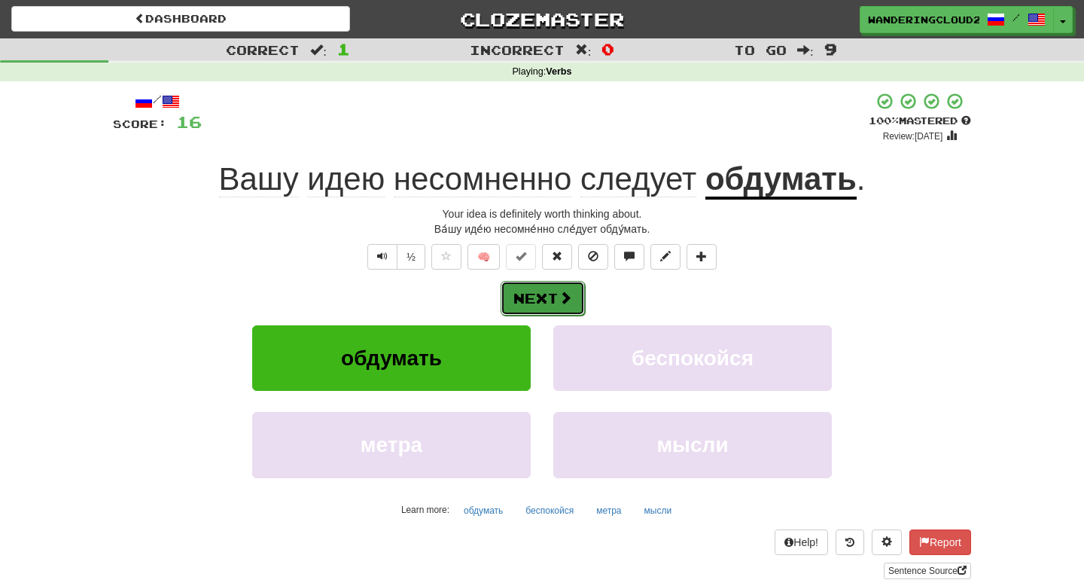
click at [546, 304] on button "Next" at bounding box center [543, 298] width 84 height 35
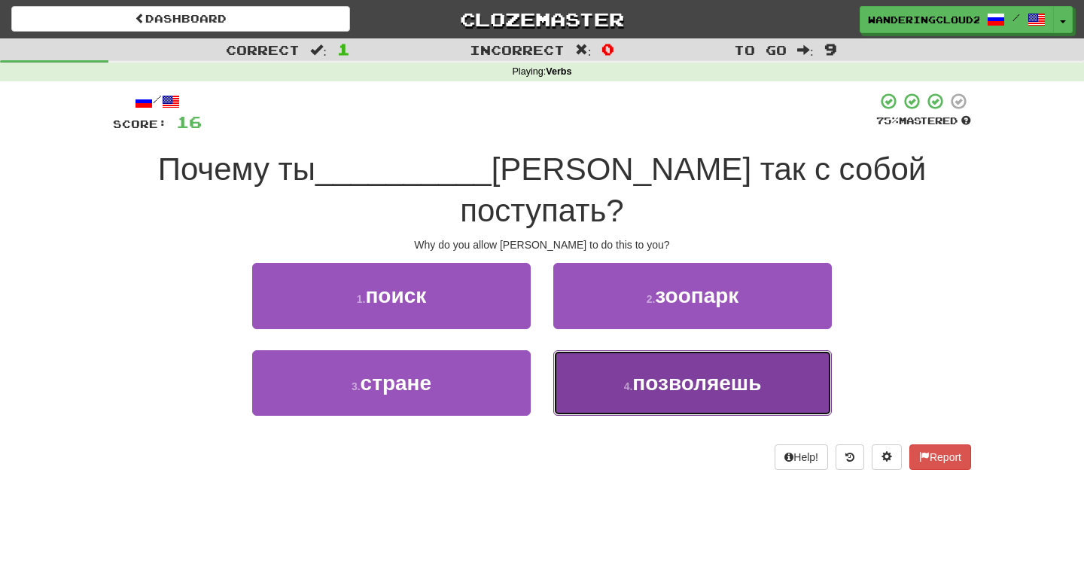
click at [611, 350] on button "4 . позволяешь" at bounding box center [693, 383] width 279 height 66
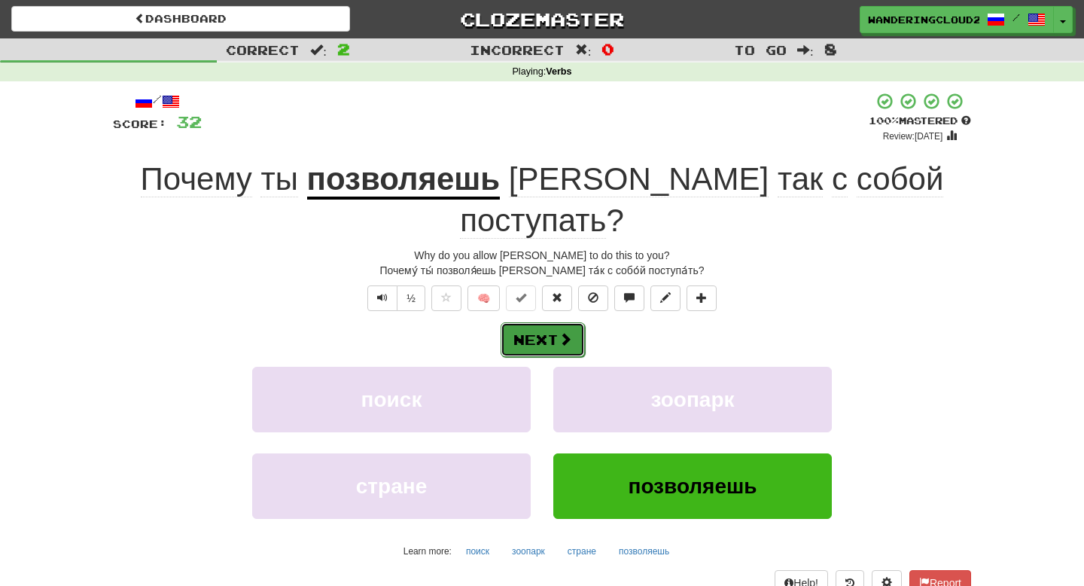
click at [560, 332] on span at bounding box center [566, 339] width 14 height 14
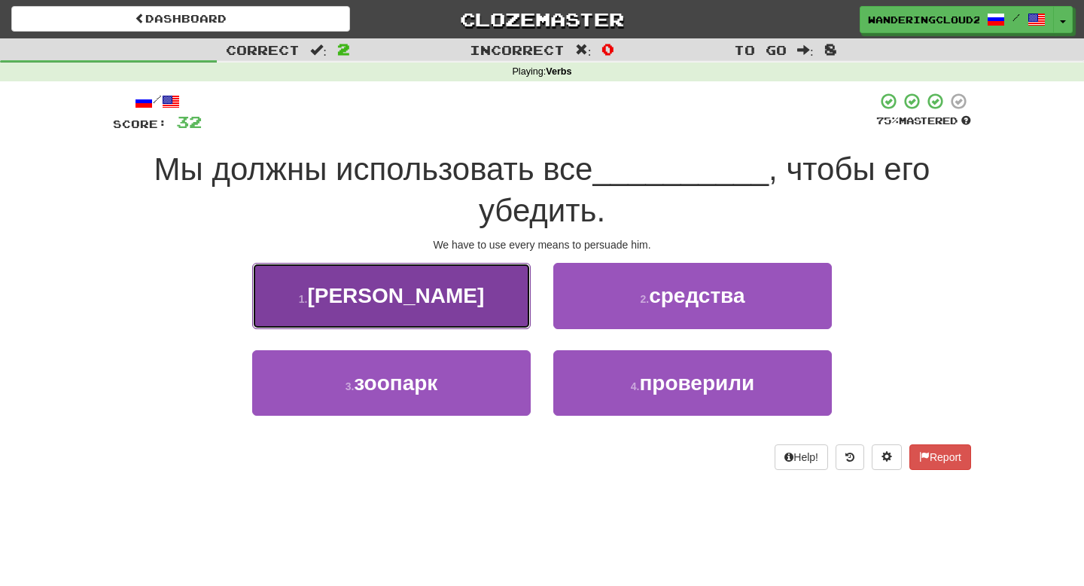
click at [506, 297] on button "1 . лесли" at bounding box center [391, 296] width 279 height 66
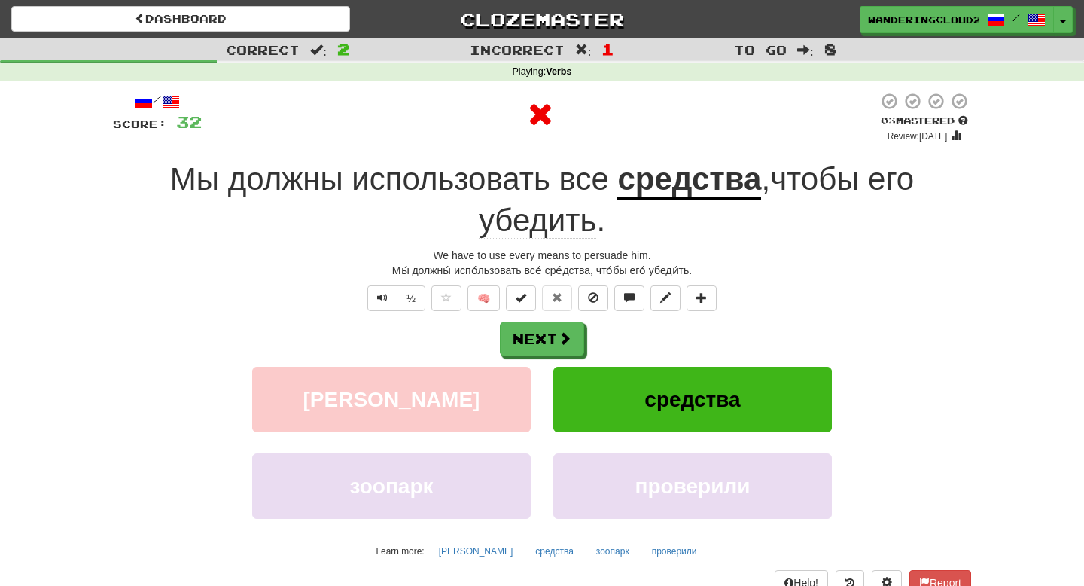
click at [688, 193] on u "средства" at bounding box center [690, 180] width 144 height 38
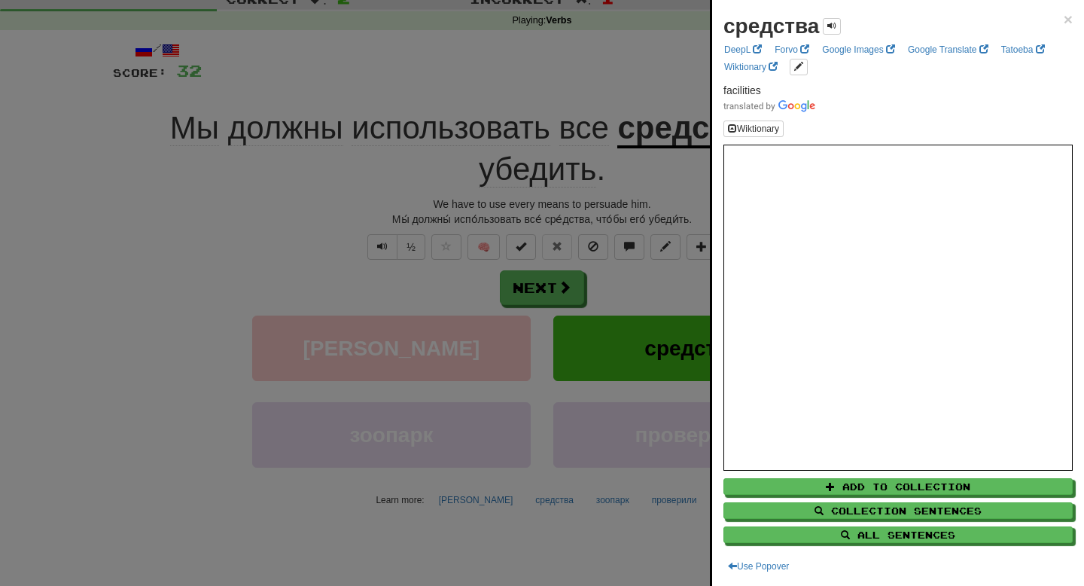
scroll to position [55, 0]
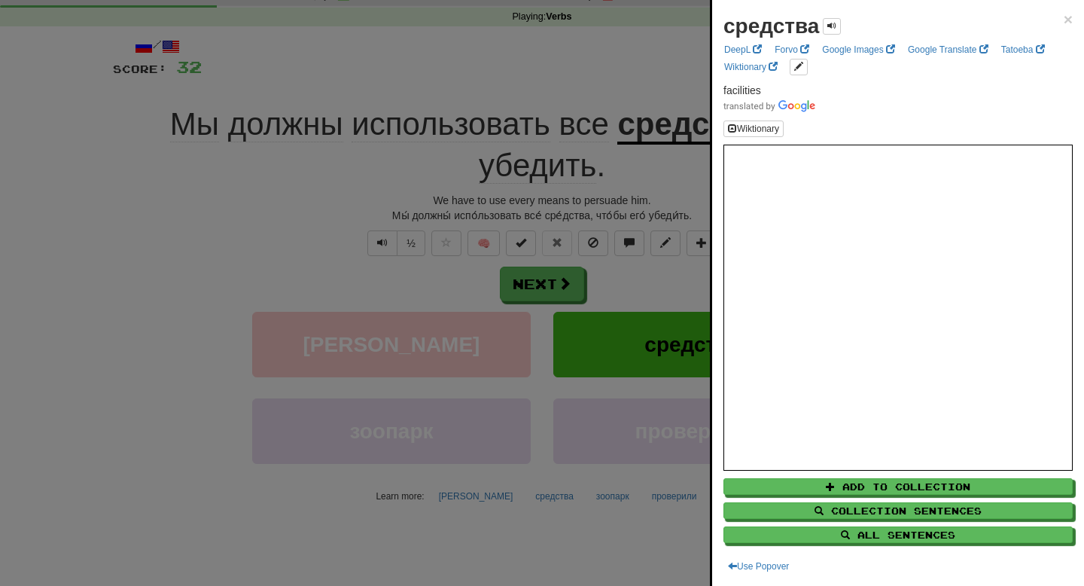
click at [496, 258] on div at bounding box center [542, 293] width 1084 height 586
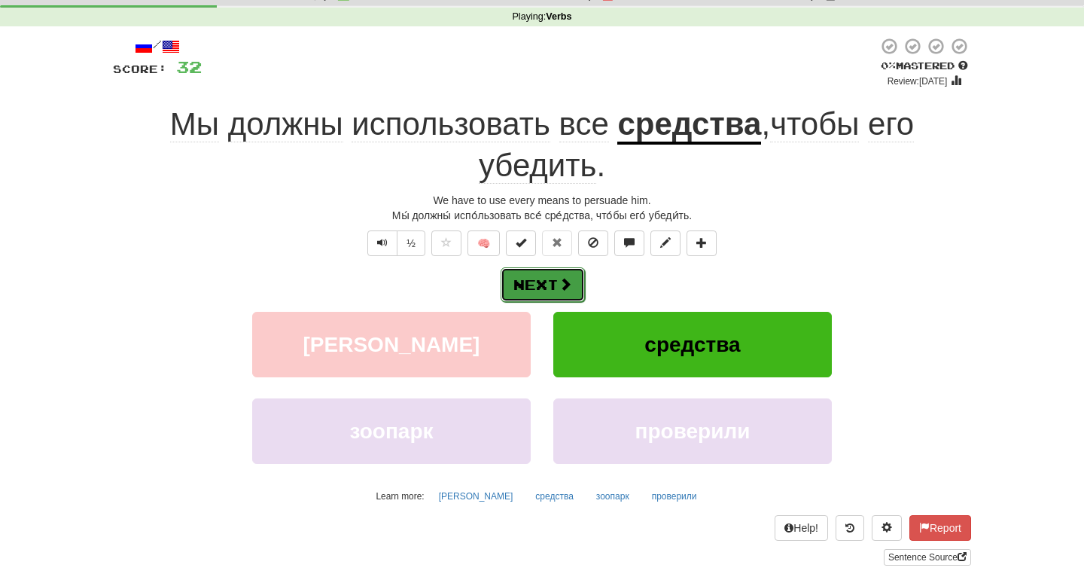
click at [532, 278] on button "Next" at bounding box center [543, 284] width 84 height 35
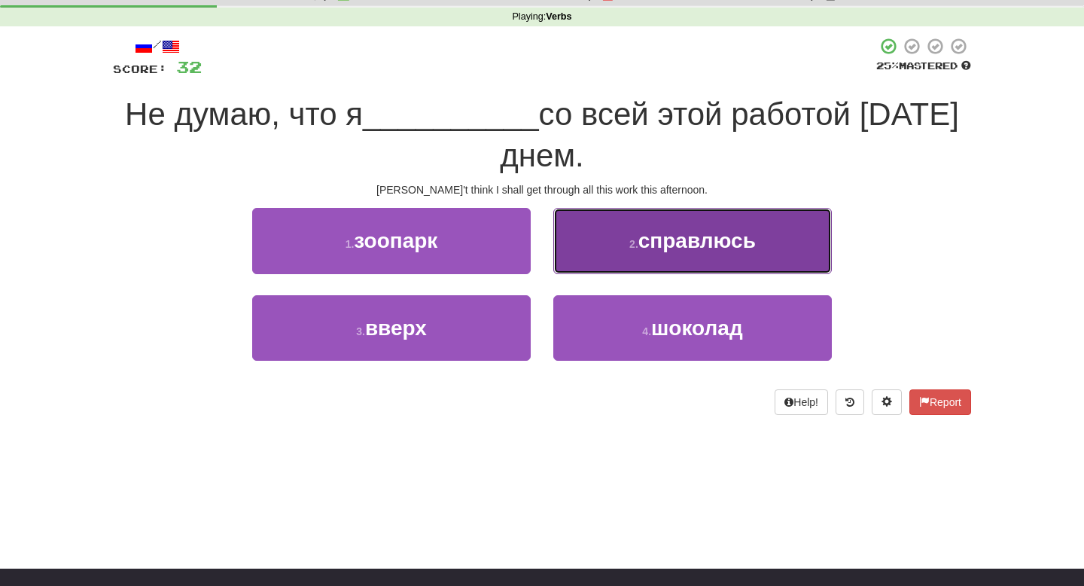
click at [631, 240] on small "2 ." at bounding box center [634, 244] width 9 height 12
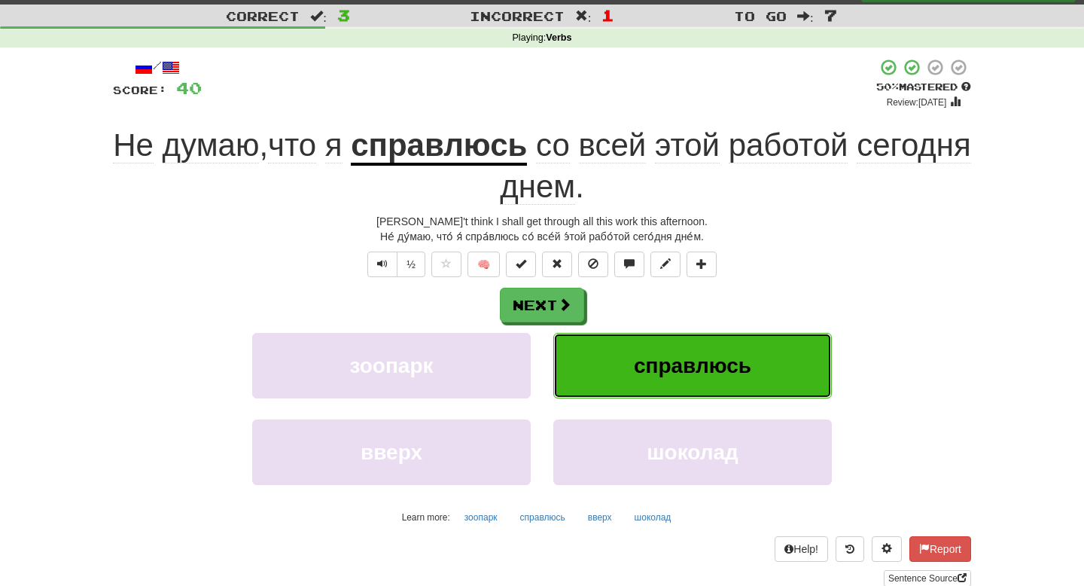
scroll to position [35, 0]
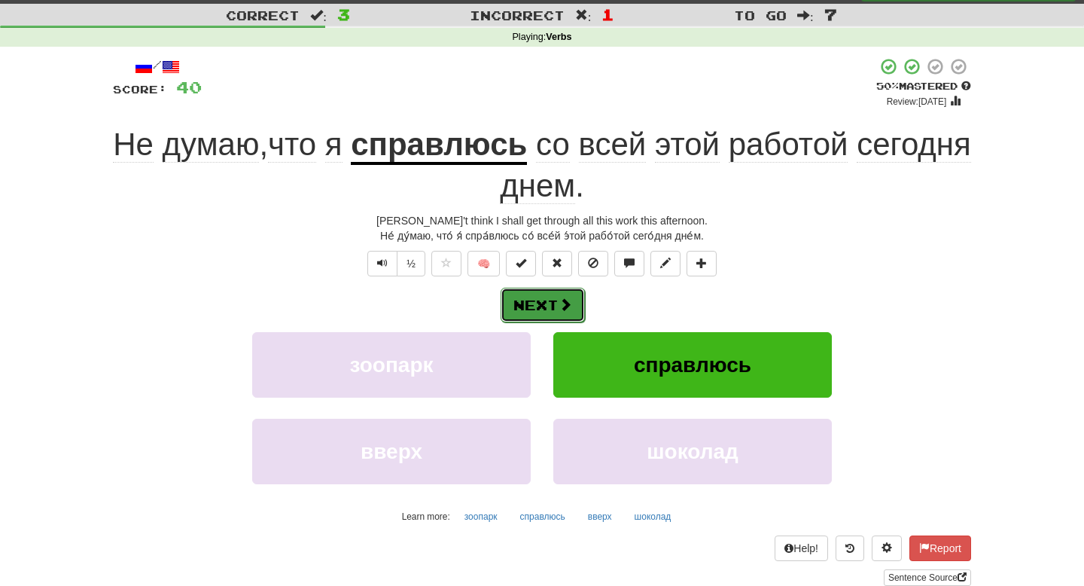
click at [549, 307] on button "Next" at bounding box center [543, 305] width 84 height 35
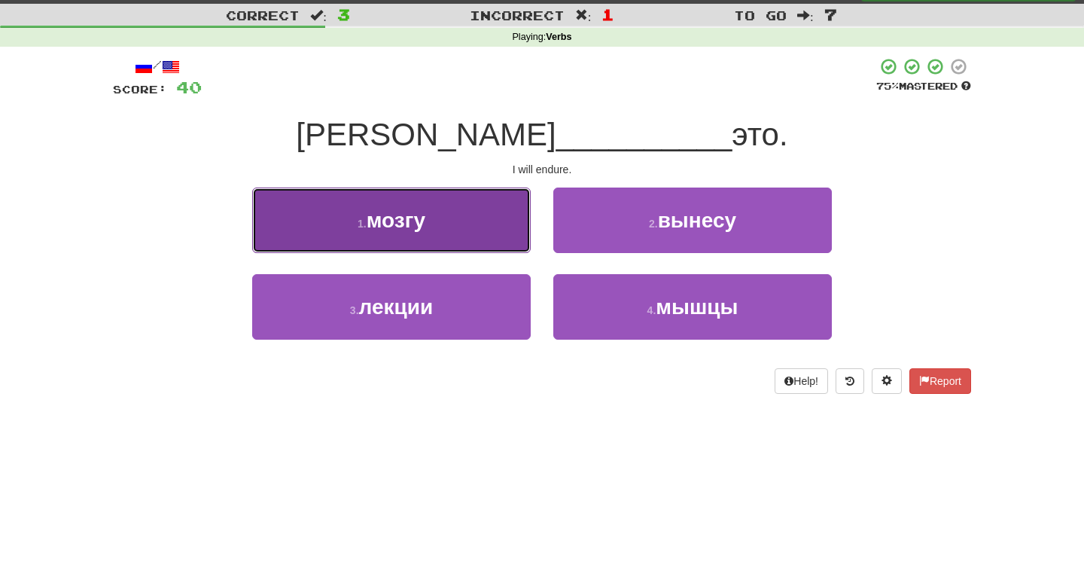
click at [456, 242] on button "1 . мозгу" at bounding box center [391, 221] width 279 height 66
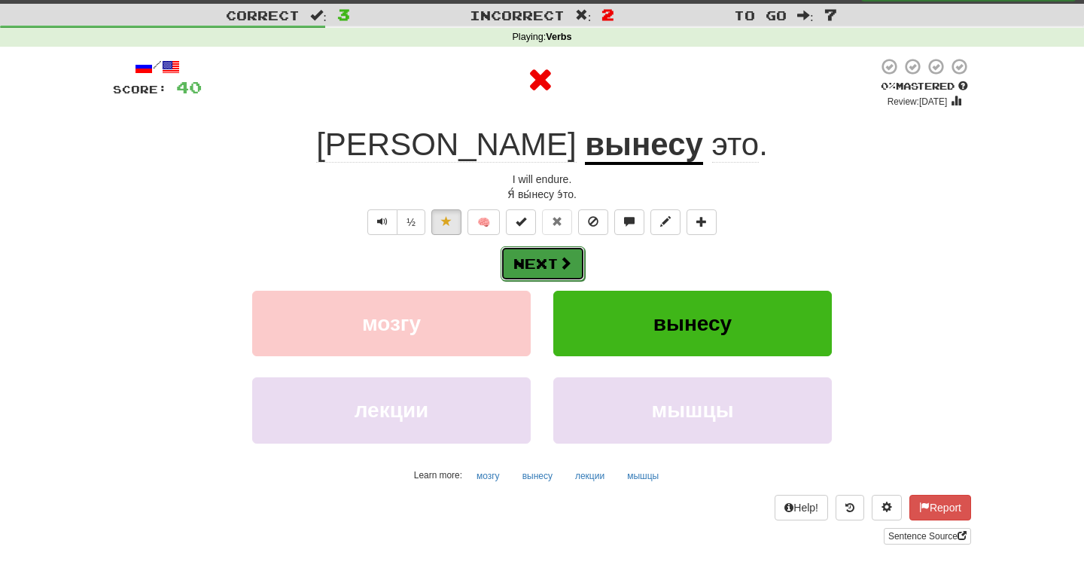
click at [559, 270] on span at bounding box center [566, 263] width 14 height 14
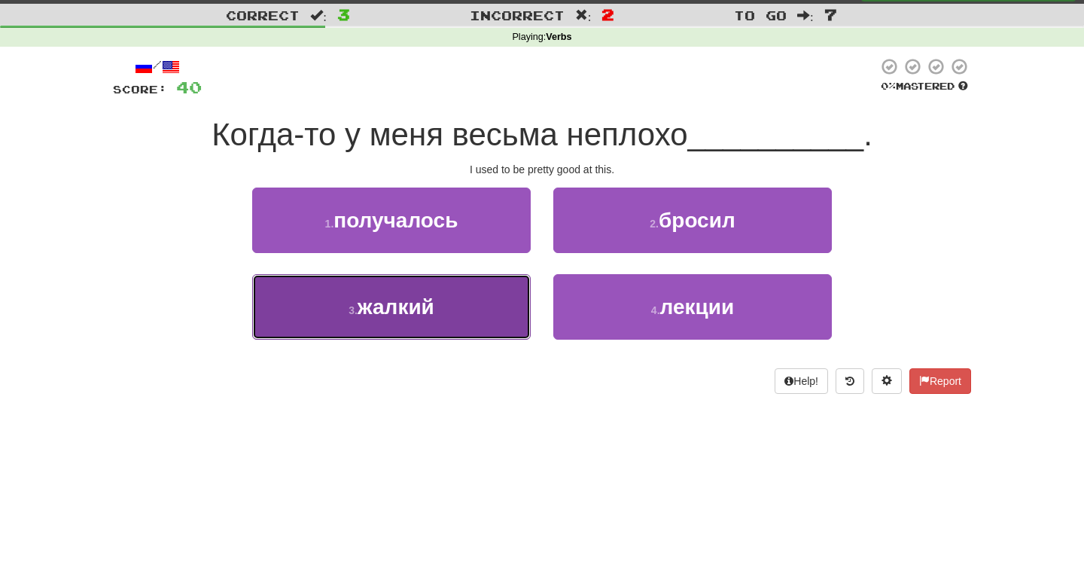
click at [472, 314] on button "3 . жалкий" at bounding box center [391, 307] width 279 height 66
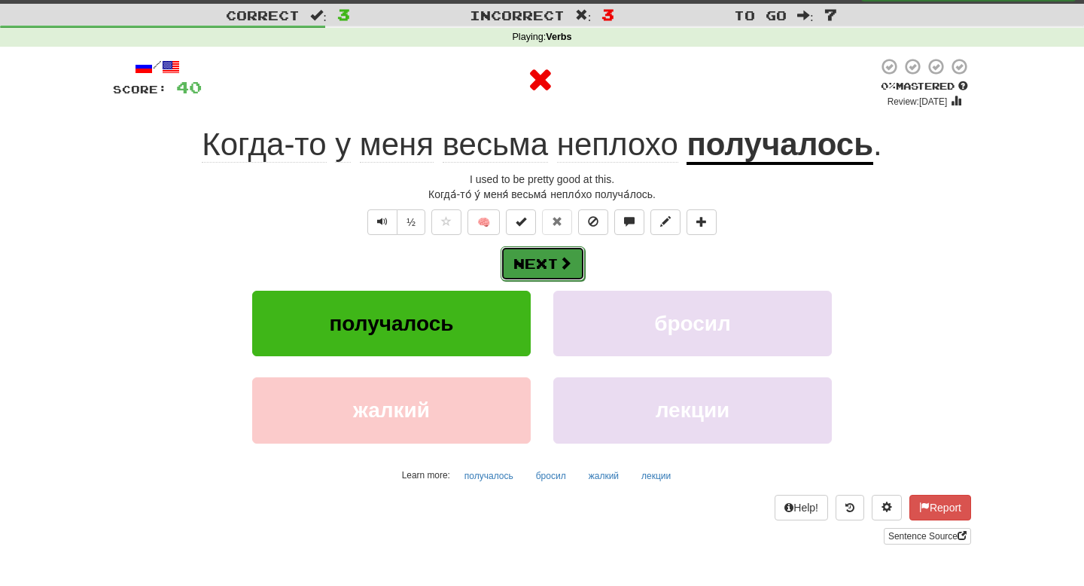
click at [554, 258] on button "Next" at bounding box center [543, 263] width 84 height 35
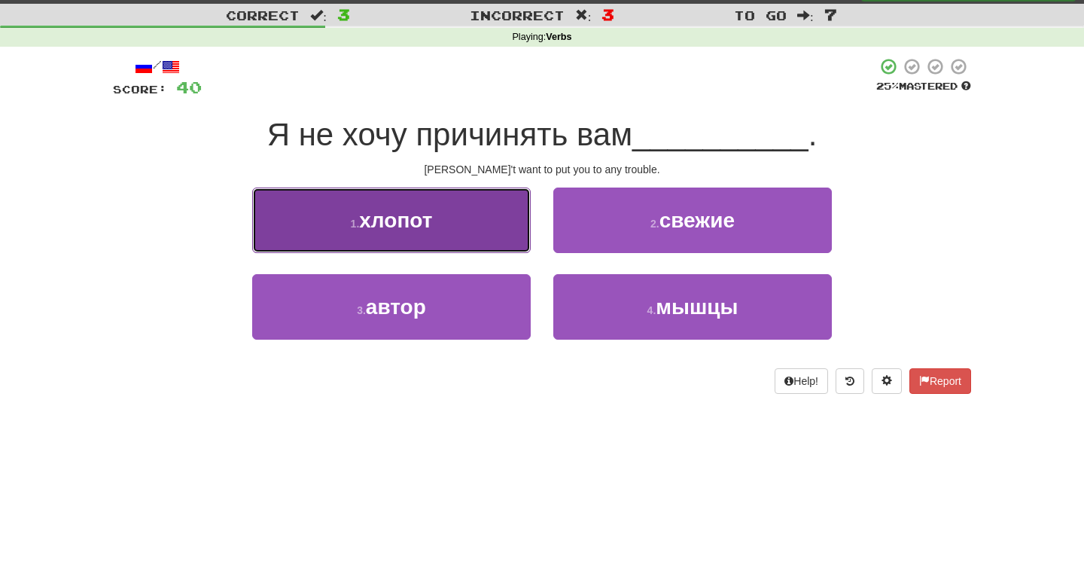
click at [526, 240] on button "1 . хлопот" at bounding box center [391, 221] width 279 height 66
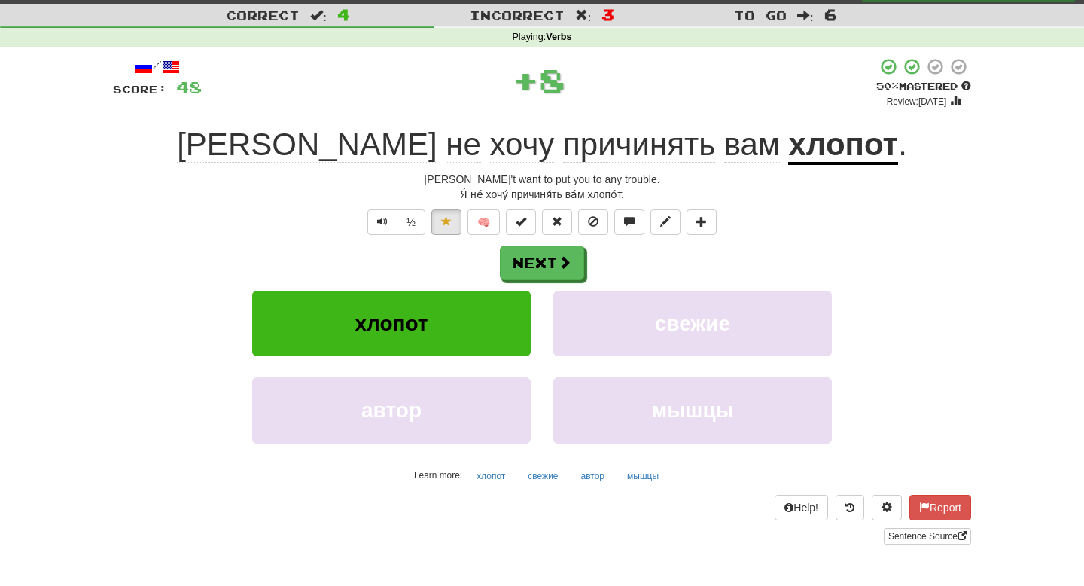
click at [789, 151] on u "хлопот" at bounding box center [844, 146] width 110 height 38
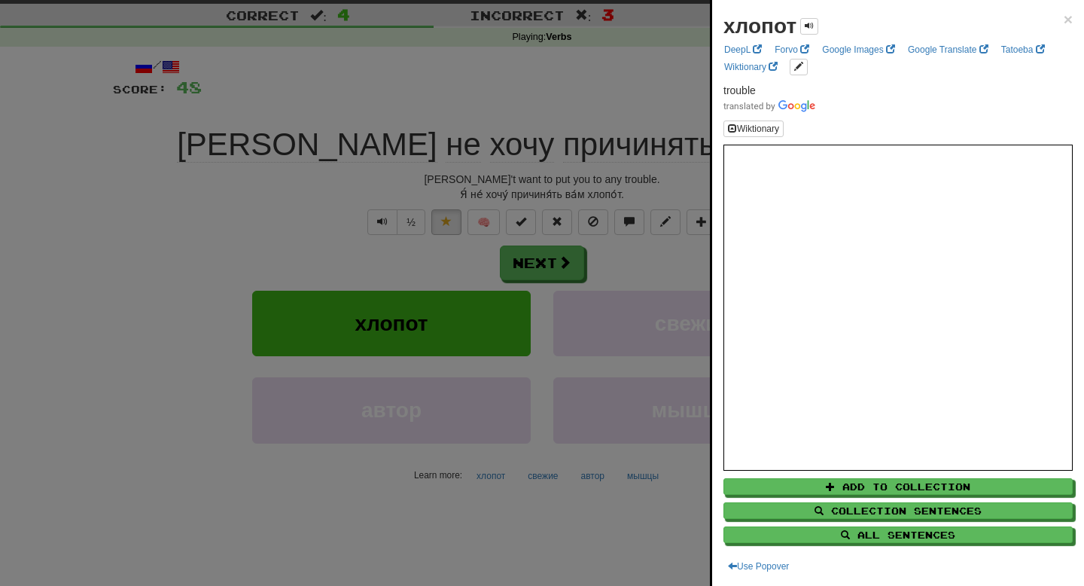
click at [553, 237] on div at bounding box center [542, 293] width 1084 height 586
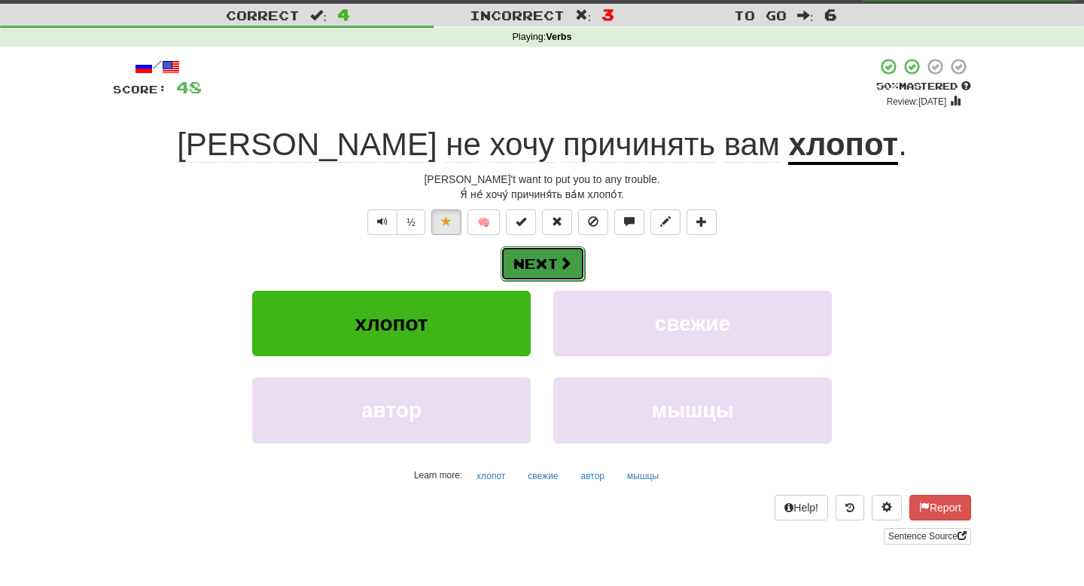
click at [555, 269] on button "Next" at bounding box center [543, 263] width 84 height 35
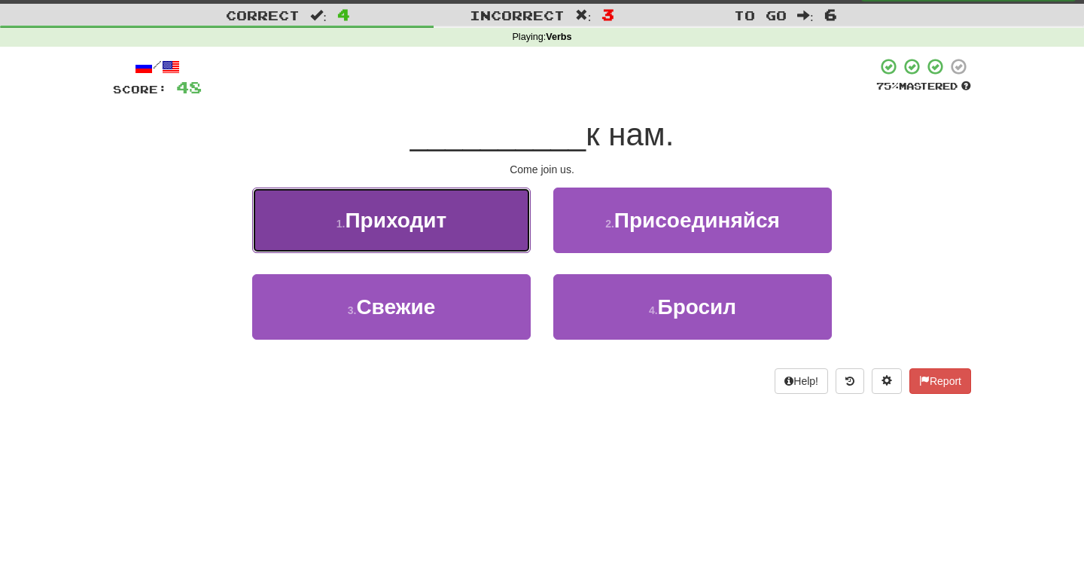
click at [499, 215] on button "1 . Приходит" at bounding box center [391, 221] width 279 height 66
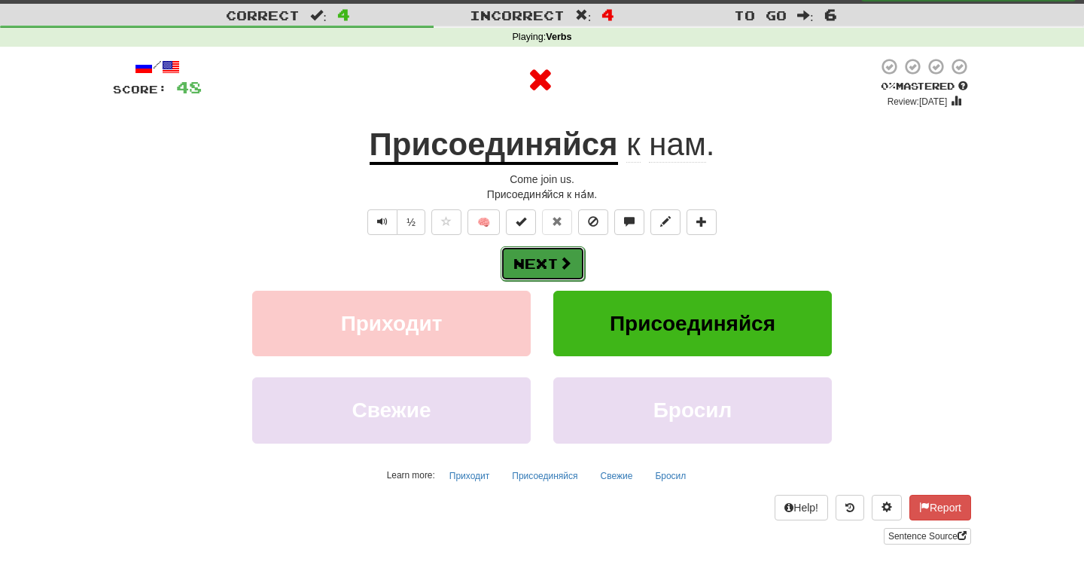
click at [568, 262] on span at bounding box center [566, 263] width 14 height 14
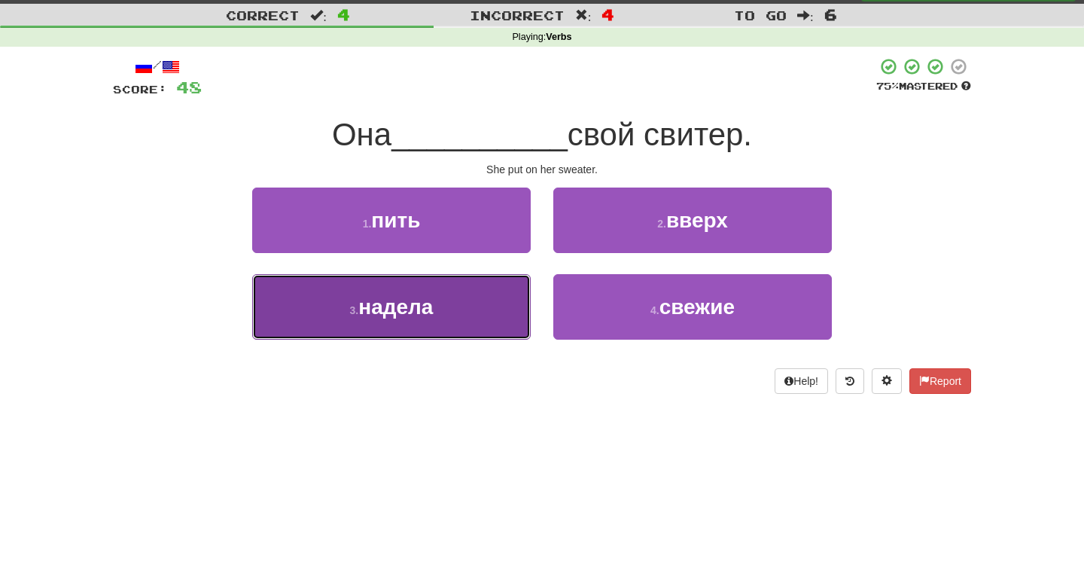
click at [497, 302] on button "3 . надела" at bounding box center [391, 307] width 279 height 66
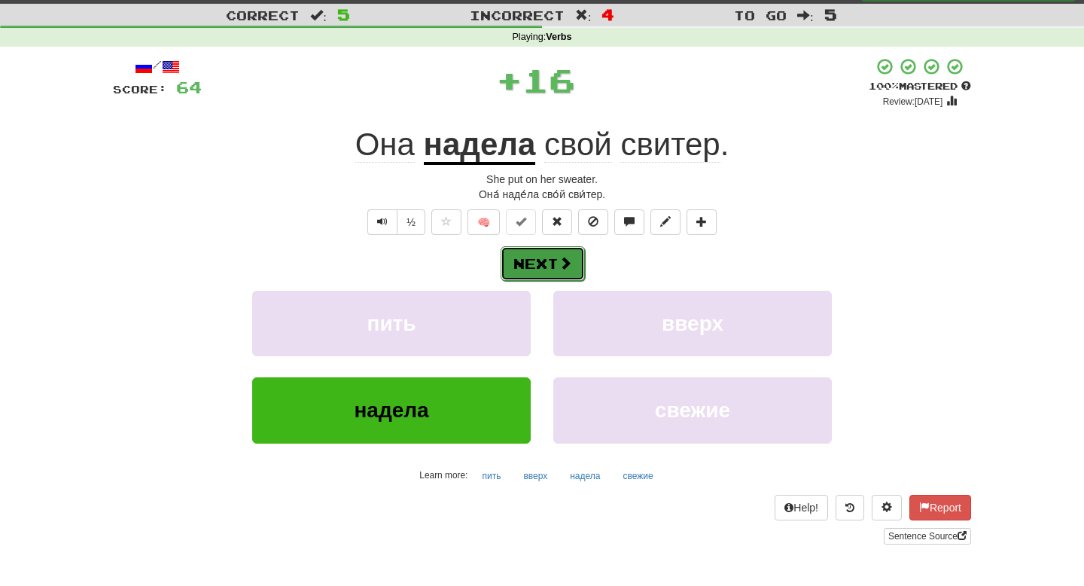
click at [558, 254] on button "Next" at bounding box center [543, 263] width 84 height 35
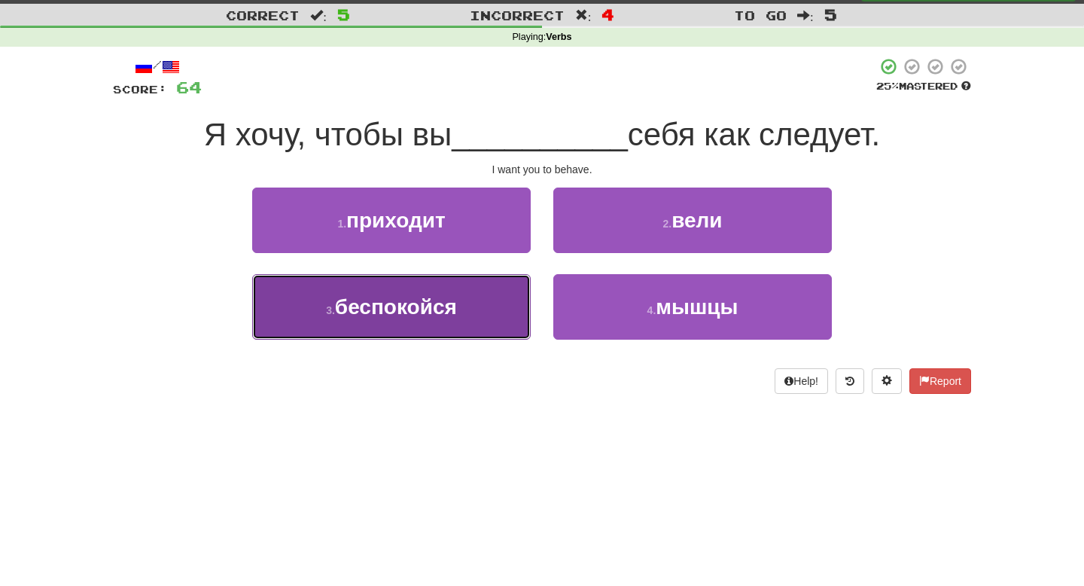
click at [526, 281] on button "3 . беспокойся" at bounding box center [391, 307] width 279 height 66
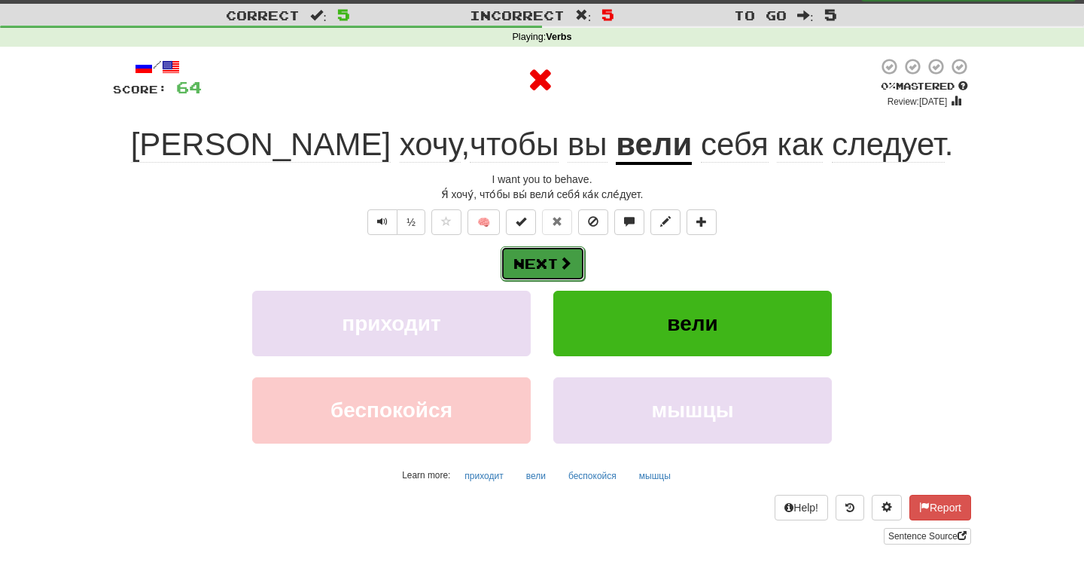
click at [560, 252] on button "Next" at bounding box center [543, 263] width 84 height 35
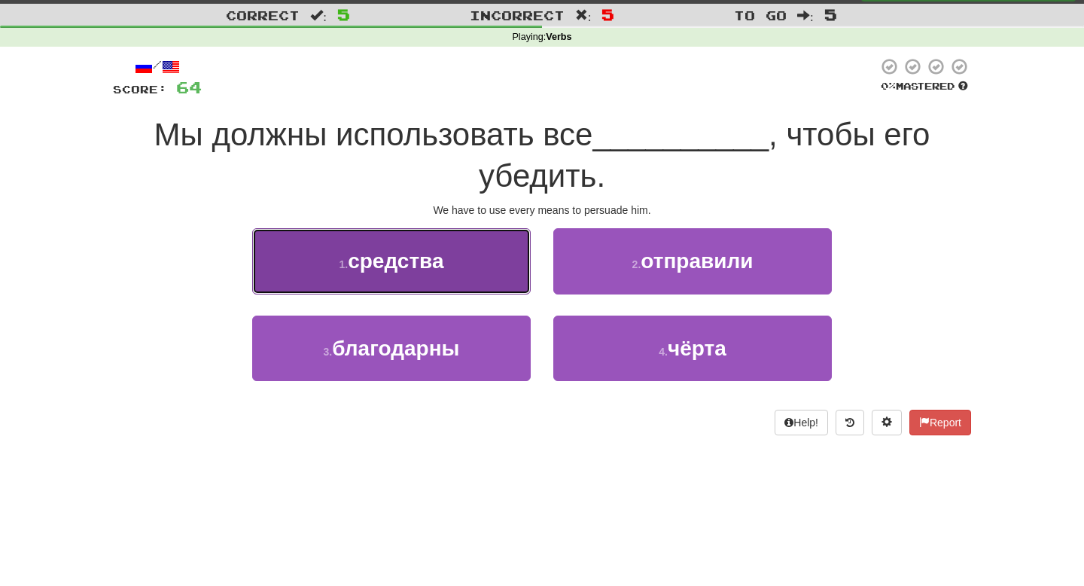
click at [517, 255] on button "1 . средства" at bounding box center [391, 261] width 279 height 66
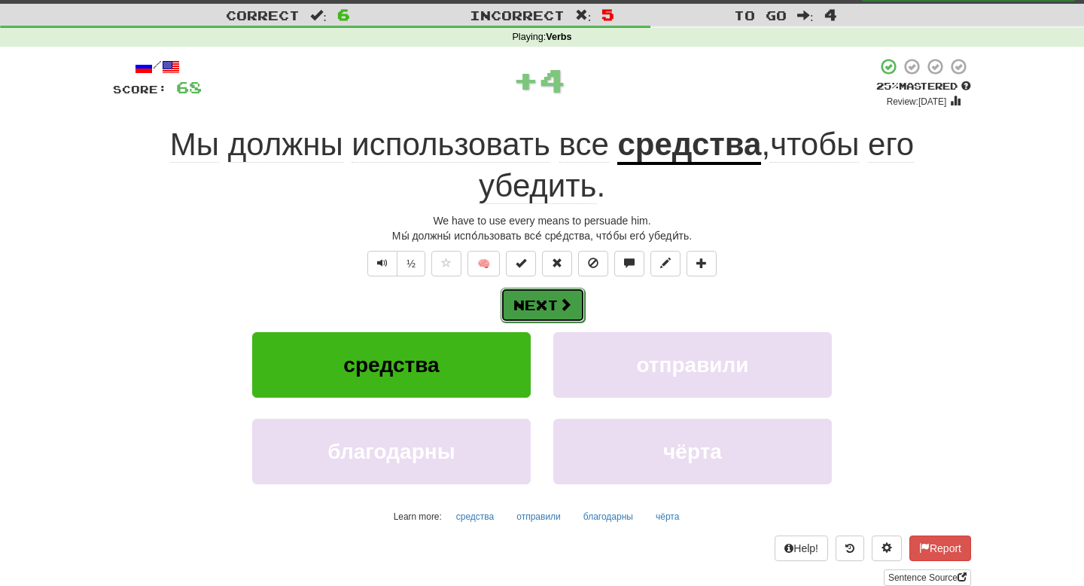
click at [537, 298] on button "Next" at bounding box center [543, 305] width 84 height 35
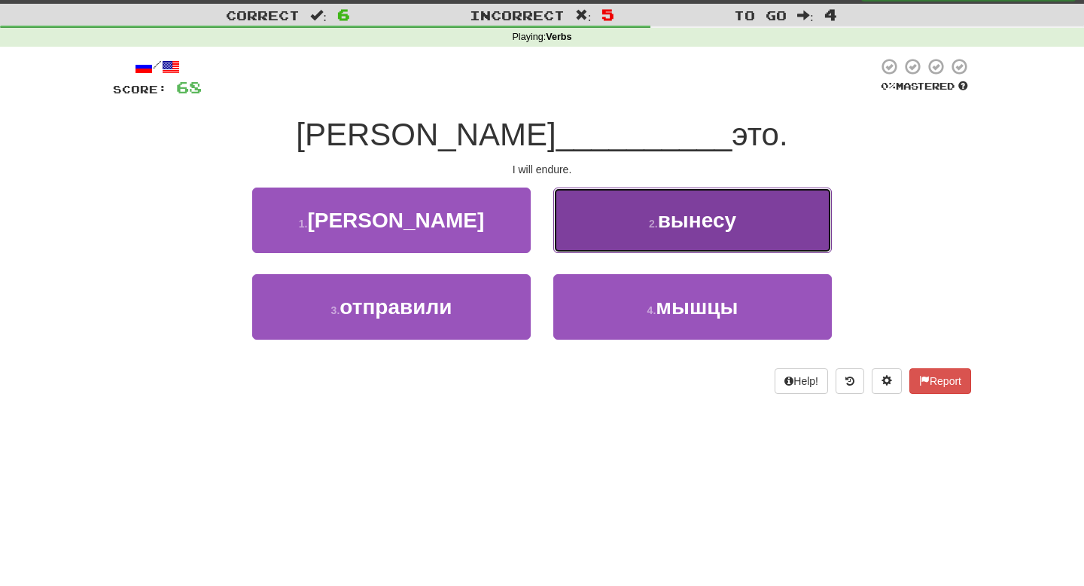
click at [637, 227] on button "2 . вынесу" at bounding box center [693, 221] width 279 height 66
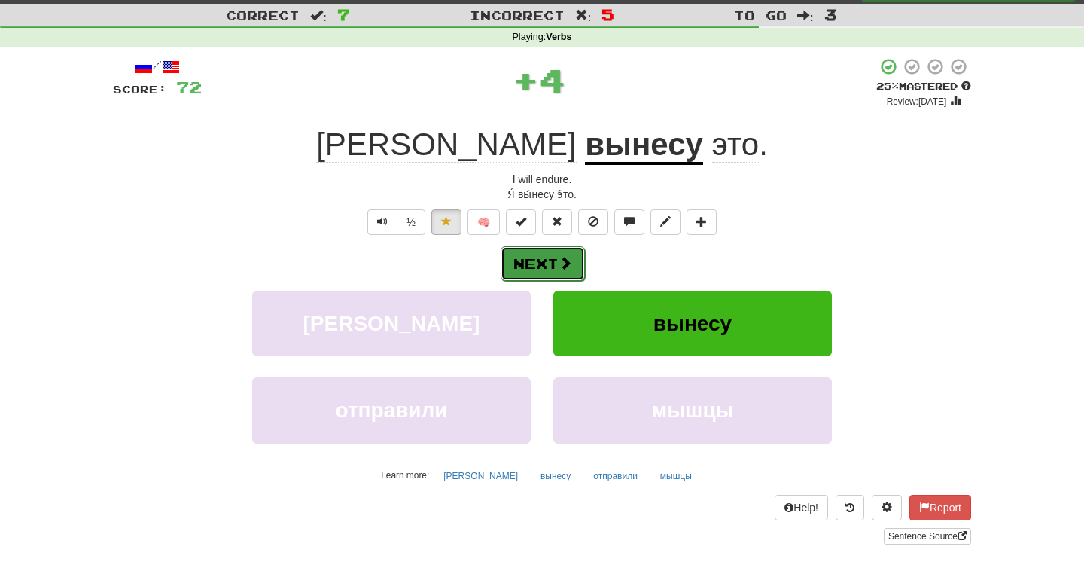
click at [574, 265] on button "Next" at bounding box center [543, 263] width 84 height 35
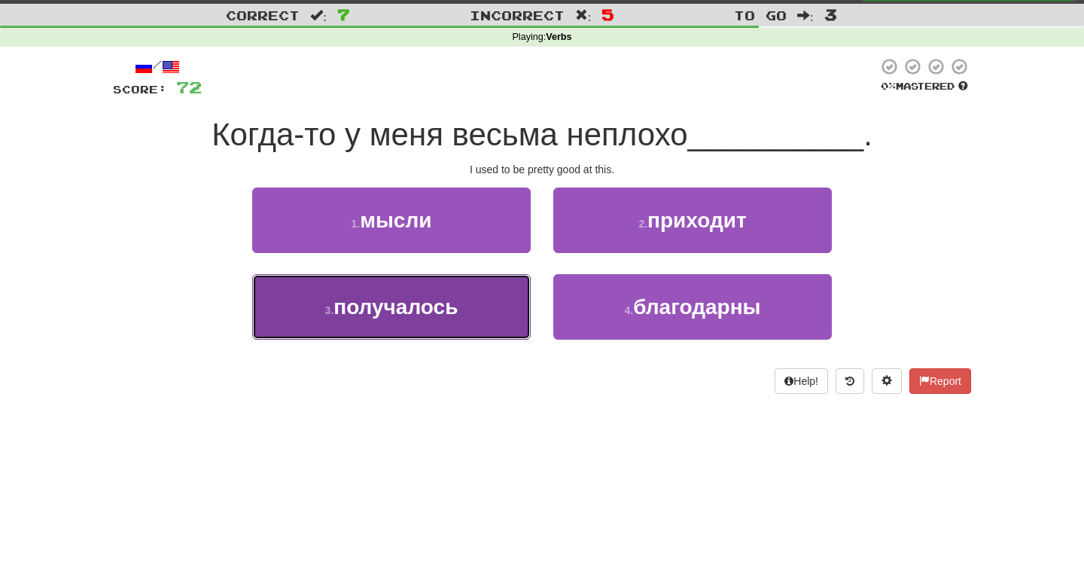
click at [475, 310] on button "3 . получалось" at bounding box center [391, 307] width 279 height 66
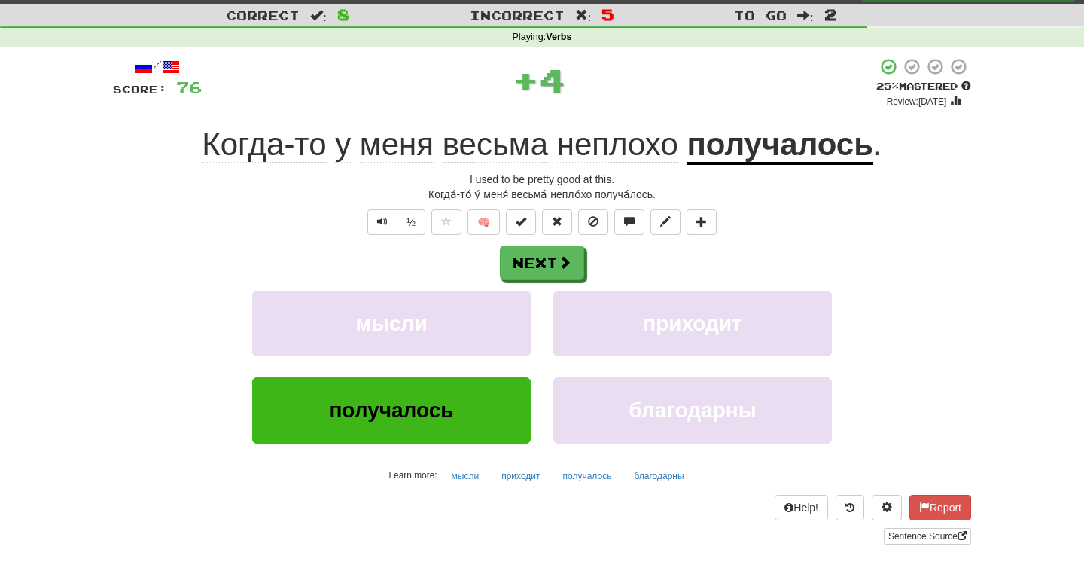
click at [792, 136] on u "получалось" at bounding box center [780, 146] width 187 height 38
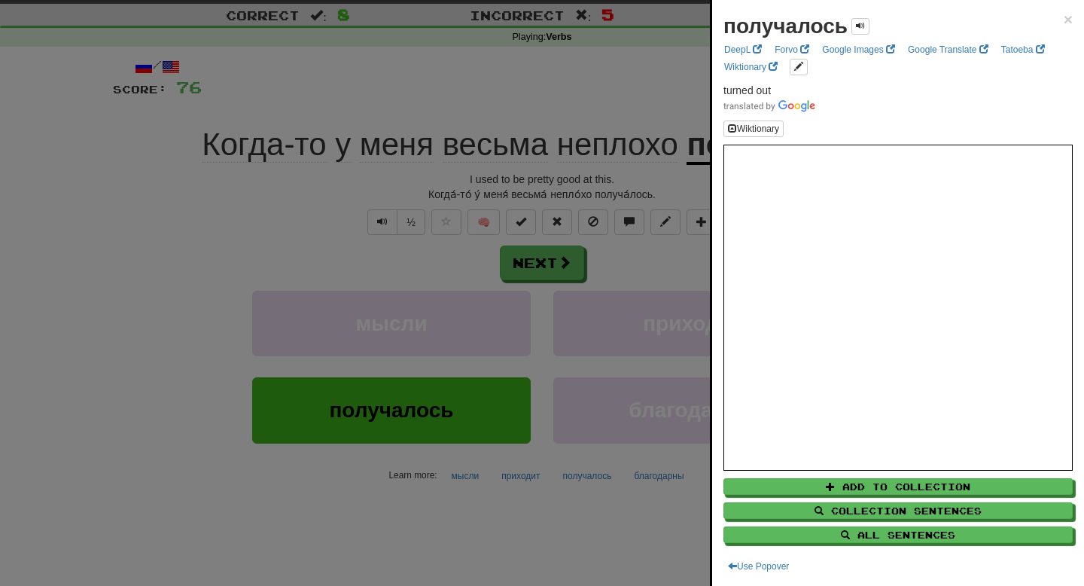
click at [691, 252] on div at bounding box center [542, 293] width 1084 height 586
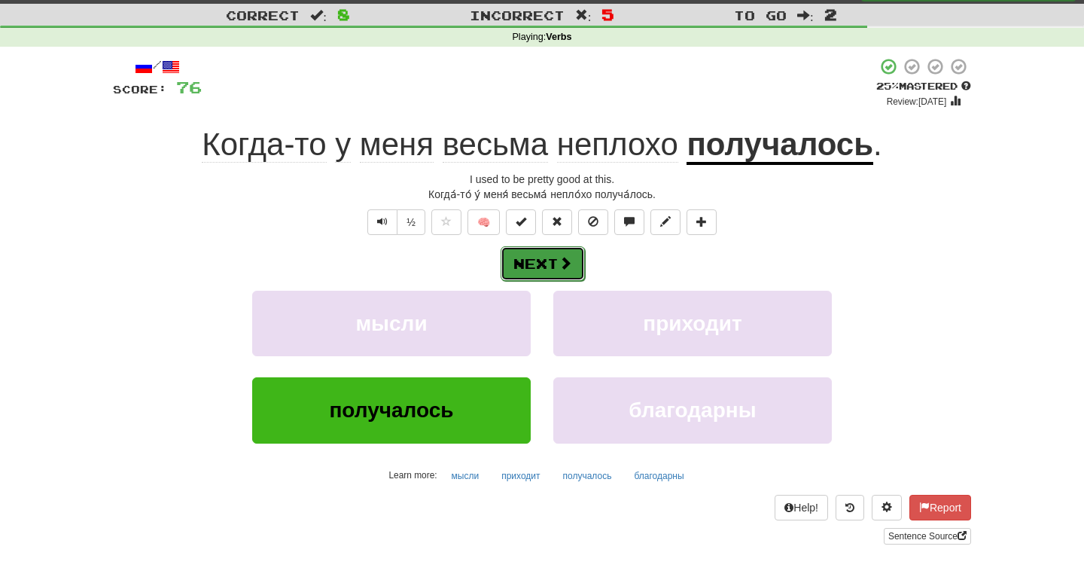
click at [554, 273] on button "Next" at bounding box center [543, 263] width 84 height 35
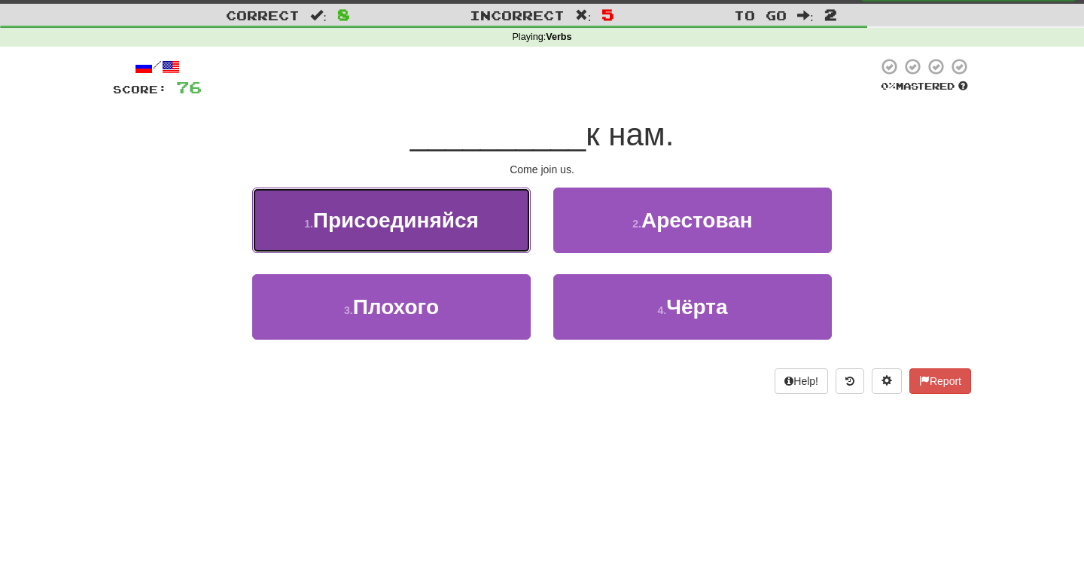
click at [416, 230] on span "Присоединяйся" at bounding box center [396, 220] width 166 height 23
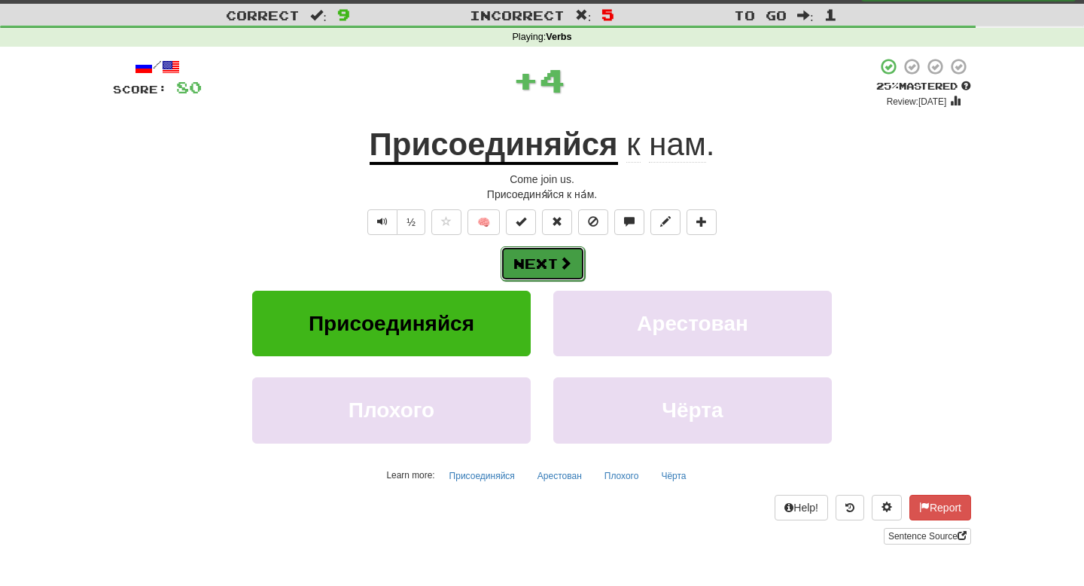
click at [532, 261] on button "Next" at bounding box center [543, 263] width 84 height 35
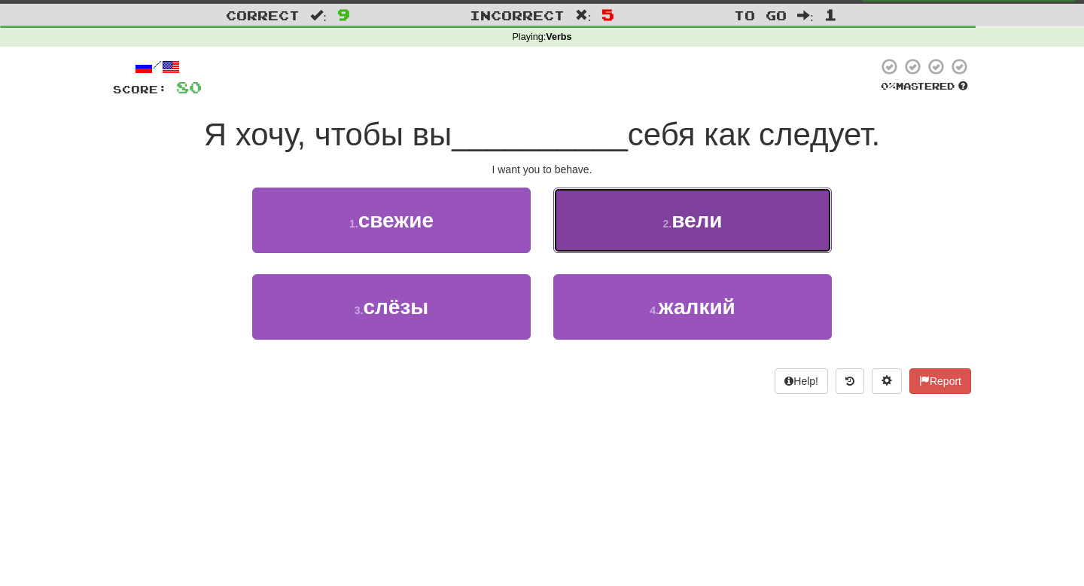
click at [652, 226] on button "2 . вели" at bounding box center [693, 221] width 279 height 66
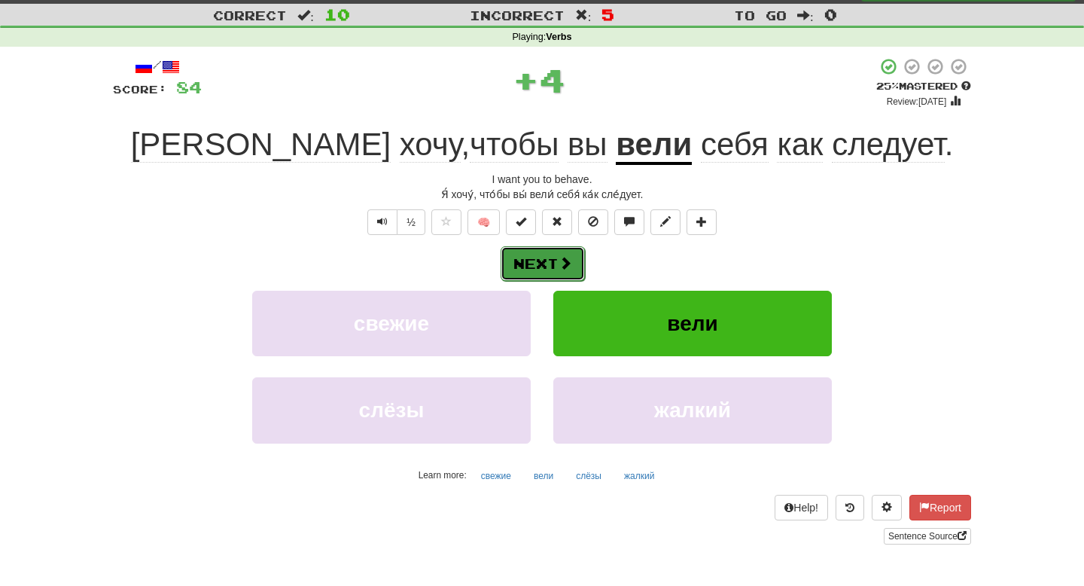
click at [543, 254] on button "Next" at bounding box center [543, 263] width 84 height 35
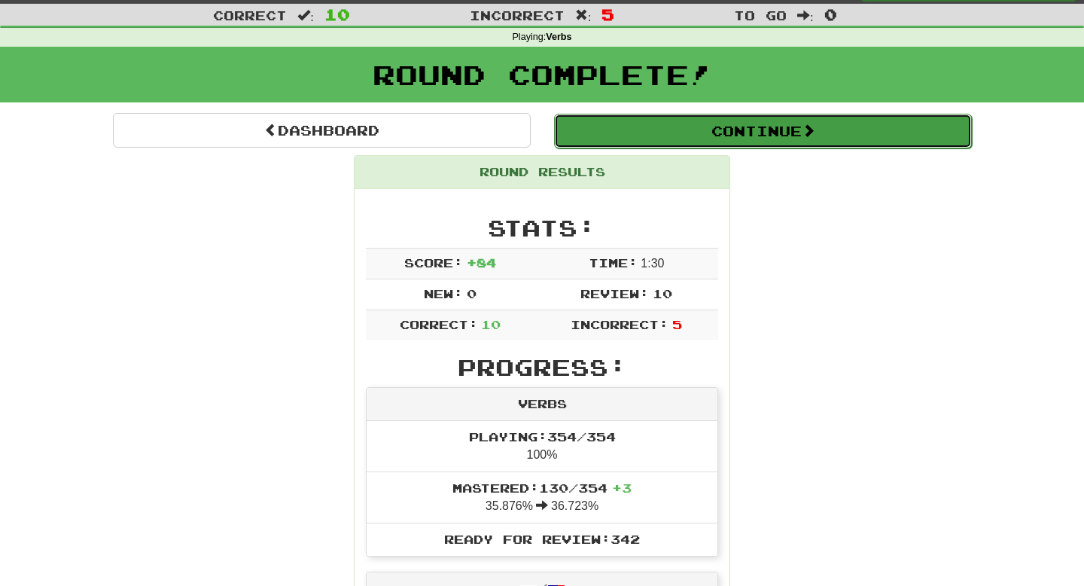
click at [700, 130] on button "Continue" at bounding box center [763, 131] width 418 height 35
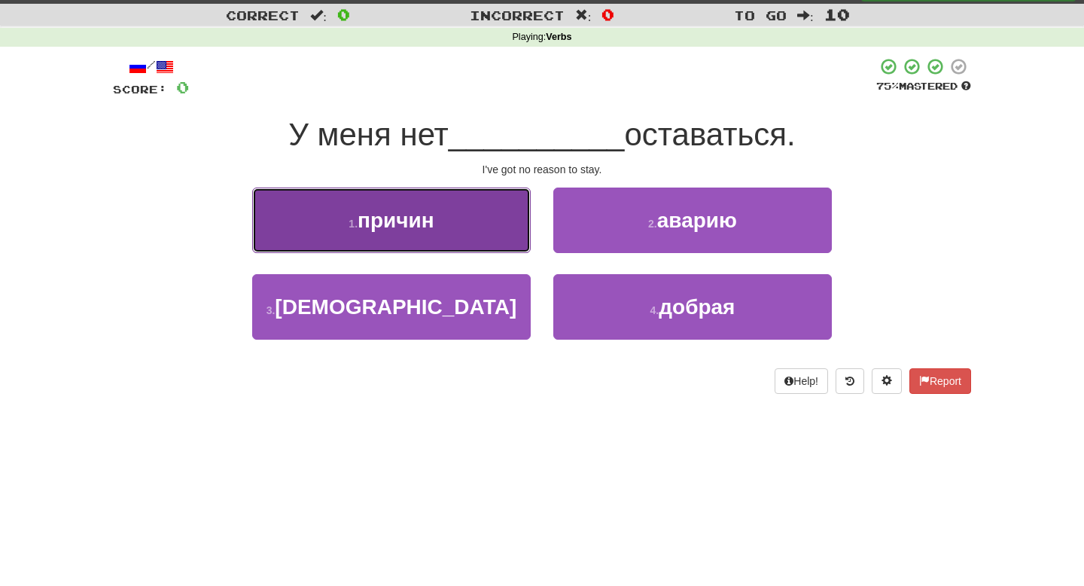
click at [472, 204] on button "1 . причин" at bounding box center [391, 221] width 279 height 66
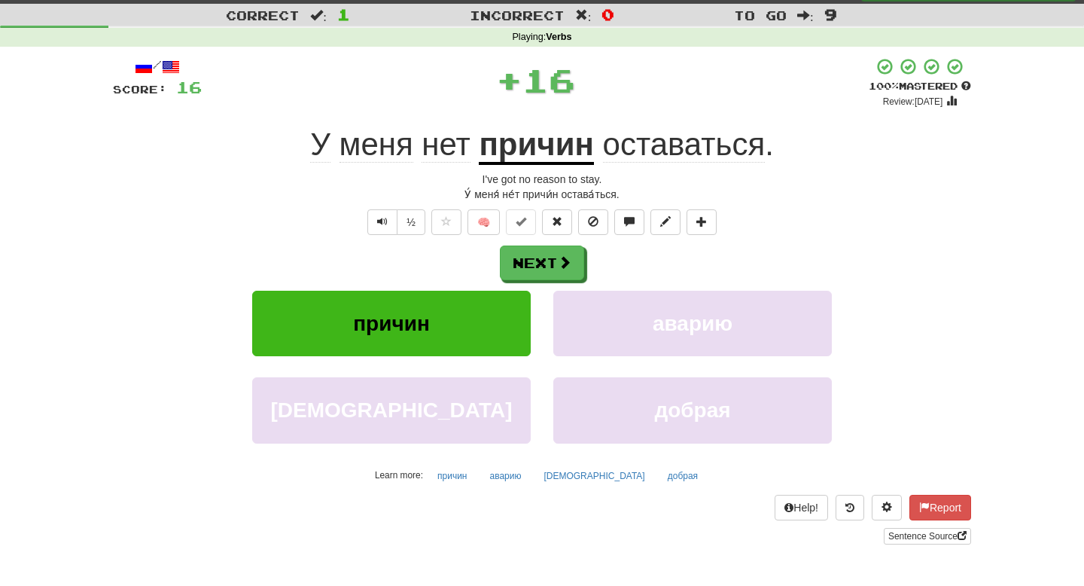
click at [696, 151] on span "оставаться" at bounding box center [684, 145] width 163 height 36
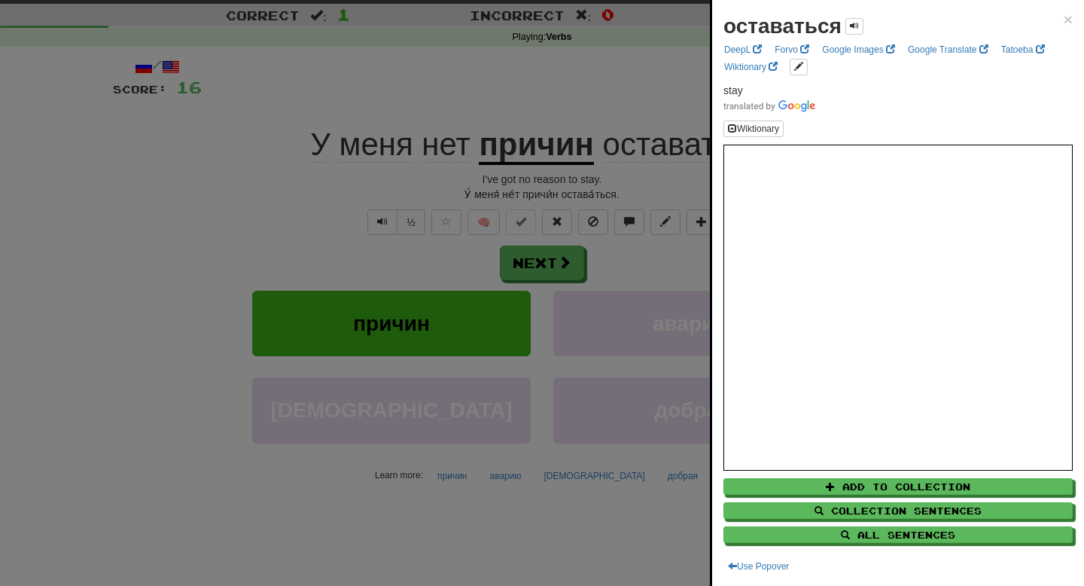
click at [632, 242] on div at bounding box center [542, 293] width 1084 height 586
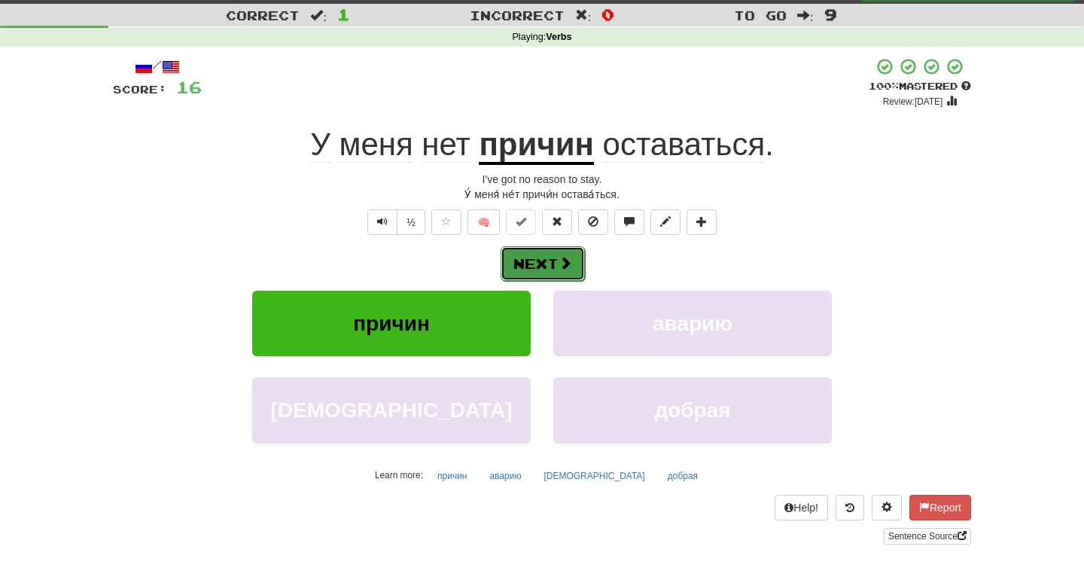
click at [572, 261] on button "Next" at bounding box center [543, 263] width 84 height 35
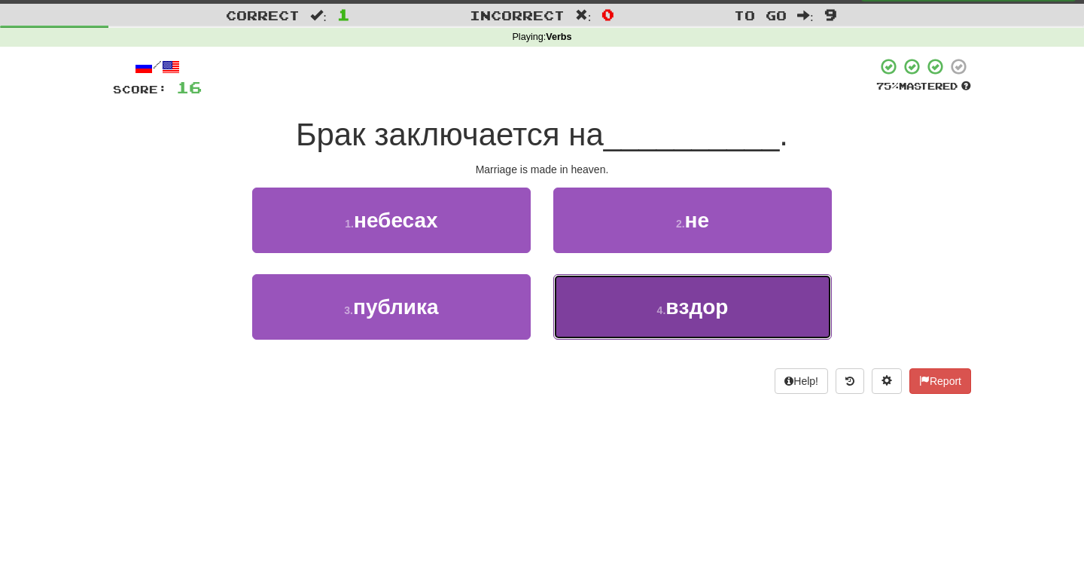
click at [588, 298] on button "4 . вздор" at bounding box center [693, 307] width 279 height 66
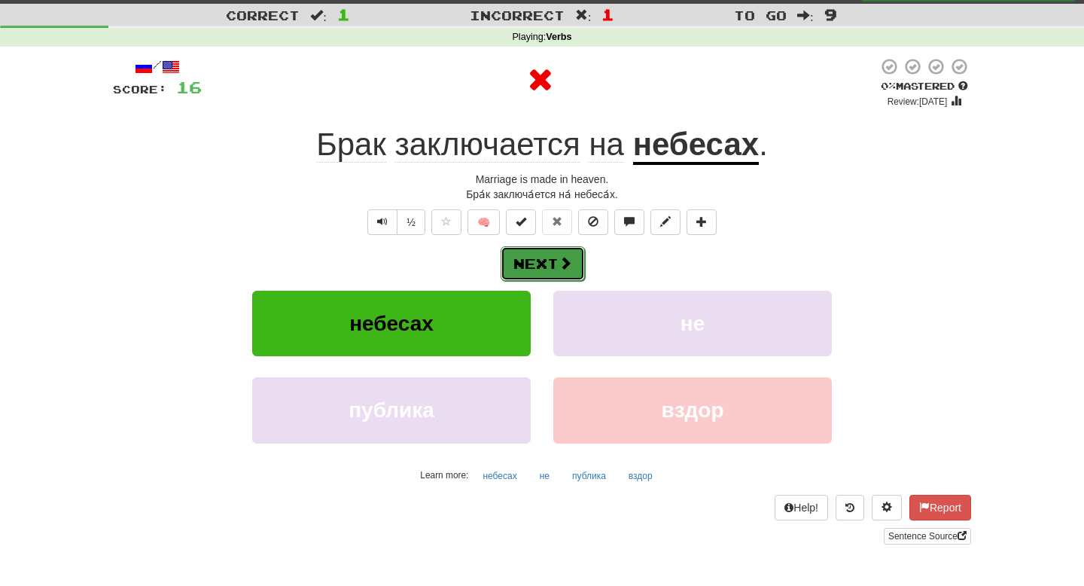
click at [540, 258] on button "Next" at bounding box center [543, 263] width 84 height 35
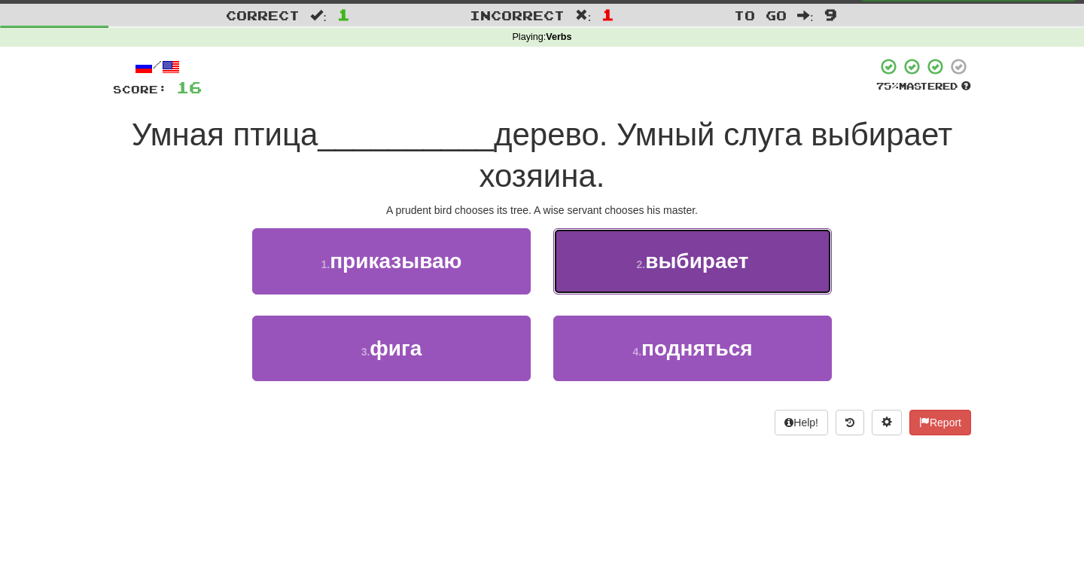
click at [657, 252] on span "выбирает" at bounding box center [696, 260] width 103 height 23
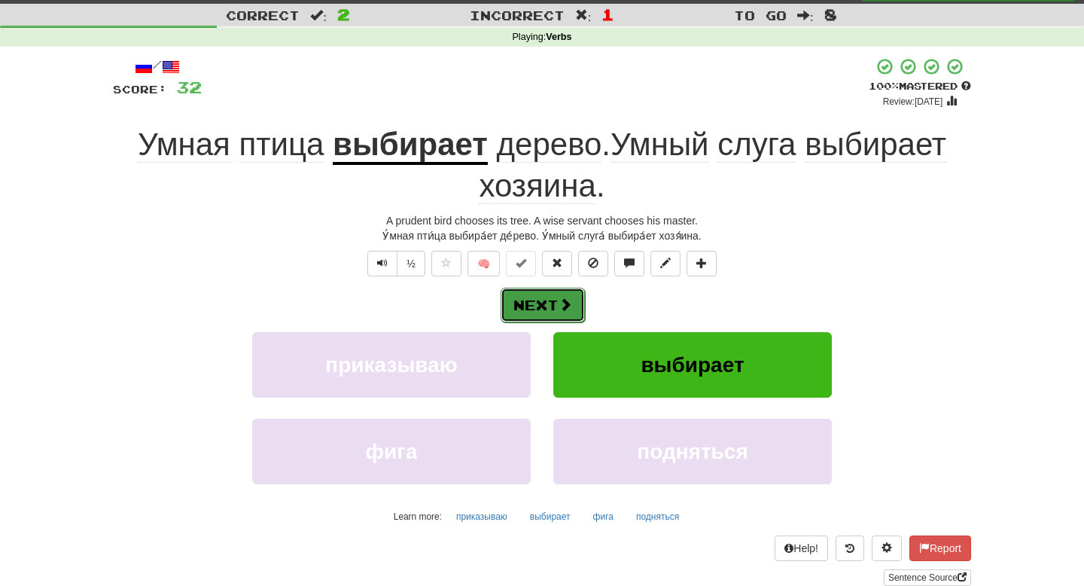
click at [553, 302] on button "Next" at bounding box center [543, 305] width 84 height 35
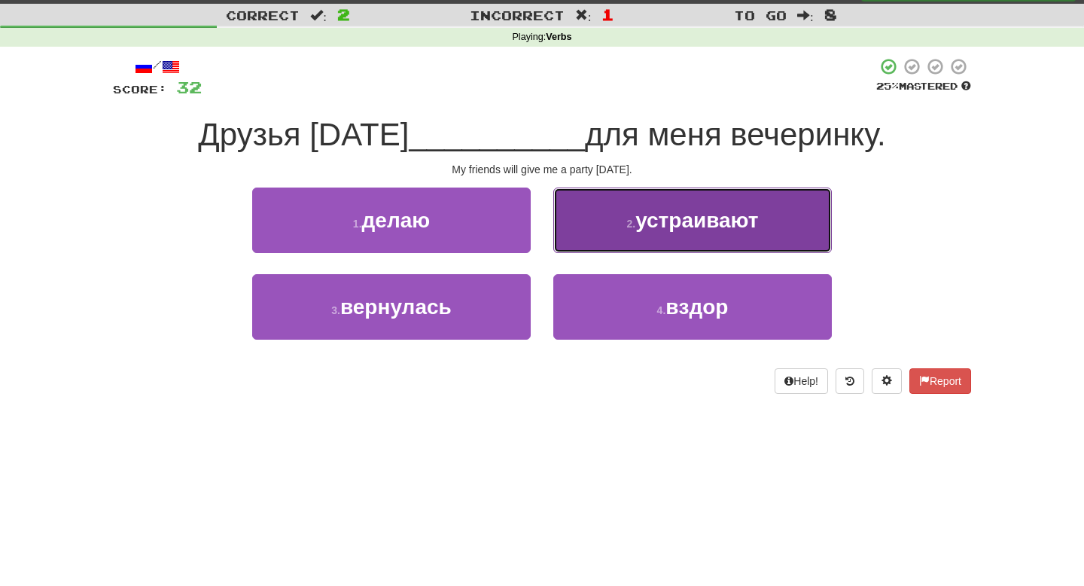
click at [624, 233] on button "2 . устраивают" at bounding box center [693, 221] width 279 height 66
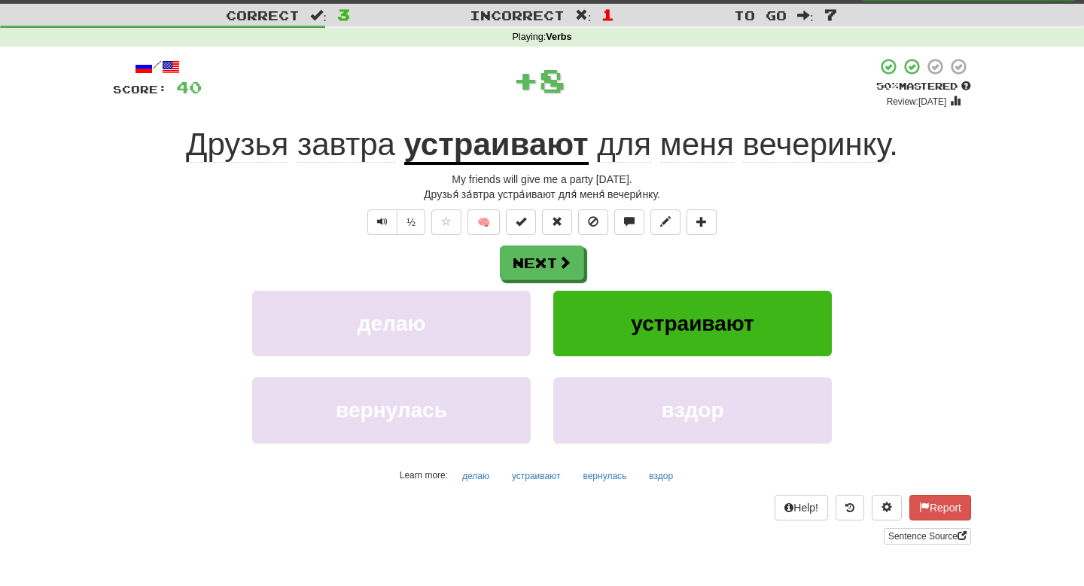
click at [502, 148] on u "устраивают" at bounding box center [496, 146] width 185 height 38
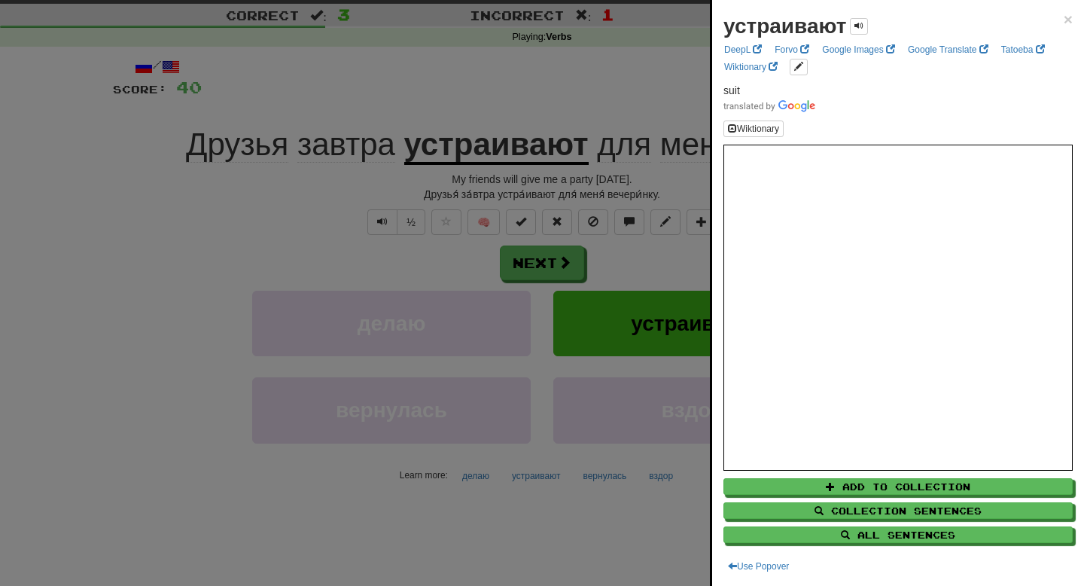
click at [657, 403] on div at bounding box center [542, 293] width 1084 height 586
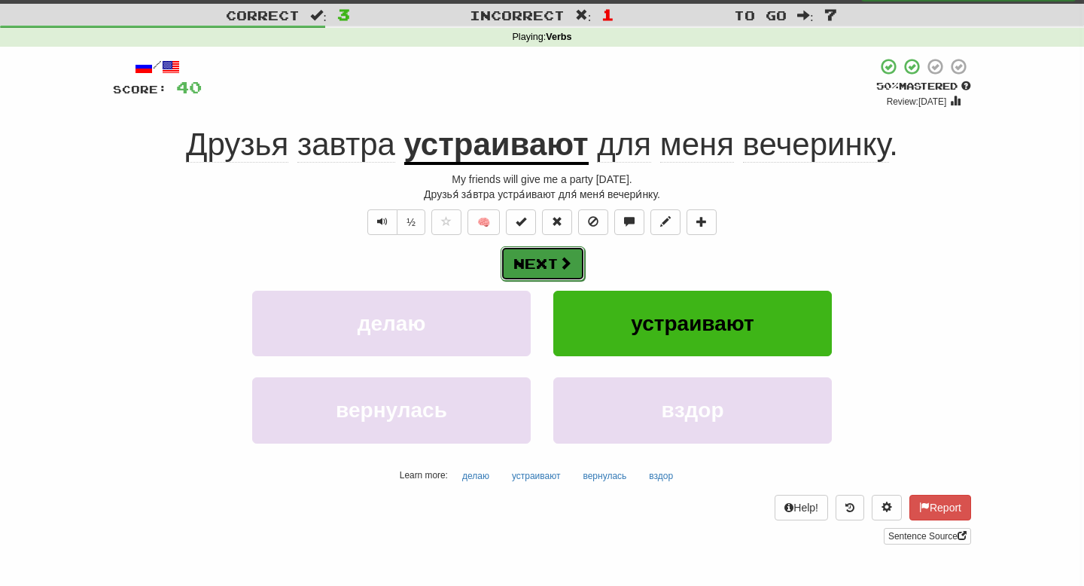
click at [564, 265] on span at bounding box center [566, 263] width 14 height 14
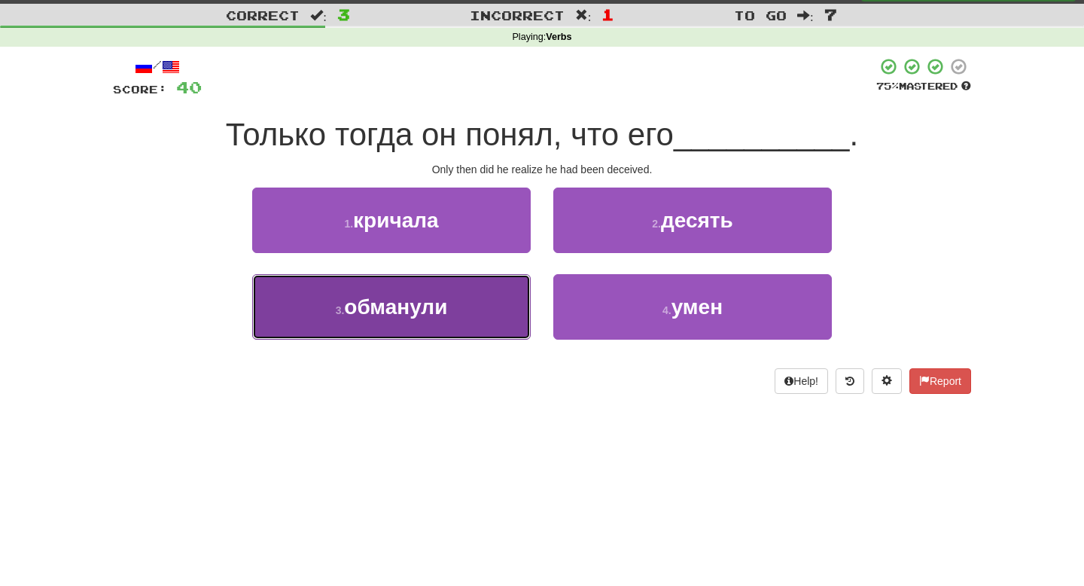
click at [447, 296] on span "обманули" at bounding box center [395, 306] width 103 height 23
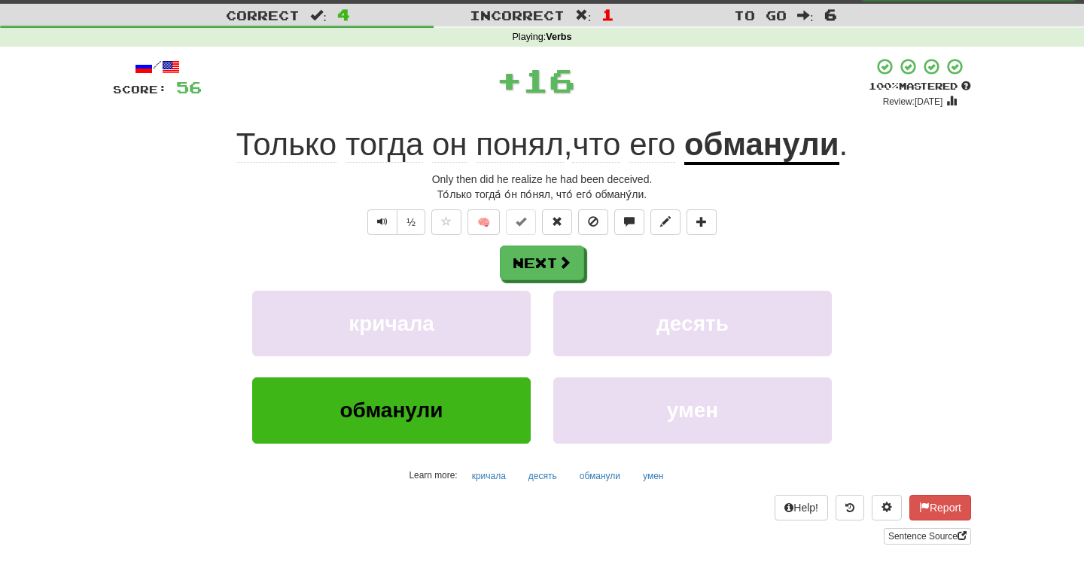
click at [767, 153] on u "обманули" at bounding box center [762, 146] width 155 height 38
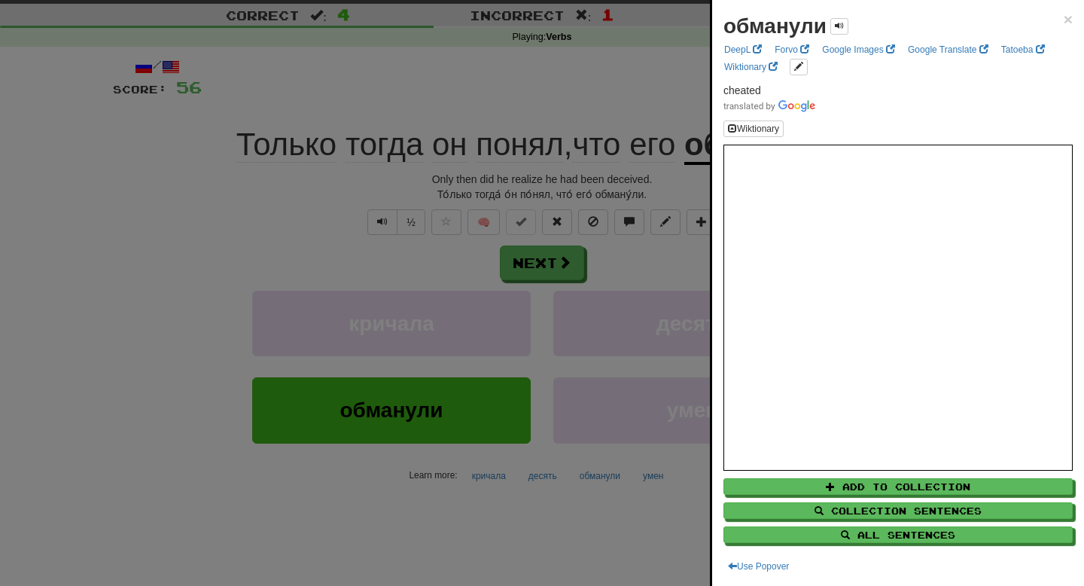
click at [616, 340] on div at bounding box center [542, 293] width 1084 height 586
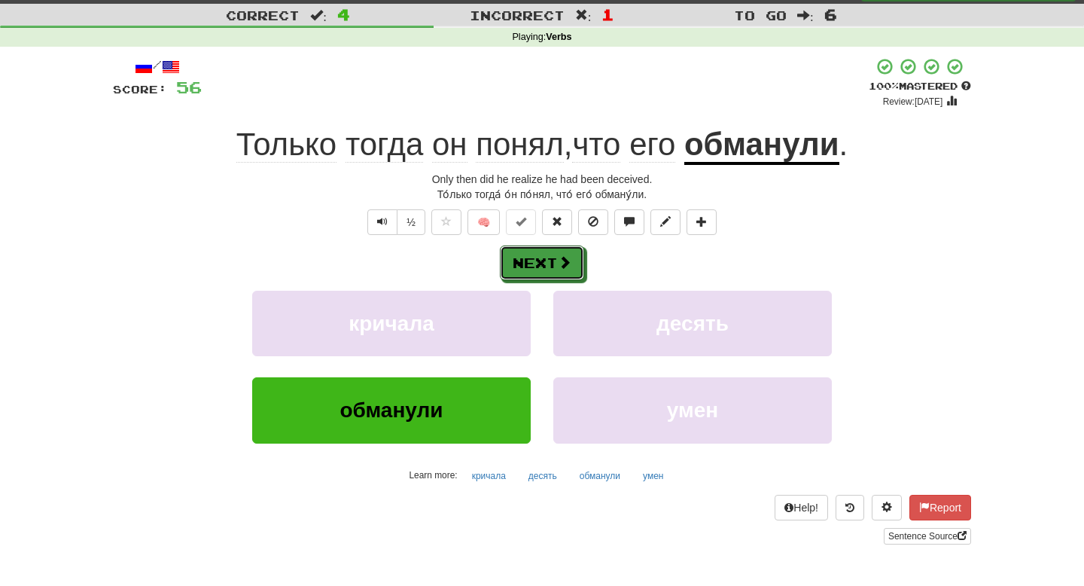
click at [554, 267] on button "Next" at bounding box center [542, 263] width 84 height 35
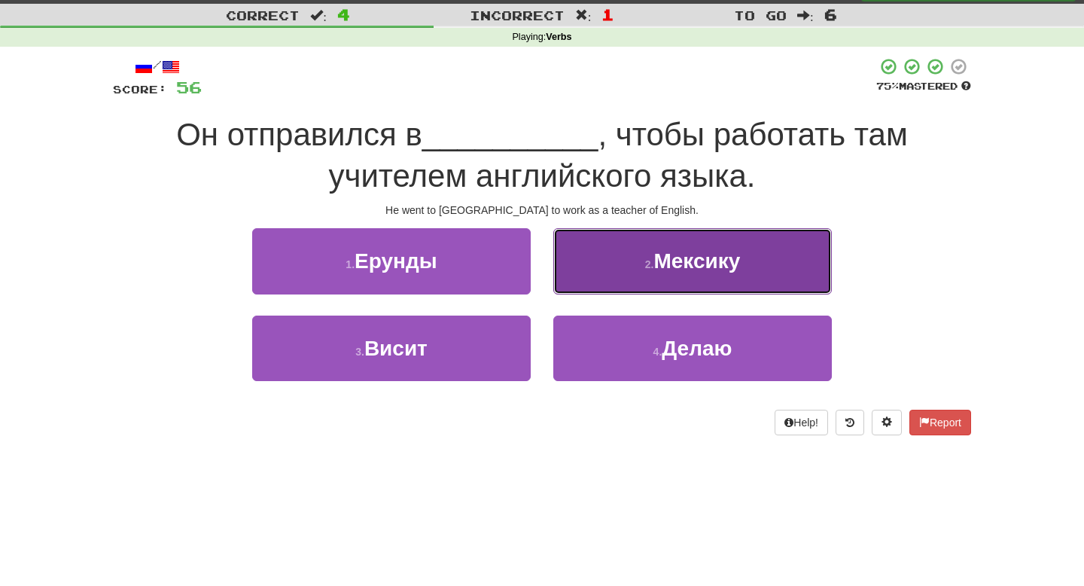
click at [627, 273] on button "2 . Мексику" at bounding box center [693, 261] width 279 height 66
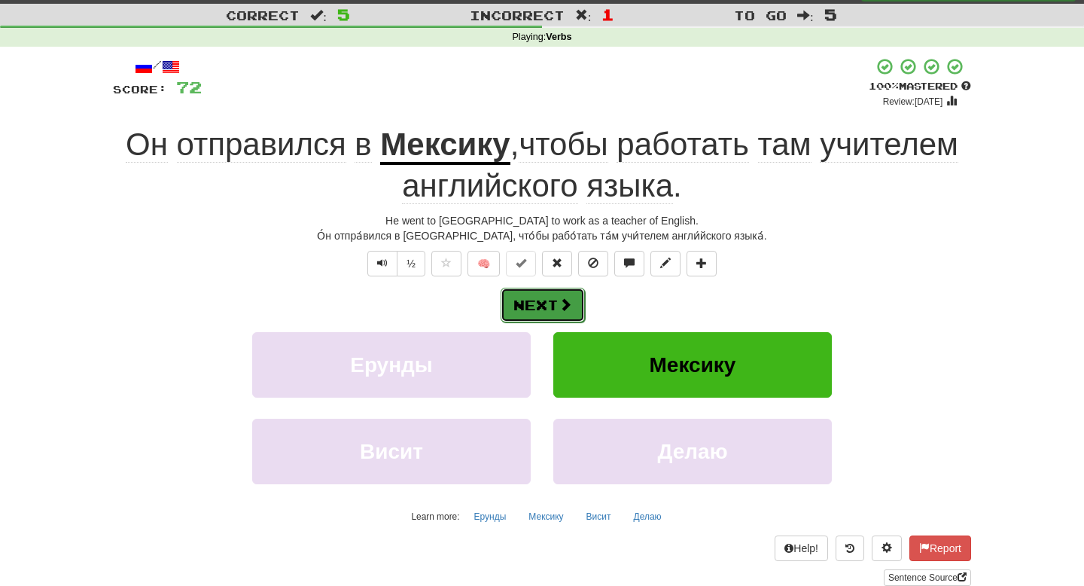
click at [543, 307] on button "Next" at bounding box center [543, 305] width 84 height 35
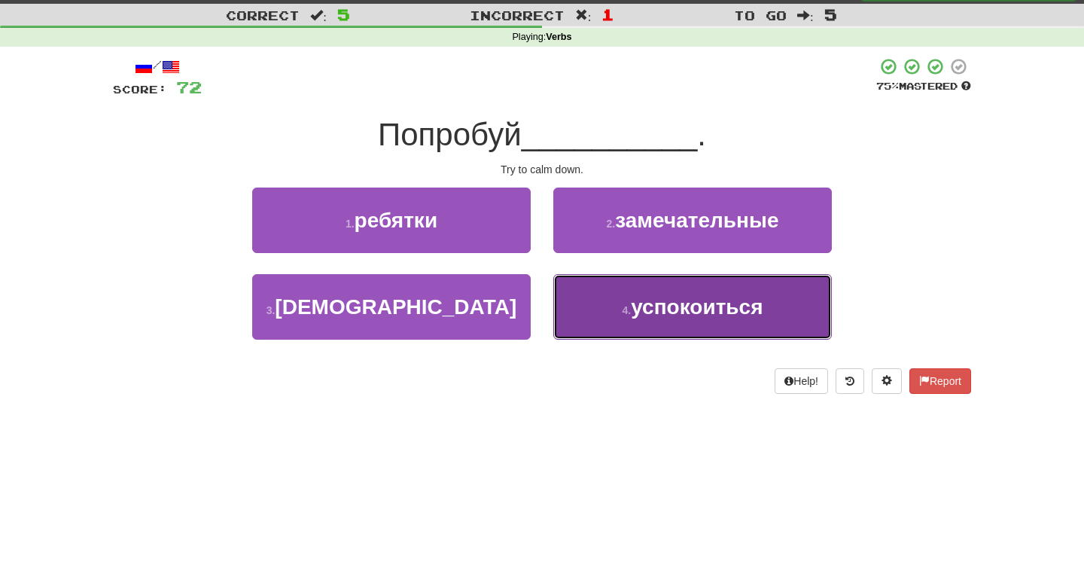
click at [642, 297] on span "успокоиться" at bounding box center [697, 306] width 132 height 23
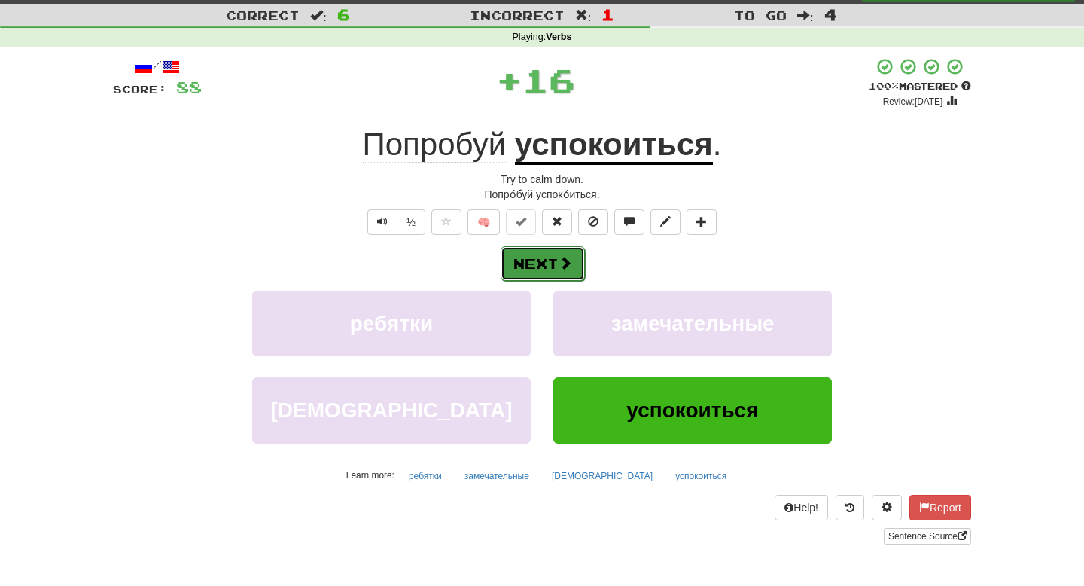
click at [563, 261] on span at bounding box center [566, 263] width 14 height 14
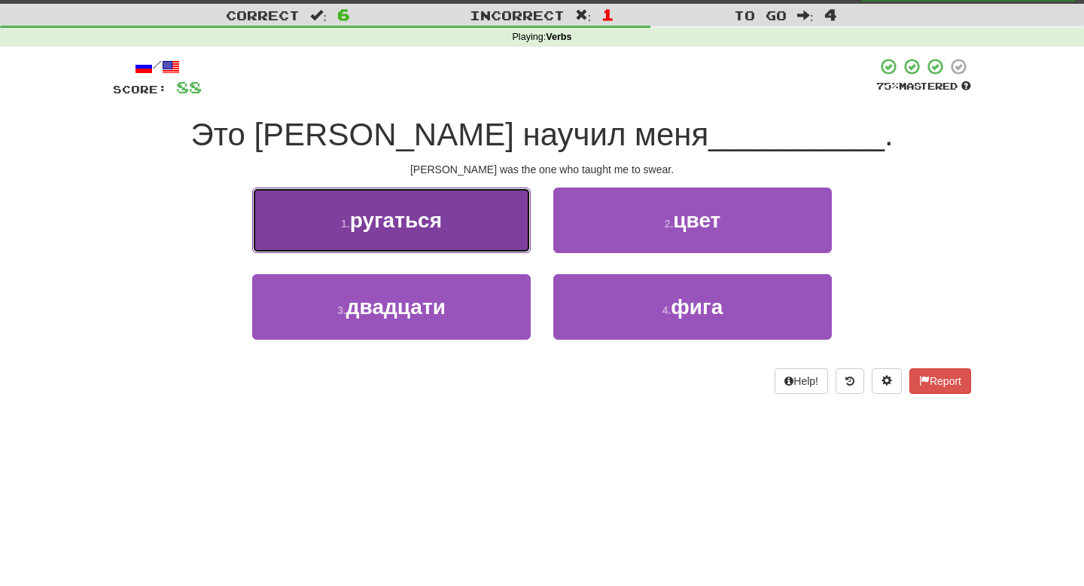
click at [510, 231] on button "1 . ругаться" at bounding box center [391, 221] width 279 height 66
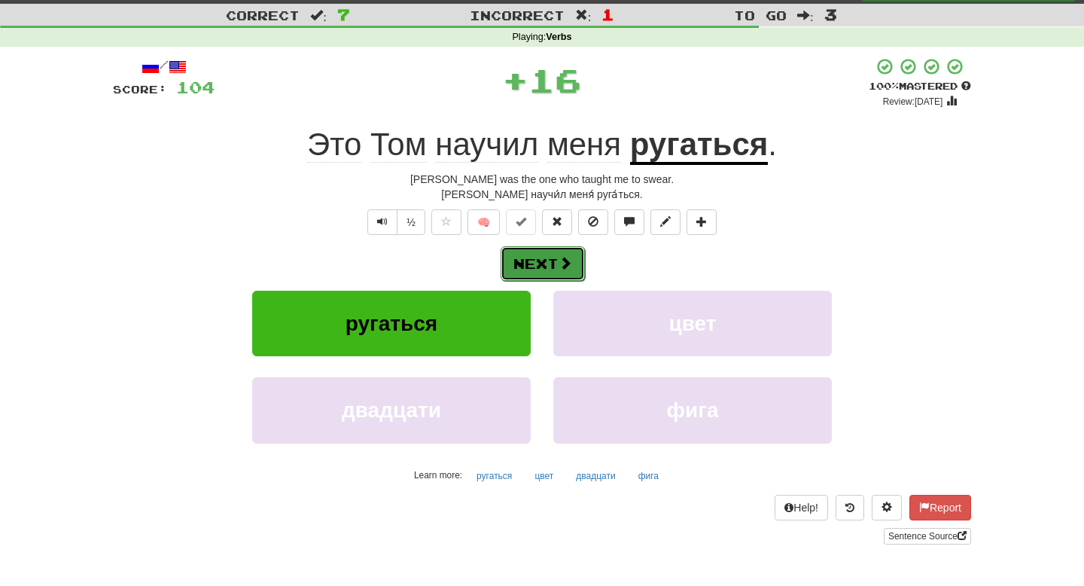
click at [553, 264] on button "Next" at bounding box center [543, 263] width 84 height 35
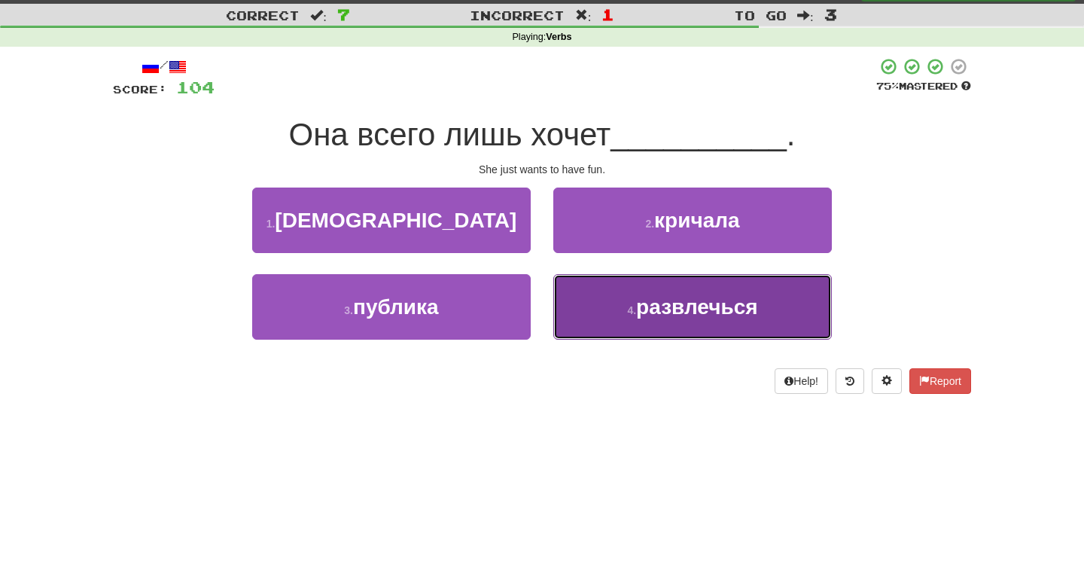
click at [644, 321] on button "4 . развлечься" at bounding box center [693, 307] width 279 height 66
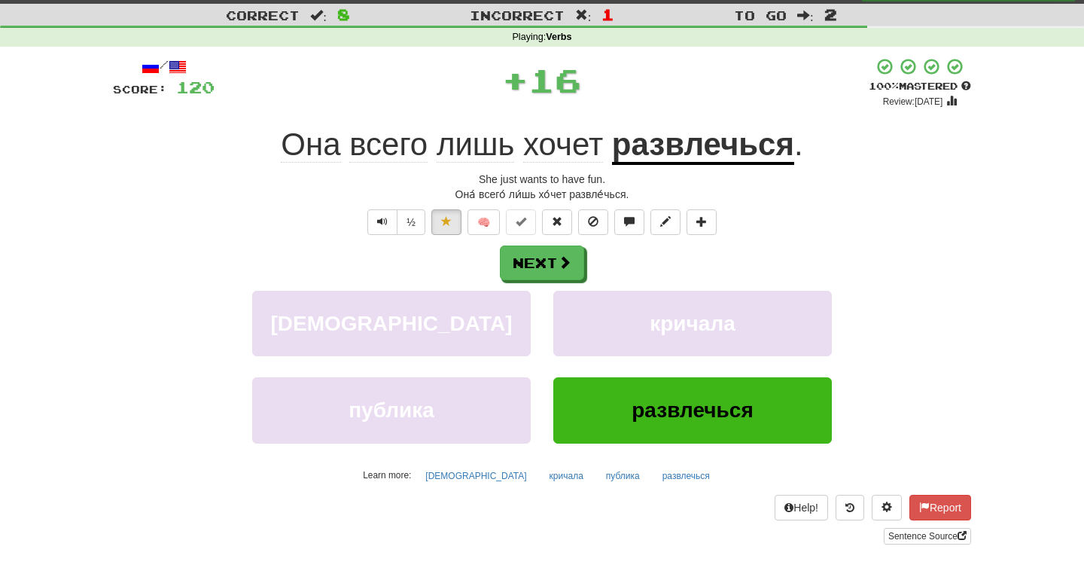
click at [654, 149] on u "развлечься" at bounding box center [703, 146] width 182 height 38
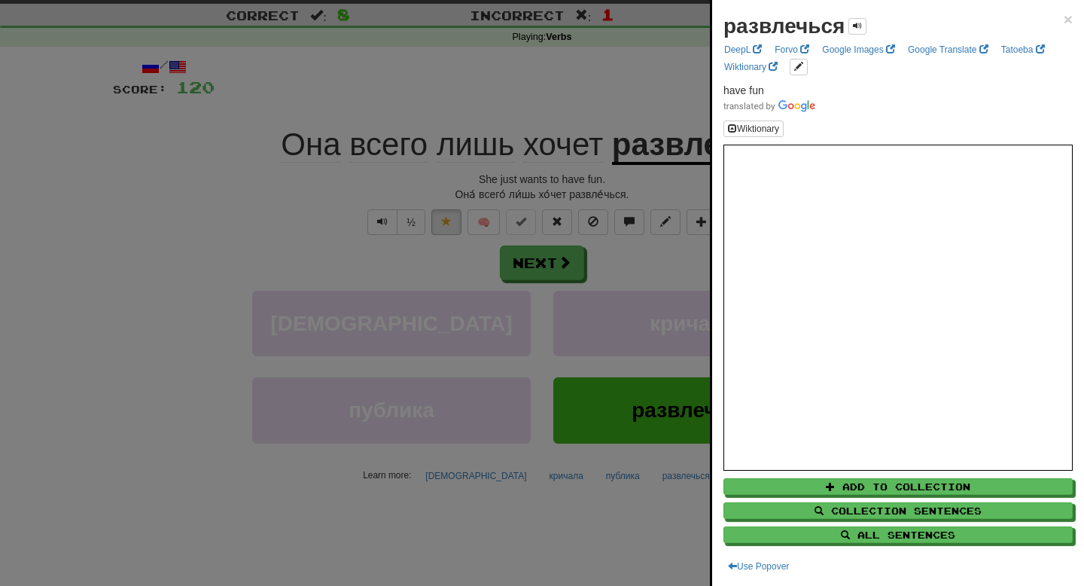
click at [679, 346] on div at bounding box center [542, 293] width 1084 height 586
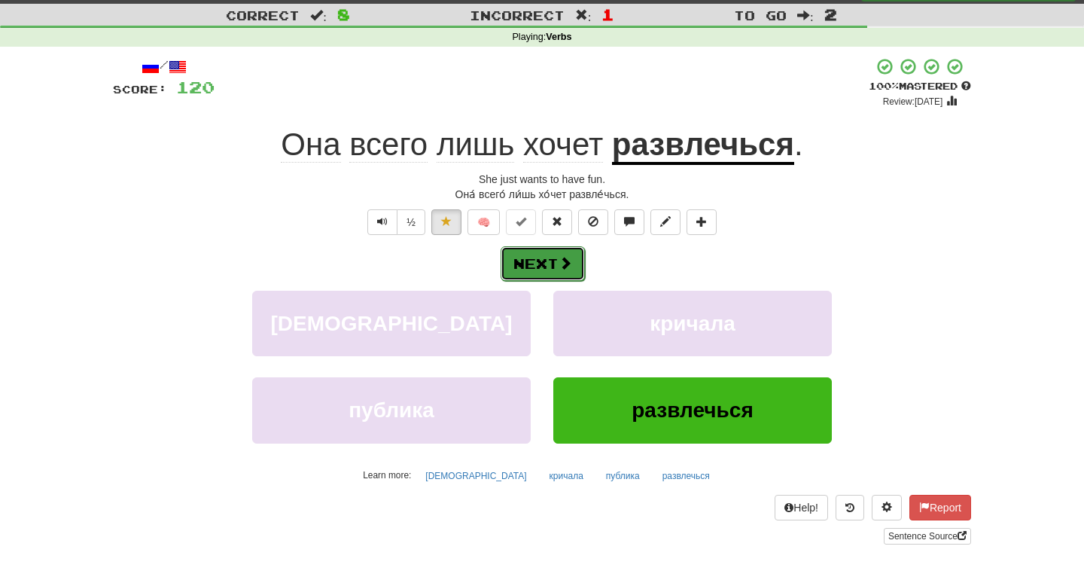
click at [560, 258] on span at bounding box center [566, 263] width 14 height 14
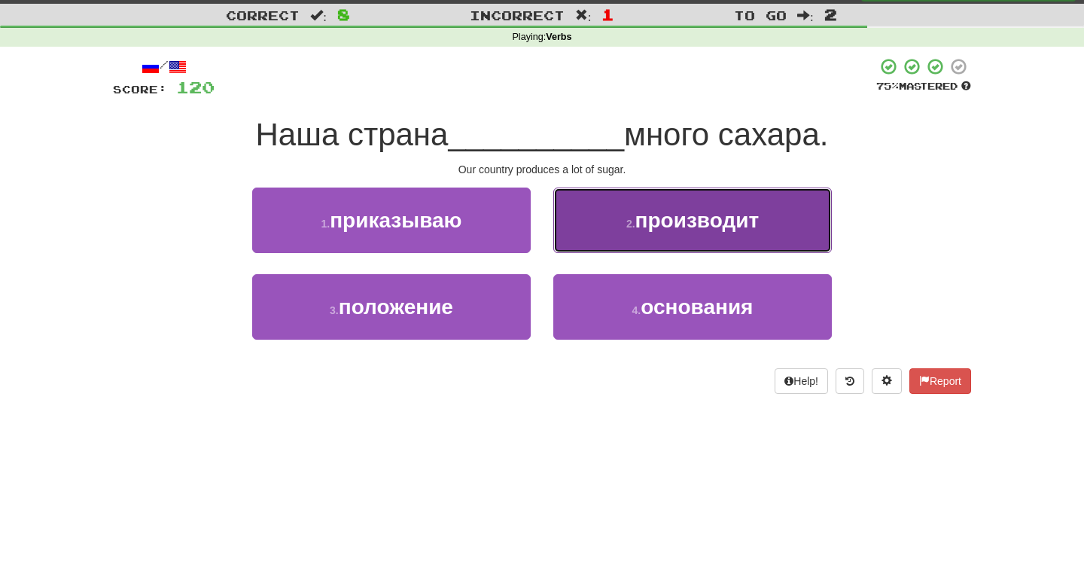
click at [659, 223] on span "производит" at bounding box center [698, 220] width 124 height 23
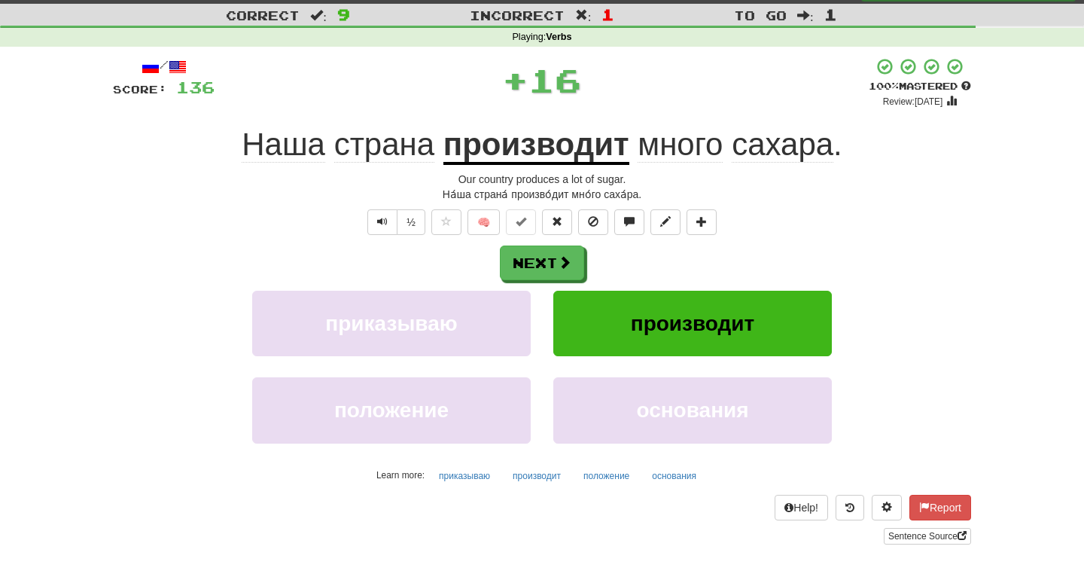
click at [496, 160] on u "производит" at bounding box center [537, 146] width 186 height 38
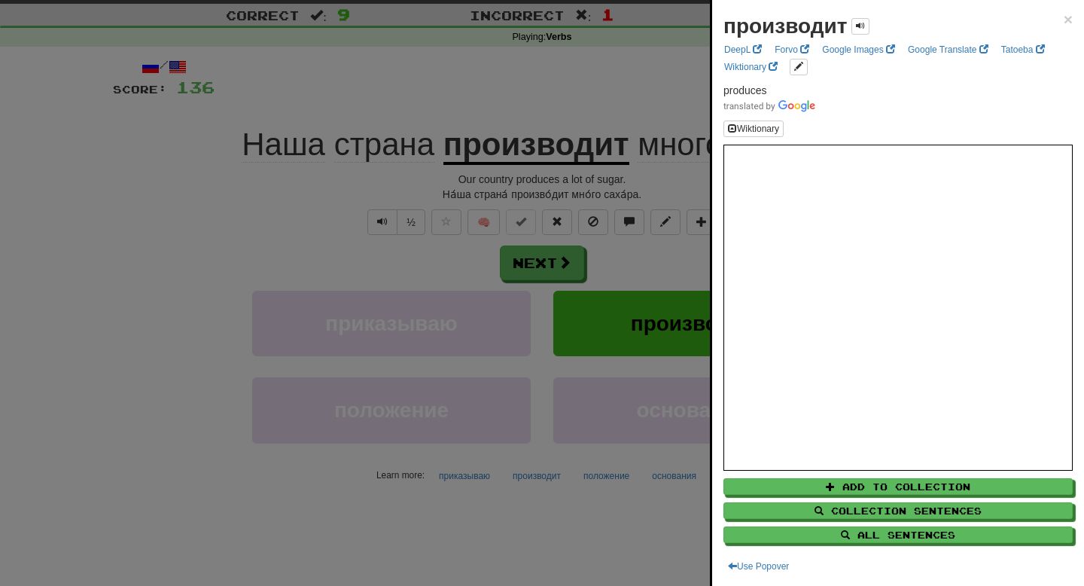
click at [612, 238] on div at bounding box center [542, 293] width 1084 height 586
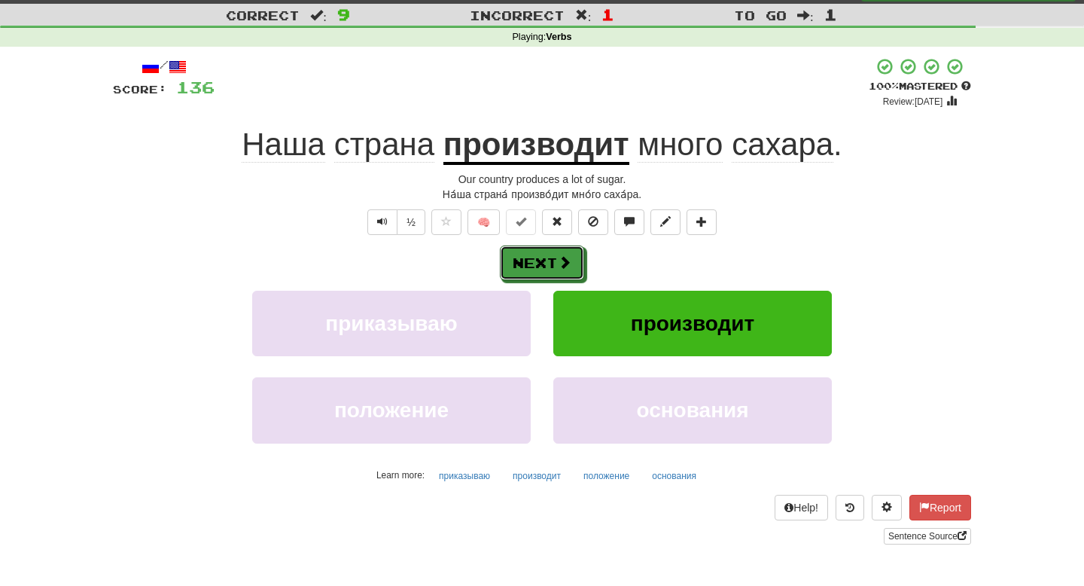
click at [545, 267] on button "Next" at bounding box center [542, 263] width 84 height 35
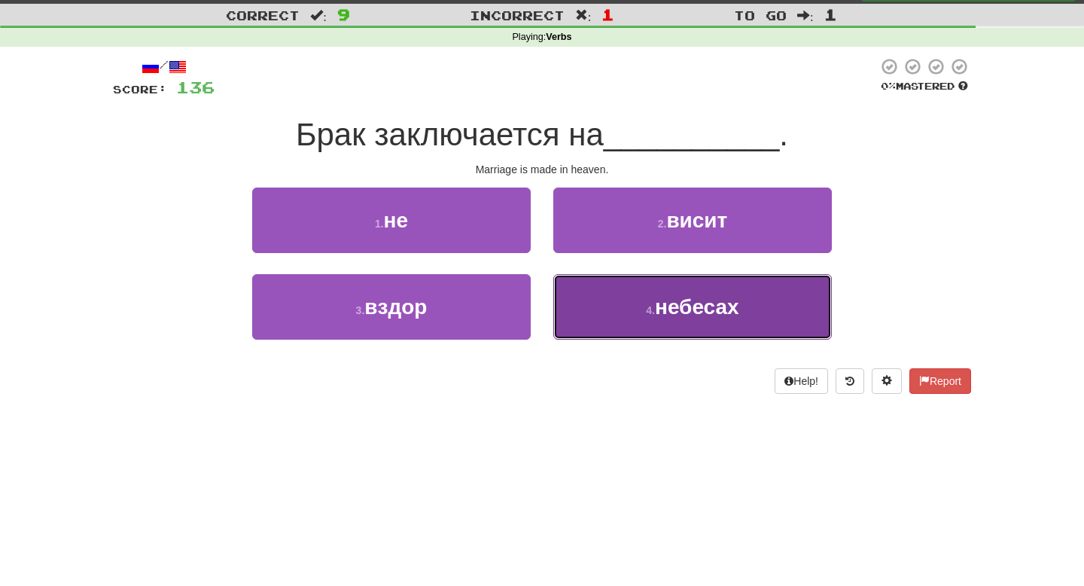
click at [654, 308] on small "4 ." at bounding box center [650, 310] width 9 height 12
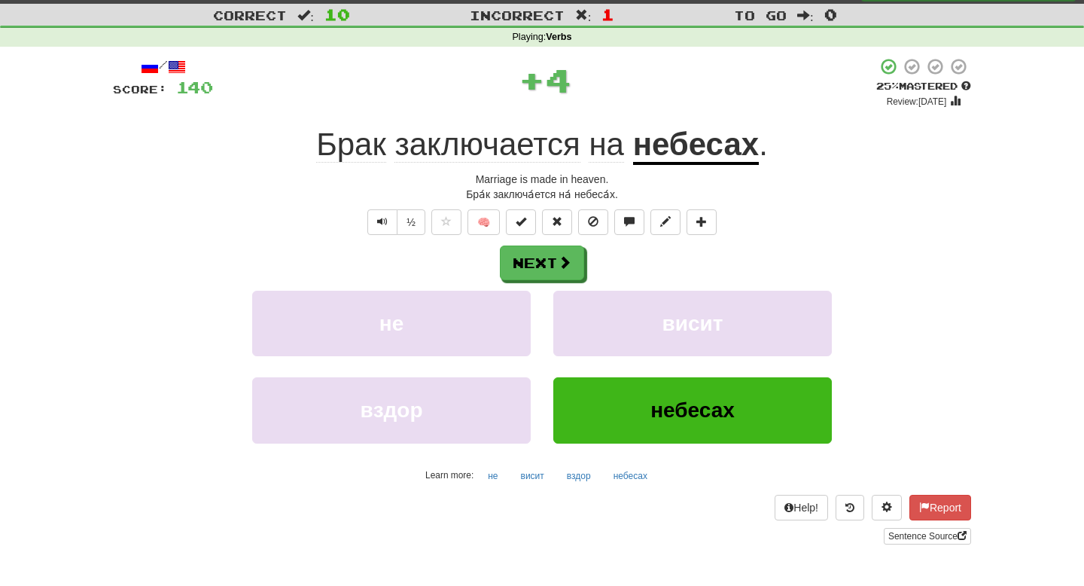
click at [721, 157] on u "небесах" at bounding box center [696, 146] width 127 height 38
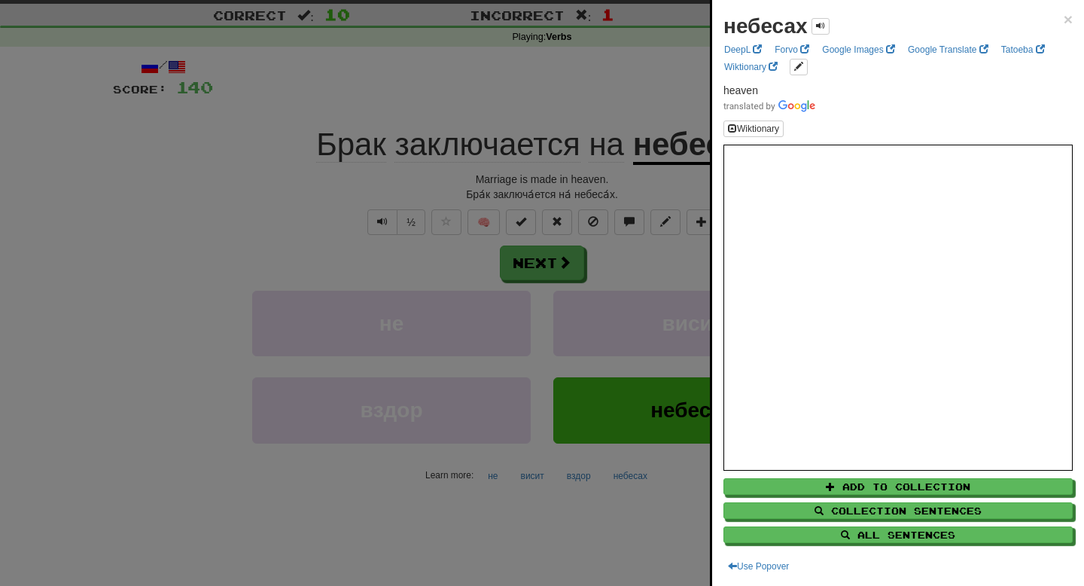
click at [629, 293] on div at bounding box center [542, 293] width 1084 height 586
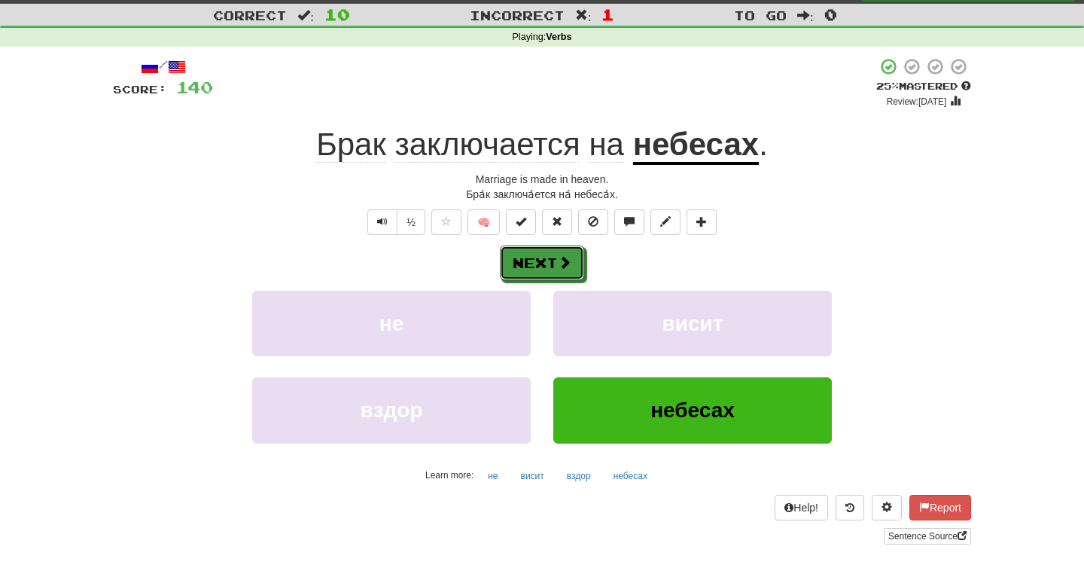
click at [580, 260] on button "Next" at bounding box center [542, 263] width 84 height 35
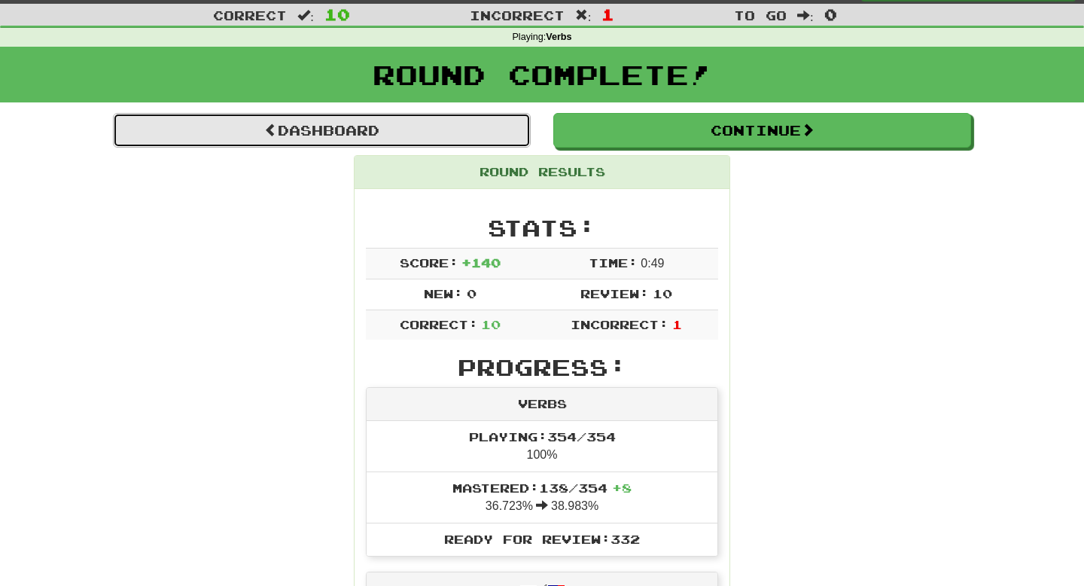
click at [452, 132] on link "Dashboard" at bounding box center [322, 130] width 418 height 35
